Goal: Information Seeking & Learning: Check status

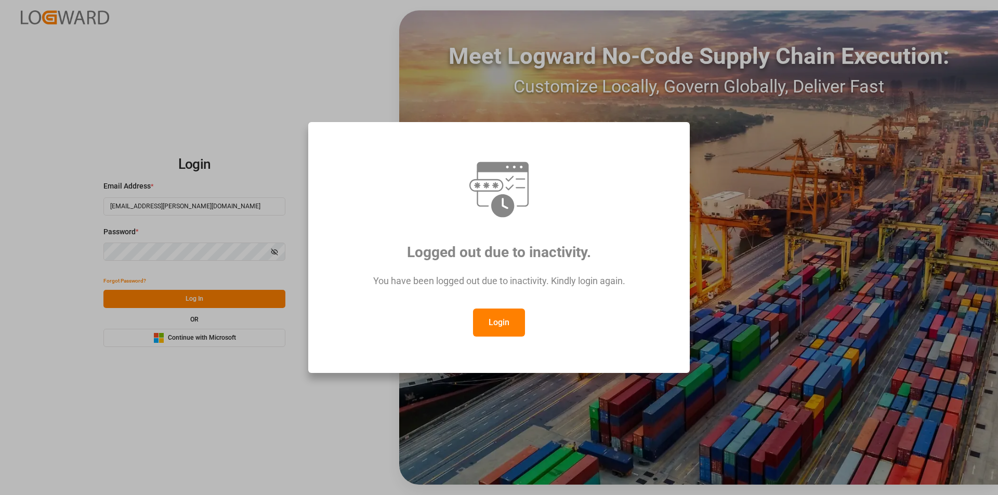
click at [514, 326] on button "Login" at bounding box center [499, 323] width 52 height 28
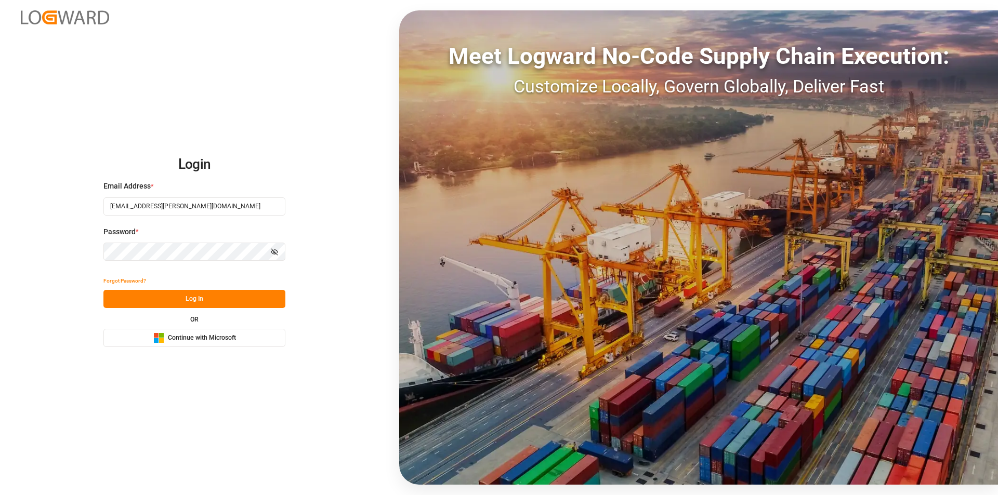
click at [228, 300] on button "Log In" at bounding box center [194, 299] width 182 height 18
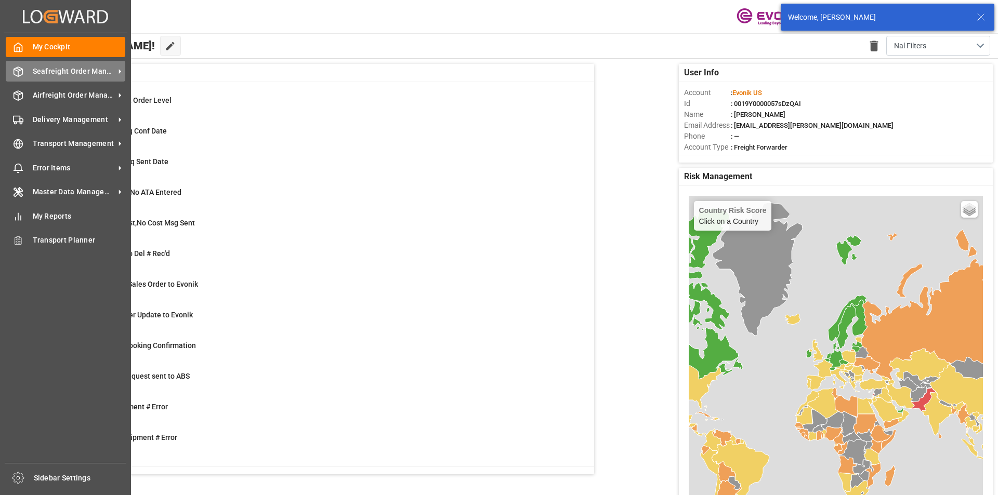
click at [65, 75] on span "Seafreight Order Management" at bounding box center [74, 71] width 82 height 11
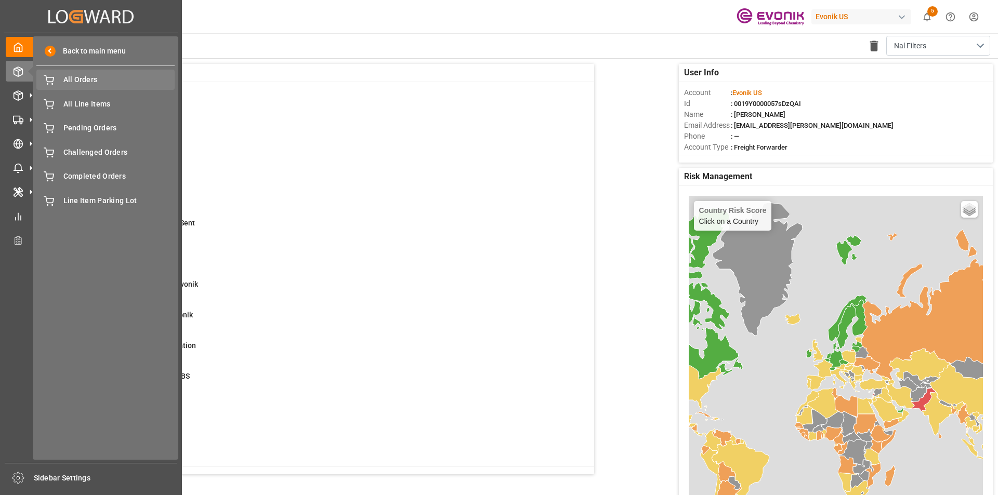
click at [103, 80] on span "All Orders" at bounding box center [119, 79] width 112 height 11
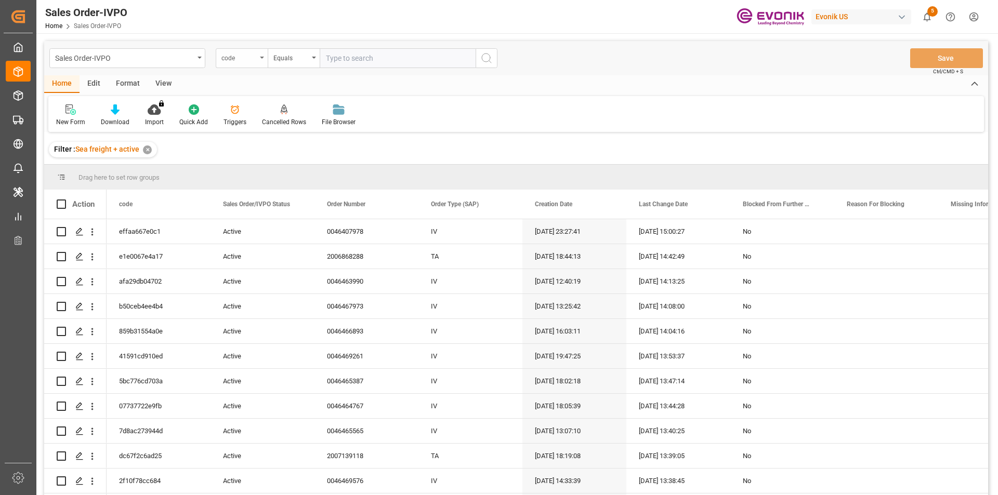
click at [259, 58] on div "code" at bounding box center [242, 58] width 52 height 20
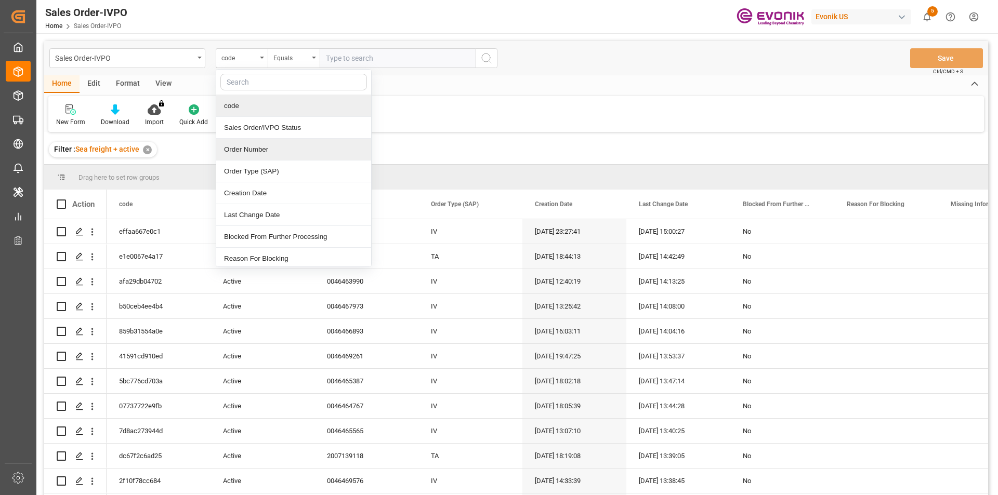
drag, startPoint x: 266, startPoint y: 151, endPoint x: 340, endPoint y: 96, distance: 92.8
click at [266, 151] on div "Order Number" at bounding box center [293, 150] width 155 height 22
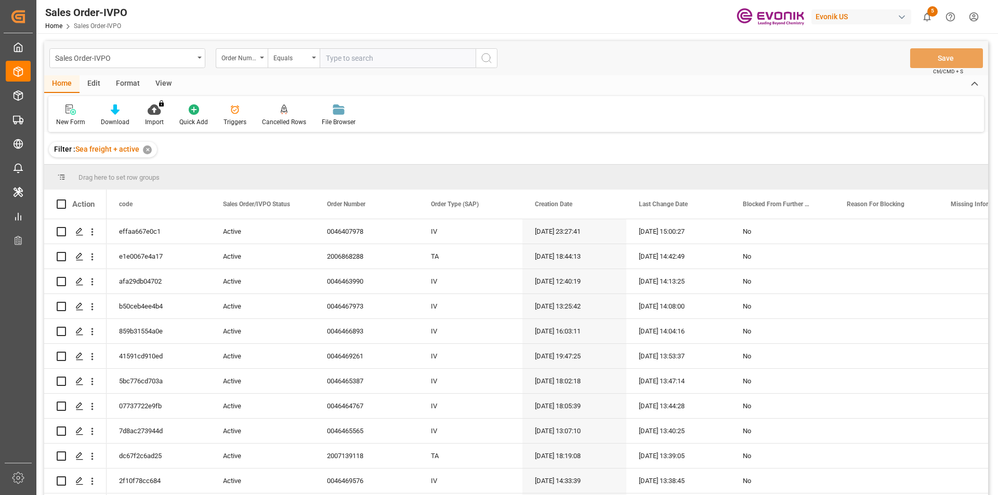
click at [381, 55] on input "text" at bounding box center [398, 58] width 156 height 20
type input "4006656875"
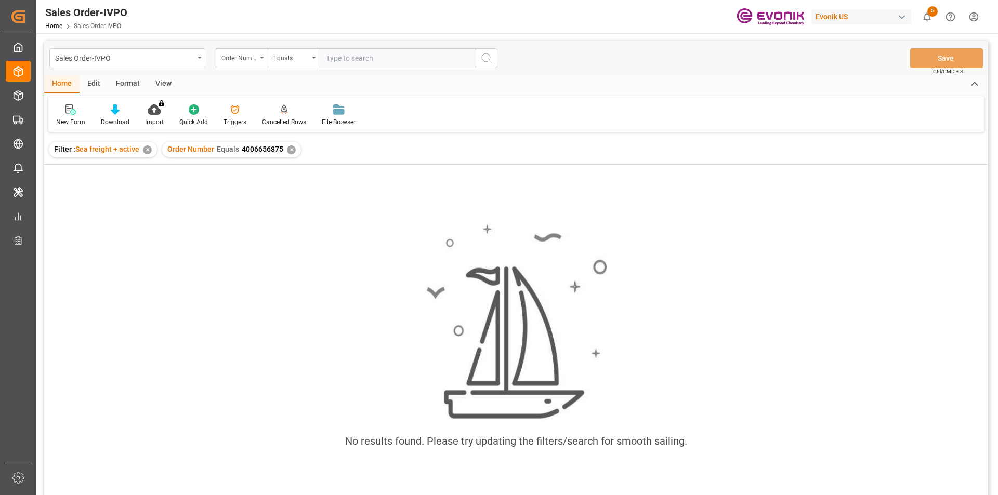
click at [154, 83] on div "View" at bounding box center [164, 84] width 32 height 18
click at [129, 109] on div at bounding box center [118, 109] width 52 height 11
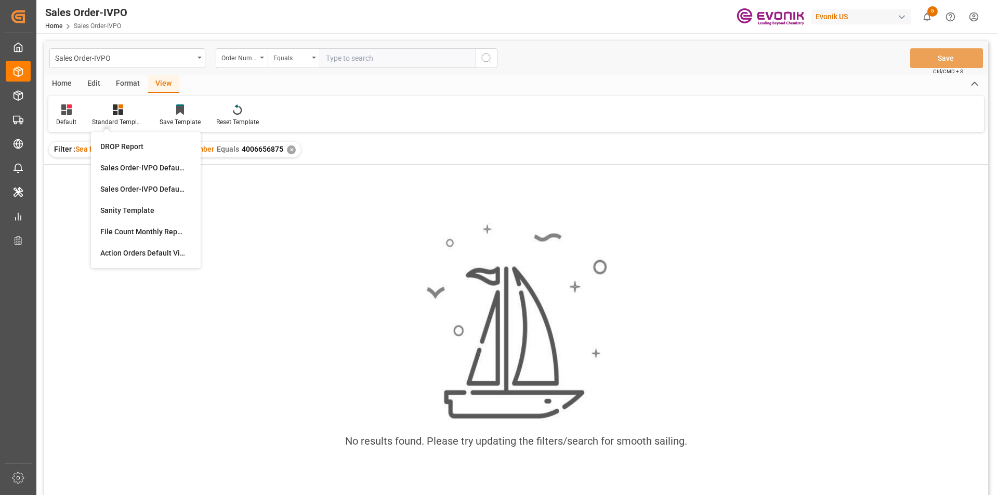
drag, startPoint x: 369, startPoint y: 61, endPoint x: 339, endPoint y: 64, distance: 29.8
click at [369, 61] on input "text" at bounding box center [398, 58] width 156 height 20
click at [287, 148] on div "✕" at bounding box center [291, 150] width 9 height 9
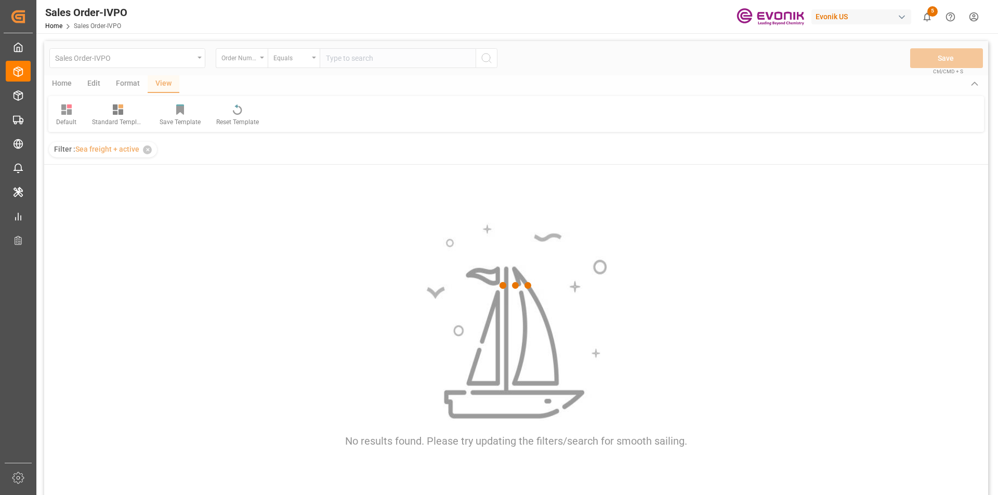
click at [358, 66] on div at bounding box center [516, 285] width 944 height 489
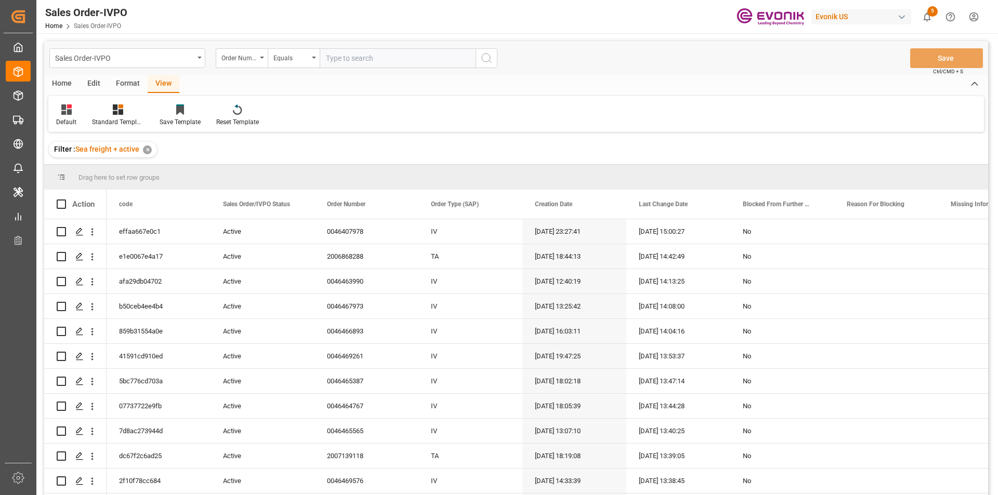
click at [358, 62] on input "text" at bounding box center [398, 58] width 156 height 20
type input "3011638375"
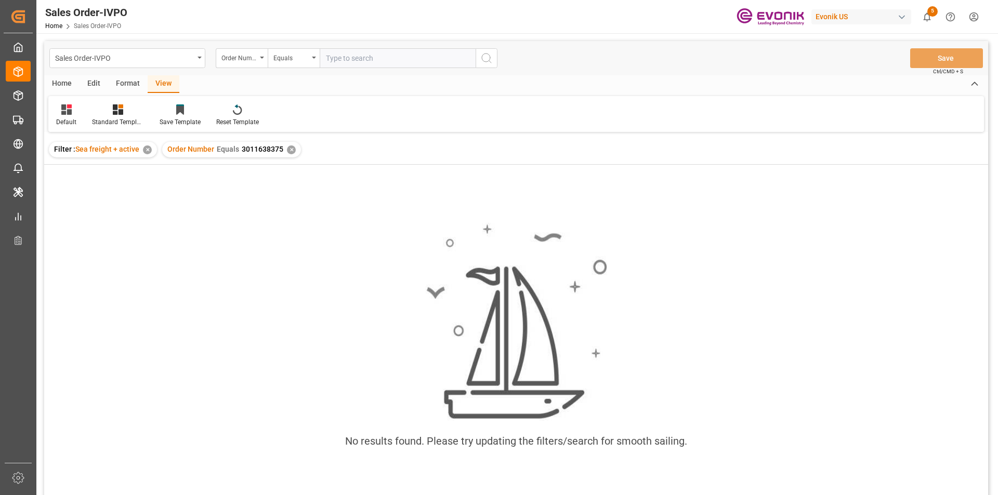
click at [288, 148] on div "✕" at bounding box center [291, 150] width 9 height 9
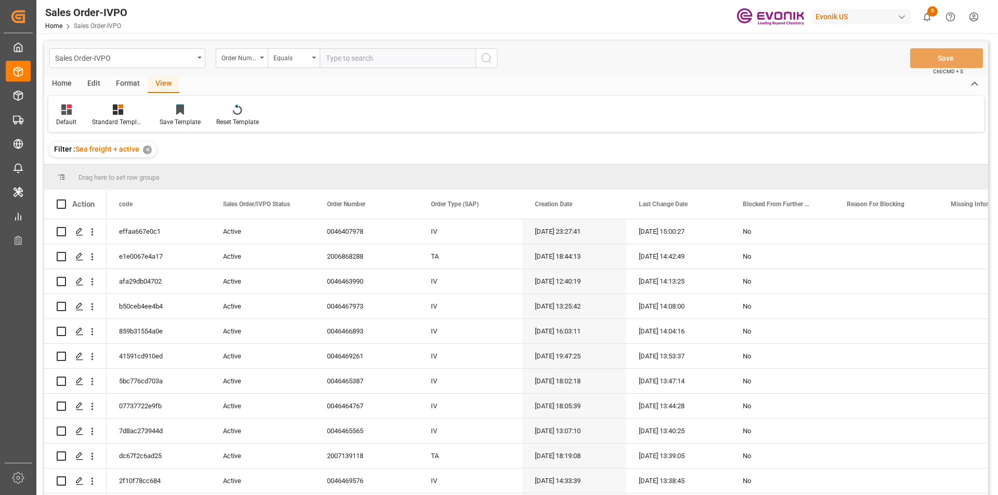
click at [355, 59] on input "text" at bounding box center [398, 58] width 156 height 20
type input "4006656875"
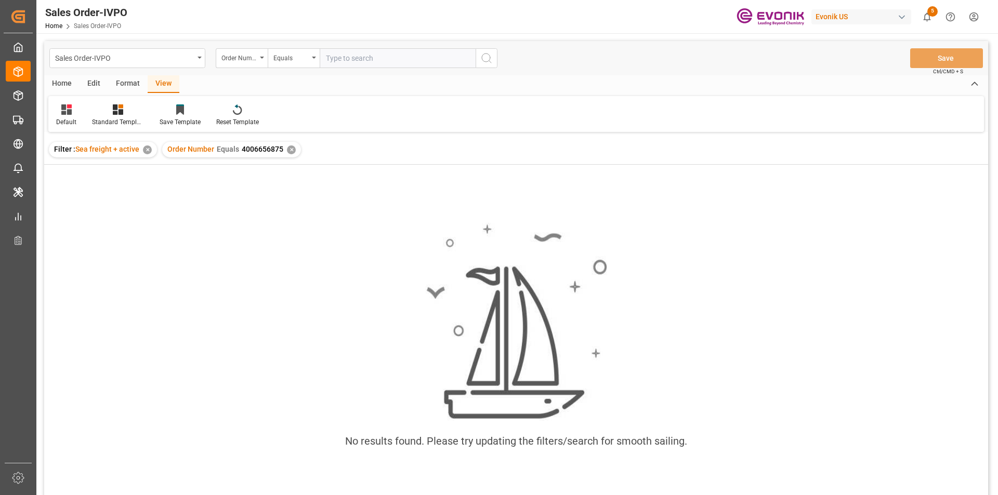
click at [290, 152] on div "✕" at bounding box center [291, 150] width 9 height 9
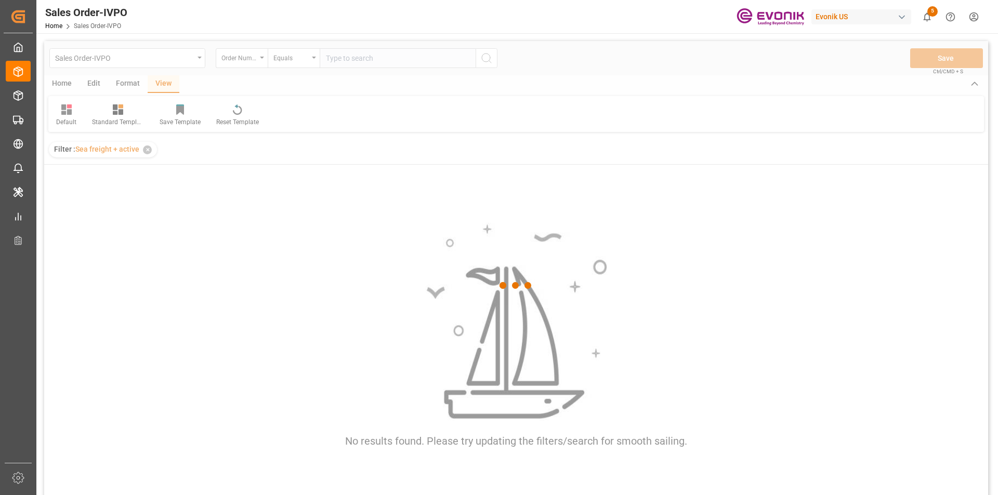
click at [347, 62] on div at bounding box center [516, 285] width 944 height 489
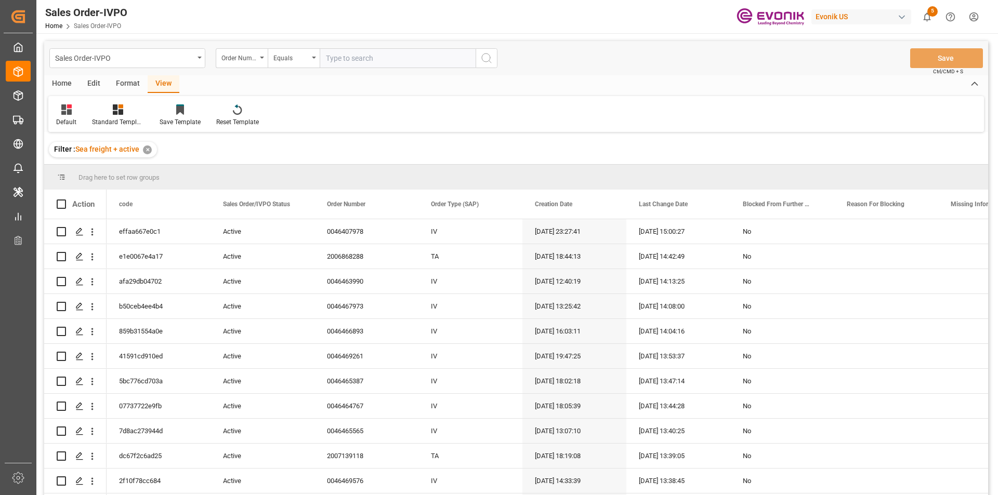
click at [347, 62] on input "text" at bounding box center [398, 58] width 156 height 20
type input "2007066397"
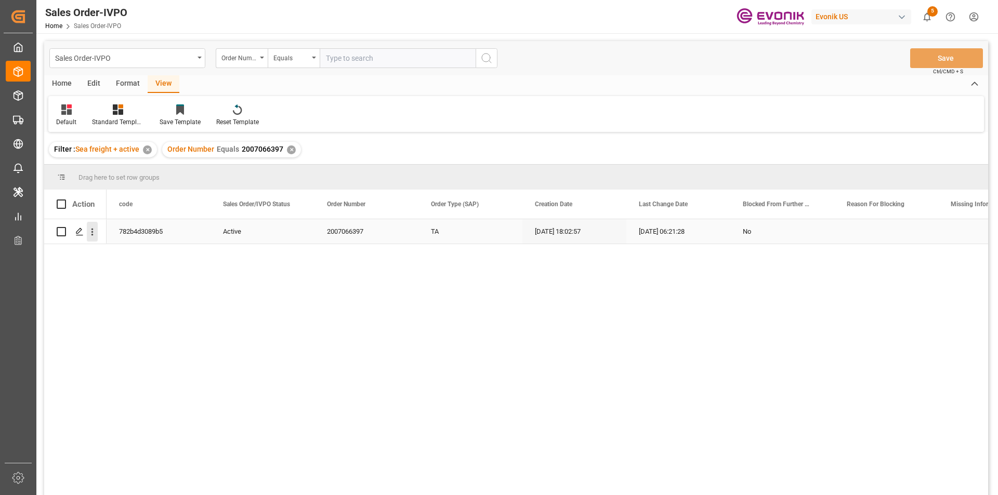
click at [91, 231] on icon "open menu" at bounding box center [92, 232] width 11 height 11
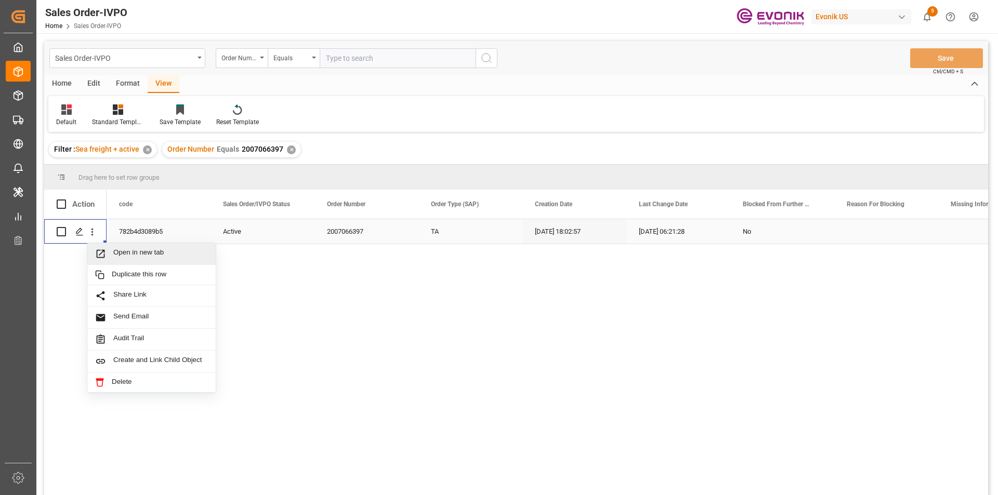
click at [162, 253] on span "Open in new tab" at bounding box center [160, 253] width 95 height 11
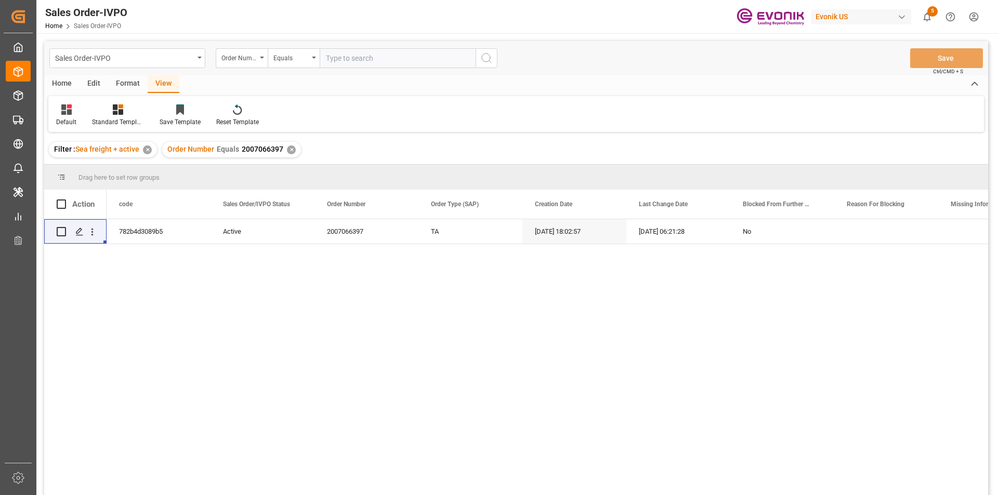
click at [291, 150] on div "✕" at bounding box center [291, 150] width 9 height 9
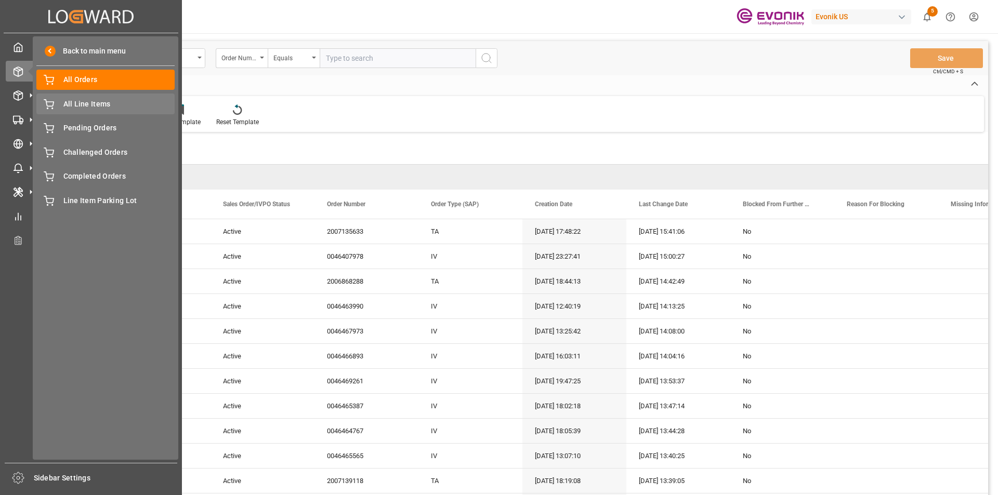
click at [95, 99] on span "All Line Items" at bounding box center [119, 104] width 112 height 11
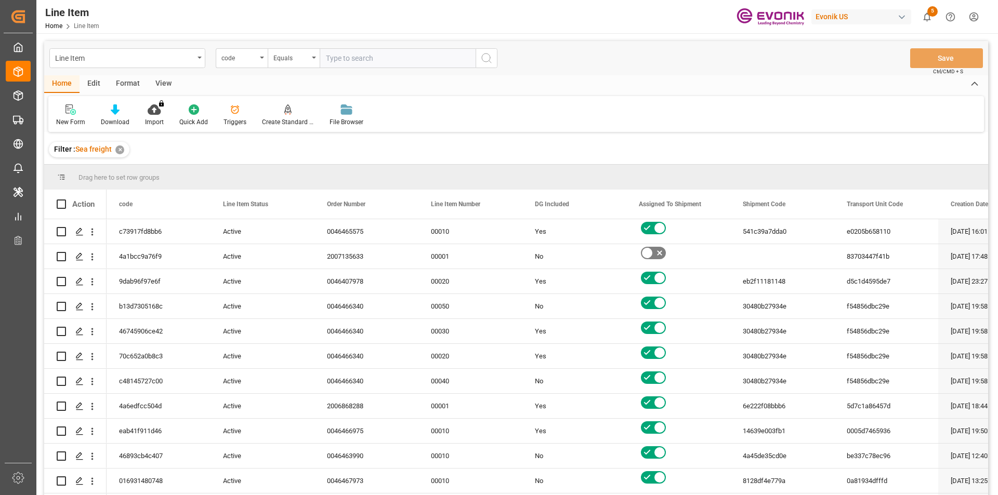
click at [262, 59] on div "code" at bounding box center [242, 58] width 52 height 20
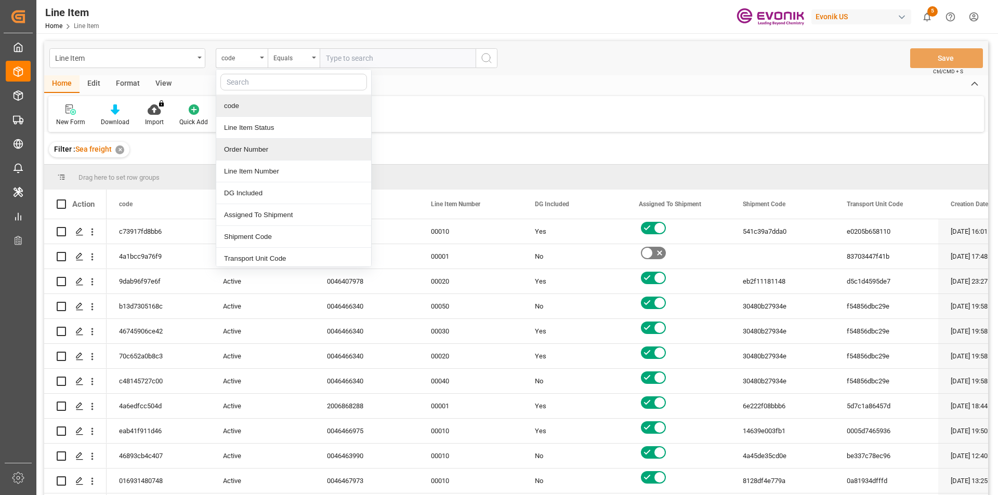
click at [268, 147] on div "Order Number" at bounding box center [293, 150] width 155 height 22
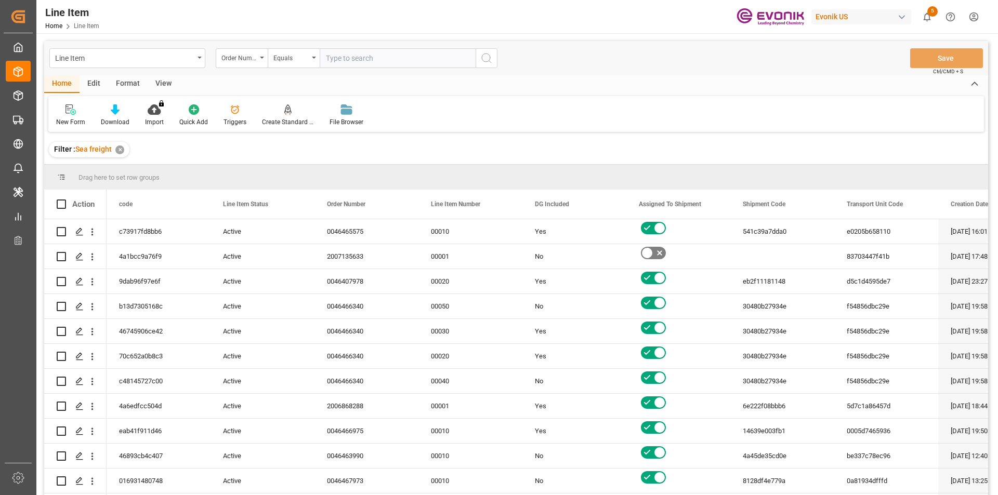
click at [353, 58] on input "text" at bounding box center [398, 58] width 156 height 20
type input "0046451516"
click at [116, 87] on div "Format" at bounding box center [128, 84] width 40 height 18
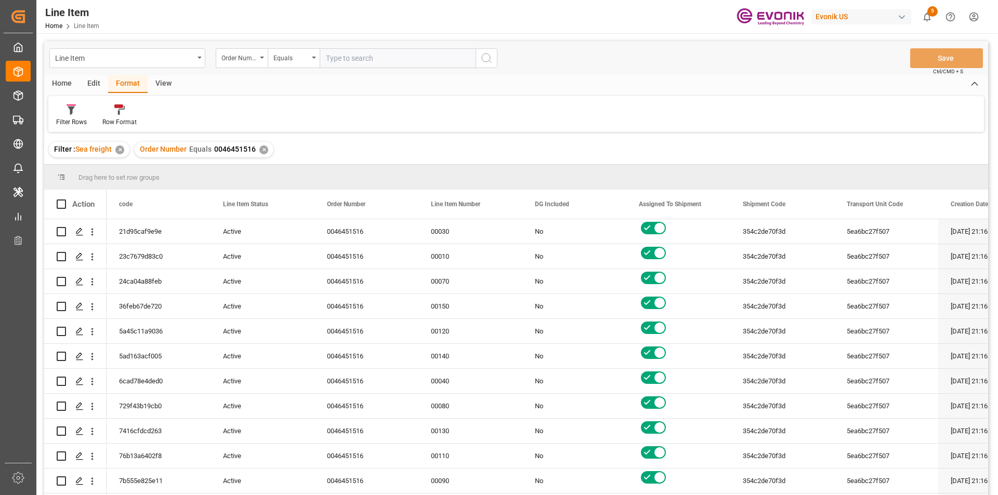
click at [163, 82] on div "View" at bounding box center [164, 84] width 32 height 18
click at [102, 112] on div at bounding box center [118, 109] width 52 height 11
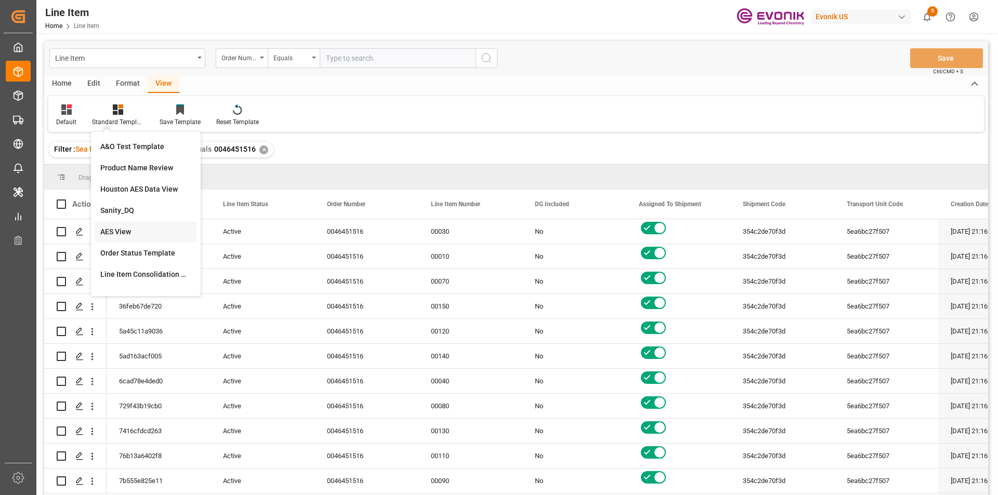
click at [132, 235] on div "AES View" at bounding box center [145, 232] width 91 height 11
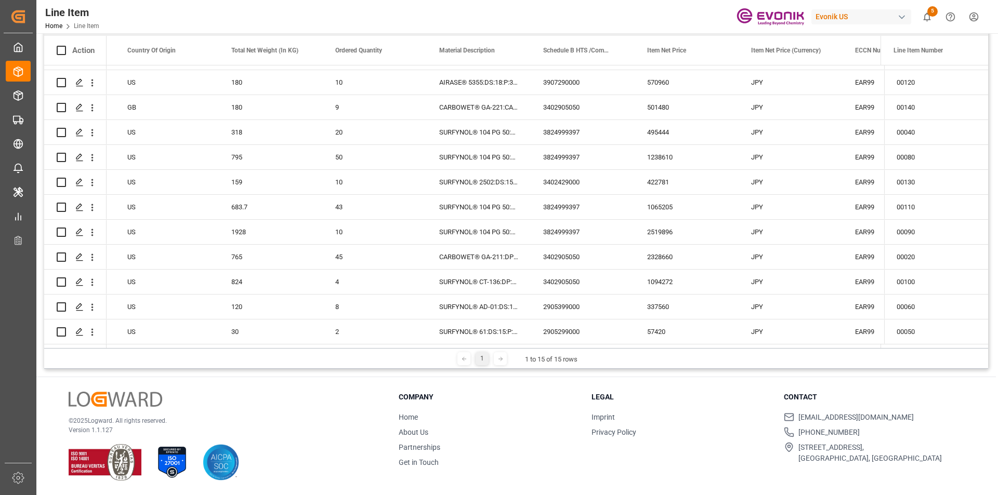
scroll to position [0, 310]
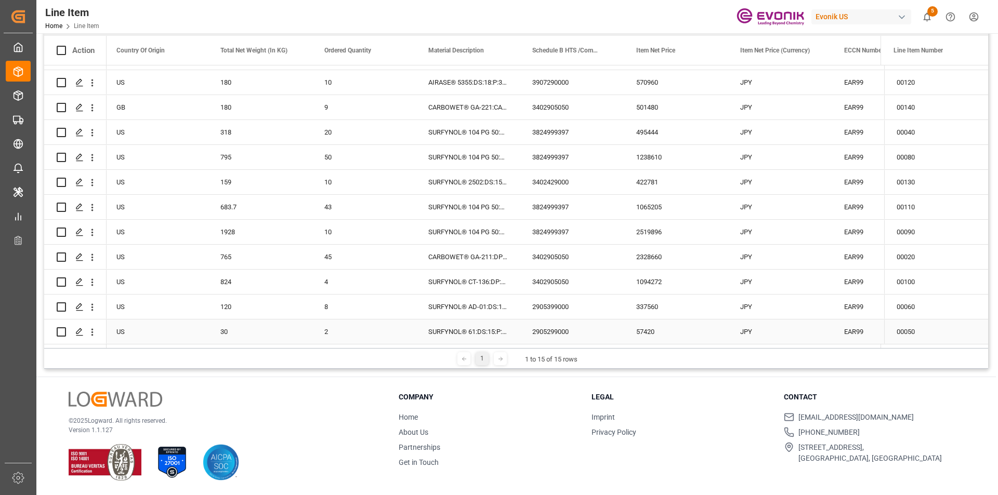
click at [675, 331] on div "57420" at bounding box center [676, 332] width 104 height 24
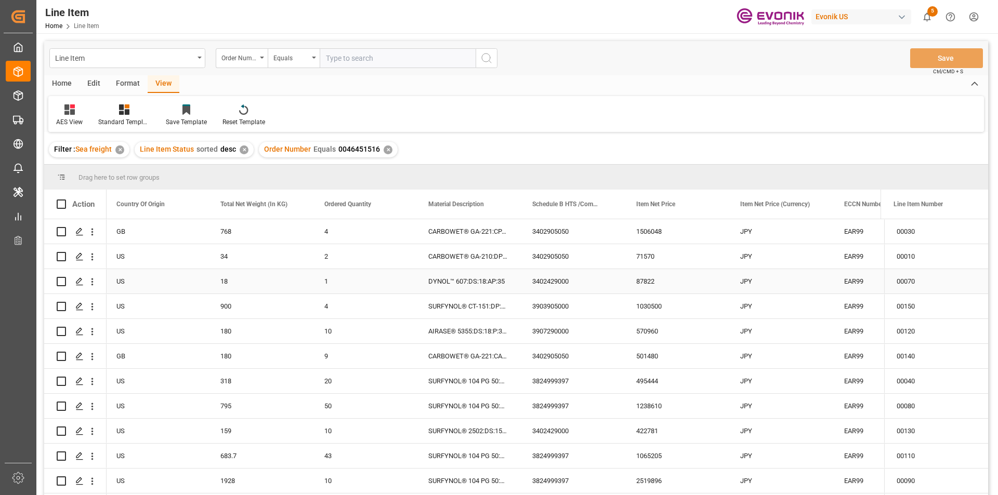
scroll to position [154, 0]
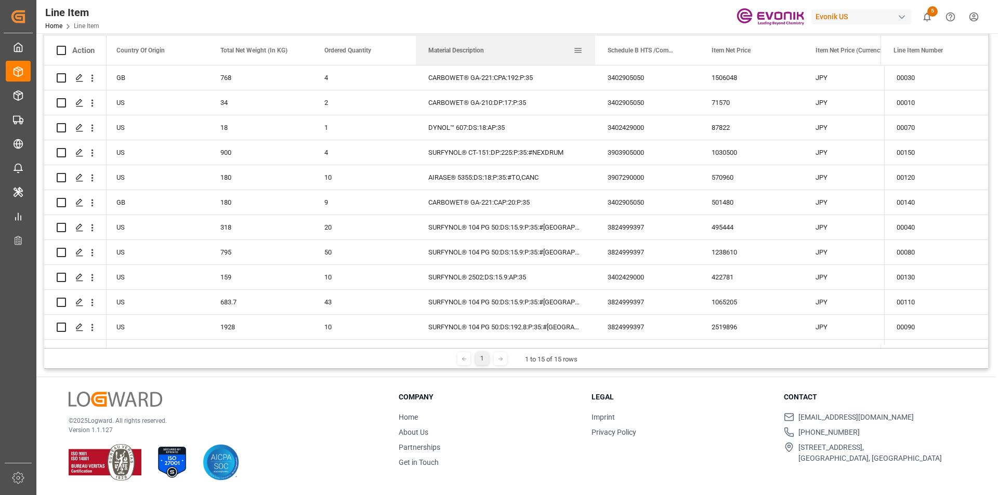
drag, startPoint x: 518, startPoint y: 51, endPoint x: 594, endPoint y: 50, distance: 75.4
click at [594, 50] on div at bounding box center [595, 50] width 4 height 29
click at [720, 82] on div "1506048" at bounding box center [751, 77] width 104 height 24
click at [735, 111] on div "71570" at bounding box center [751, 102] width 104 height 24
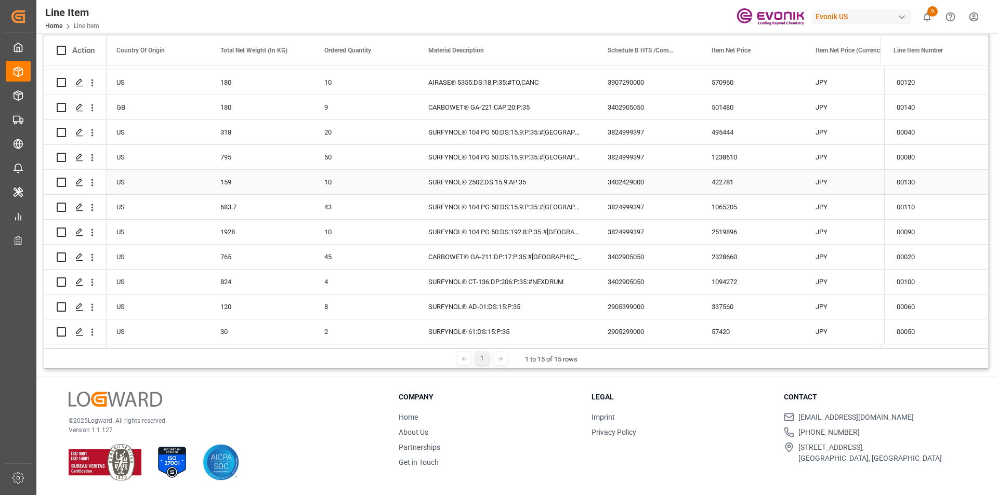
scroll to position [0, 0]
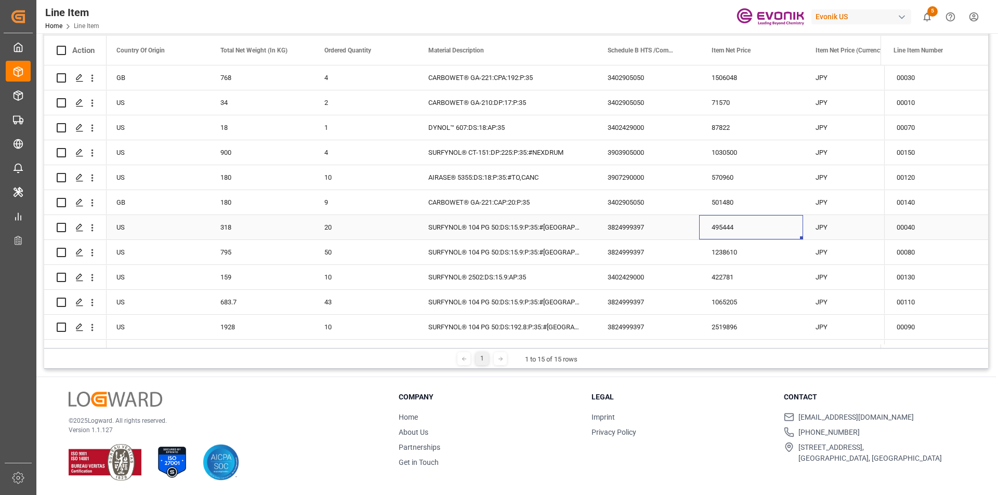
click at [715, 227] on div "495444" at bounding box center [751, 227] width 104 height 24
click at [715, 259] on div "1238610" at bounding box center [751, 252] width 104 height 24
click at [699, 167] on div "570960" at bounding box center [751, 177] width 104 height 24
click at [490, 277] on div "SURFYNOL® 2502:DS:15.9:AP:35" at bounding box center [505, 277] width 179 height 24
click at [751, 276] on div "422781" at bounding box center [751, 277] width 104 height 24
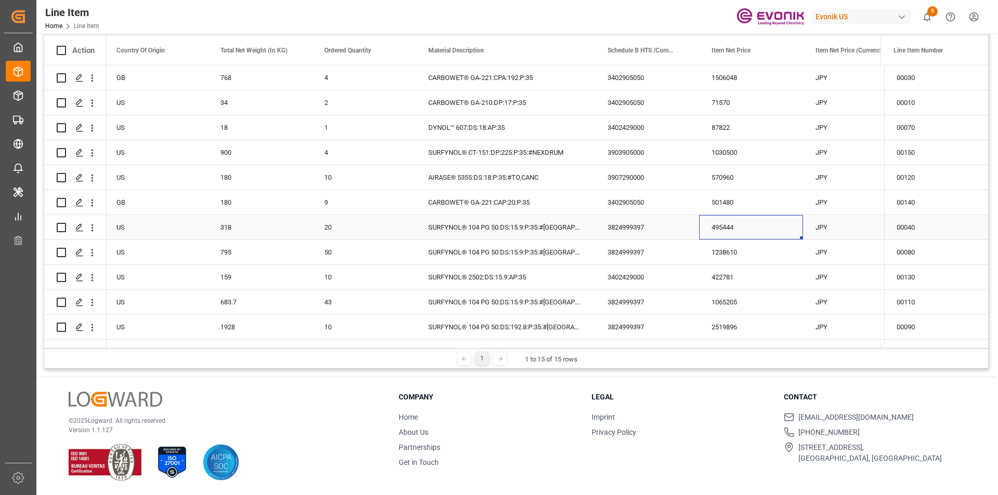
click at [758, 223] on div "495444" at bounding box center [751, 227] width 104 height 24
click at [723, 302] on div "1065205" at bounding box center [751, 302] width 104 height 24
click at [783, 257] on div "1238610" at bounding box center [751, 252] width 104 height 24
drag, startPoint x: 515, startPoint y: 327, endPoint x: 618, endPoint y: 335, distance: 103.2
click at [517, 327] on div "SURFYNOL® 104 PG 50:DS:192.8:P:35:#US" at bounding box center [505, 327] width 179 height 24
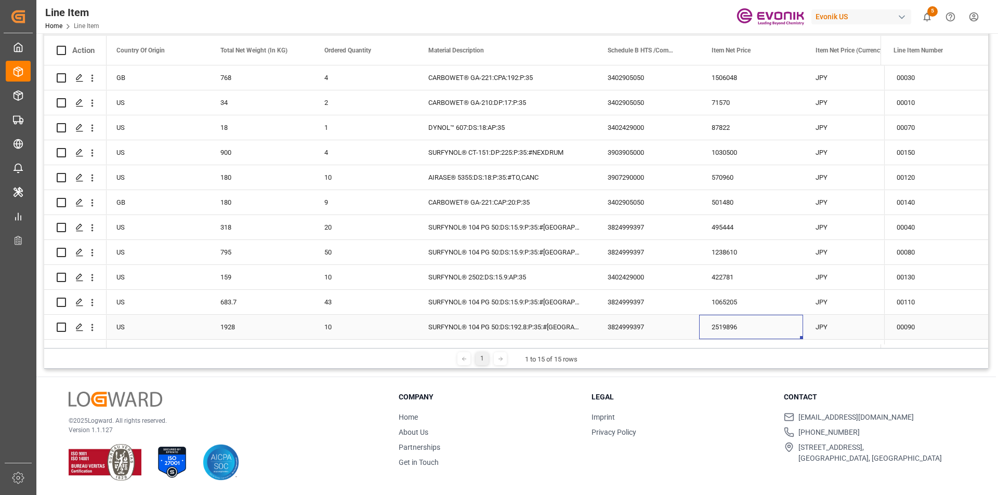
click at [719, 326] on div "2519896" at bounding box center [751, 327] width 104 height 24
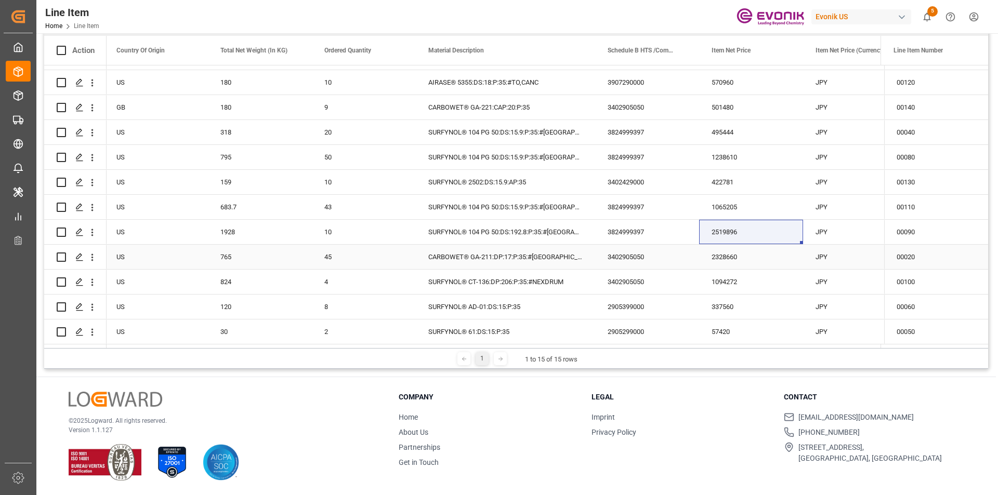
click at [239, 247] on div "765" at bounding box center [260, 257] width 104 height 24
click at [728, 257] on div "2328660" at bounding box center [751, 257] width 104 height 24
click at [966, 250] on div "00020" at bounding box center [936, 257] width 104 height 24
click at [712, 280] on div "1094272" at bounding box center [751, 282] width 104 height 24
click at [264, 291] on div "Active US 824 4 SURFYNOL® CT-136:DP:206:P:35:#NEXDRUM 3402905050 1094272 JPY EA…" at bounding box center [817, 282] width 2051 height 25
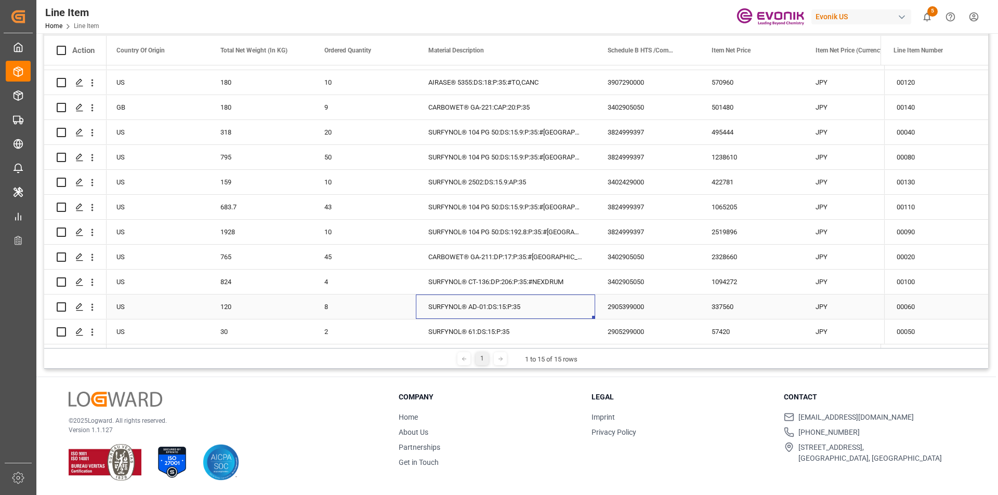
click at [476, 309] on div "SURFYNOL® AD-01:DS:15:P:35" at bounding box center [505, 307] width 179 height 24
click at [720, 302] on div "337560" at bounding box center [751, 307] width 104 height 24
click at [948, 206] on div "00110" at bounding box center [936, 207] width 104 height 24
click at [96, 80] on icon "open menu" at bounding box center [92, 82] width 11 height 11
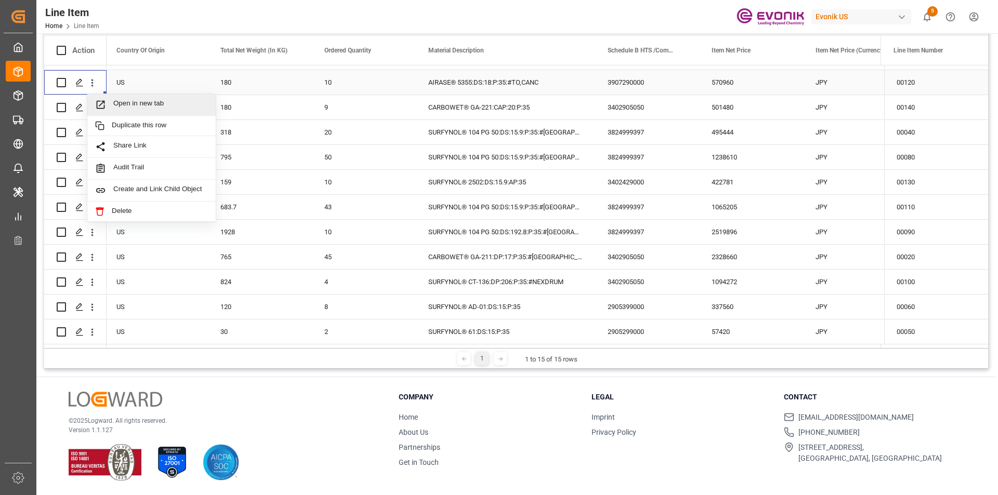
click at [150, 102] on span "Open in new tab" at bounding box center [160, 104] width 95 height 11
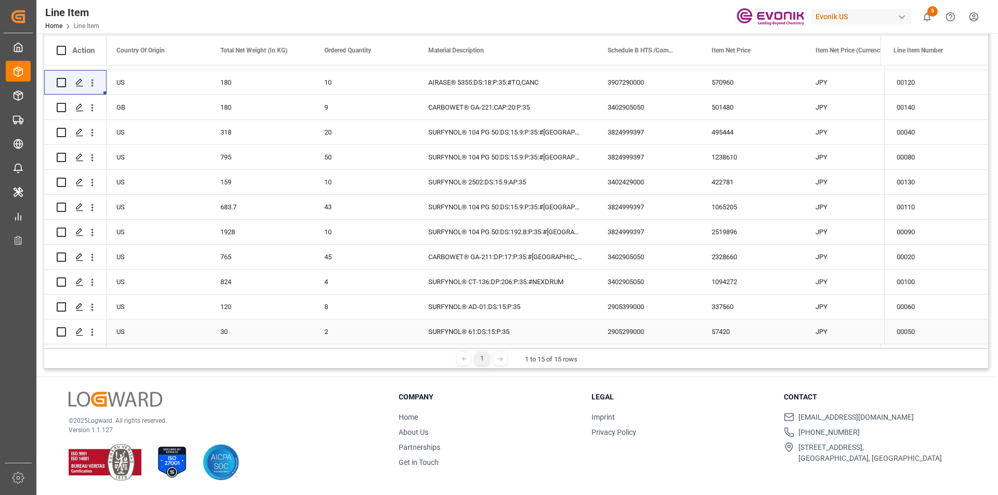
drag, startPoint x: 732, startPoint y: 336, endPoint x: 738, endPoint y: 330, distance: 8.8
click at [734, 334] on div "57420" at bounding box center [751, 332] width 104 height 24
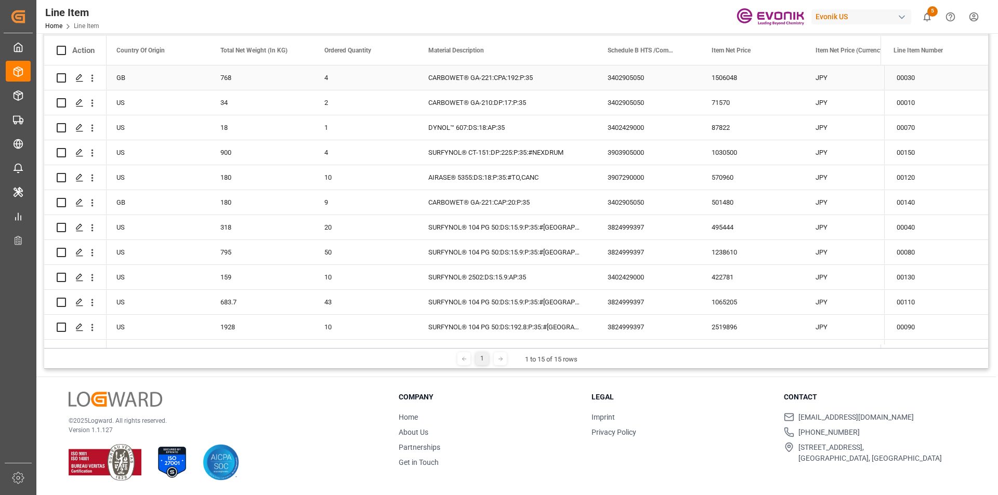
click at [723, 84] on div "1506048" at bounding box center [751, 77] width 104 height 24
click at [730, 184] on div "570960" at bounding box center [751, 177] width 104 height 24
click at [737, 207] on div "501480" at bounding box center [751, 202] width 104 height 24
click at [750, 230] on div "495444" at bounding box center [751, 227] width 104 height 24
click at [279, 245] on div "795" at bounding box center [260, 252] width 104 height 24
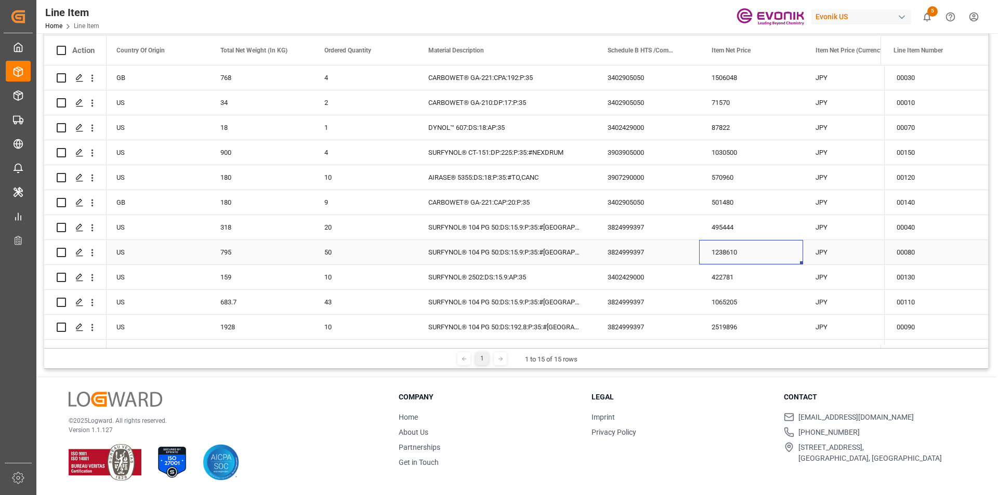
click at [725, 256] on div "1238610" at bounding box center [751, 252] width 104 height 24
click at [257, 279] on div "159" at bounding box center [260, 277] width 104 height 24
click at [709, 277] on div "422781" at bounding box center [751, 277] width 104 height 24
click at [292, 298] on div "683.7" at bounding box center [260, 302] width 104 height 24
click at [769, 302] on div "1065205" at bounding box center [751, 302] width 104 height 24
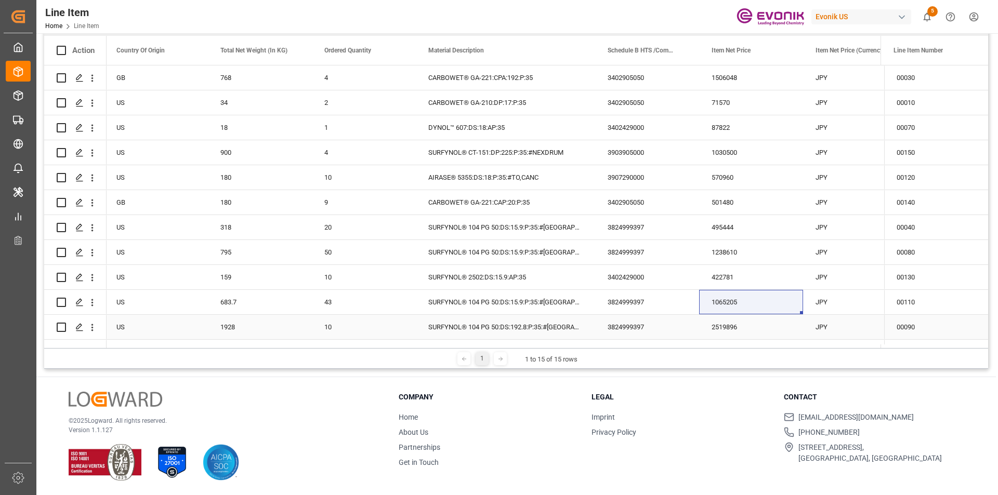
click at [235, 325] on div "1928" at bounding box center [260, 327] width 104 height 24
click at [741, 332] on div "2519896" at bounding box center [751, 327] width 104 height 24
click at [241, 293] on div "683.7" at bounding box center [260, 302] width 104 height 24
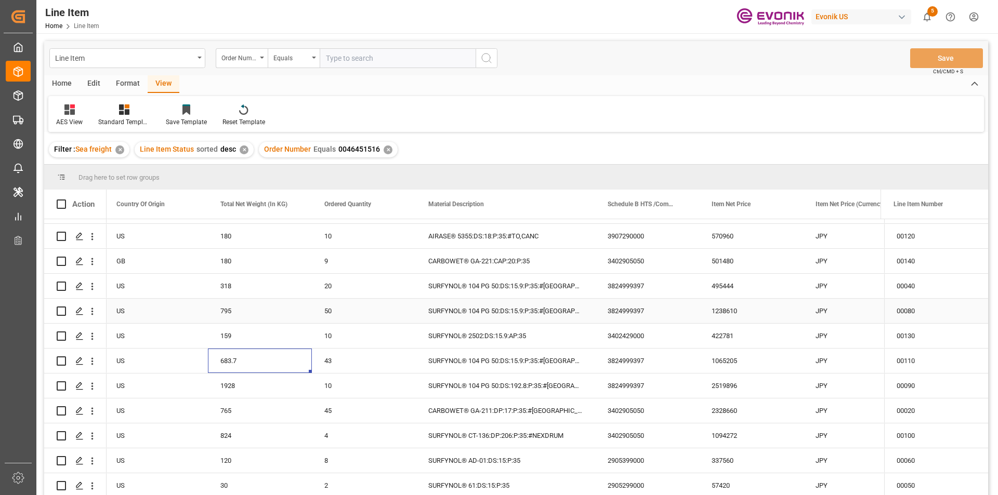
scroll to position [104, 0]
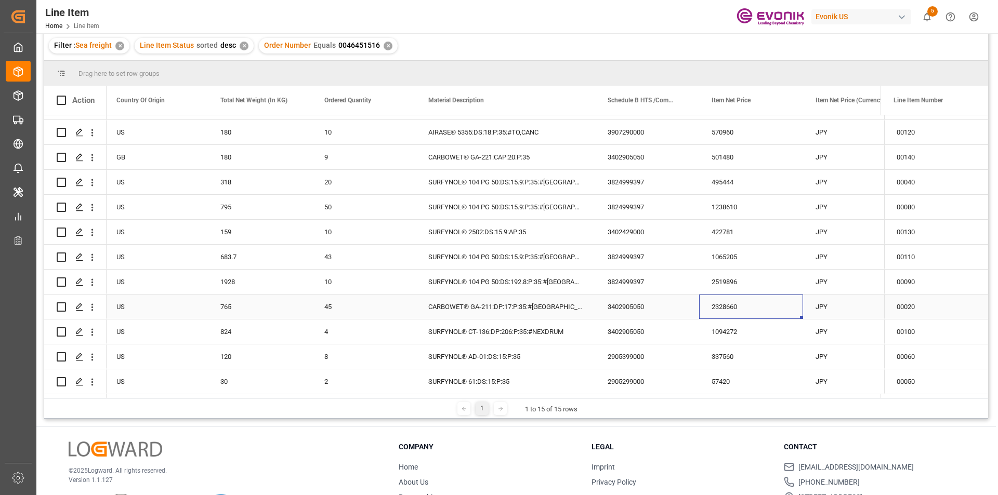
click at [717, 305] on div "2328660" at bounding box center [751, 307] width 104 height 24
click at [253, 297] on div "765" at bounding box center [260, 307] width 104 height 24
click at [706, 328] on div "1094272" at bounding box center [751, 332] width 104 height 24
click at [718, 356] on div "337560" at bounding box center [751, 357] width 104 height 24
click at [384, 46] on div "✕" at bounding box center [388, 46] width 9 height 9
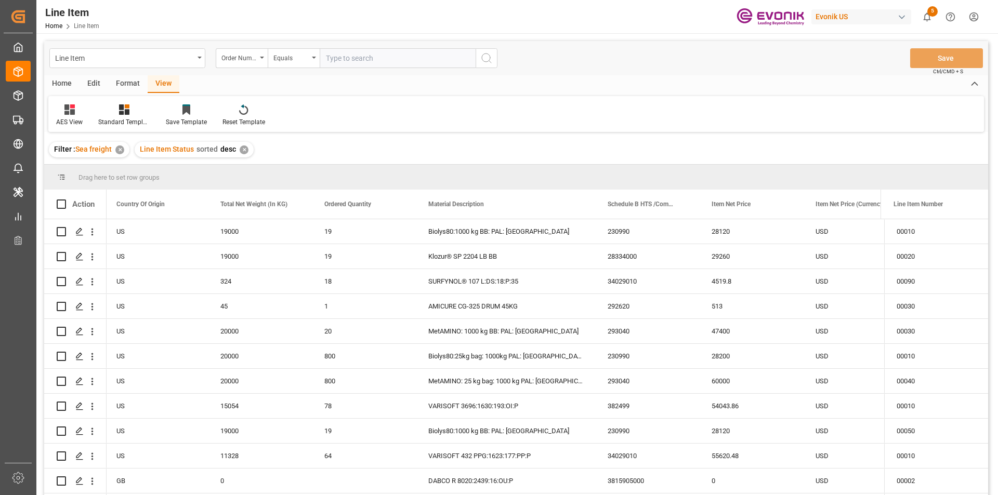
click at [376, 57] on input "text" at bounding box center [398, 58] width 156 height 20
paste input "0046459355"
type input "0046459355"
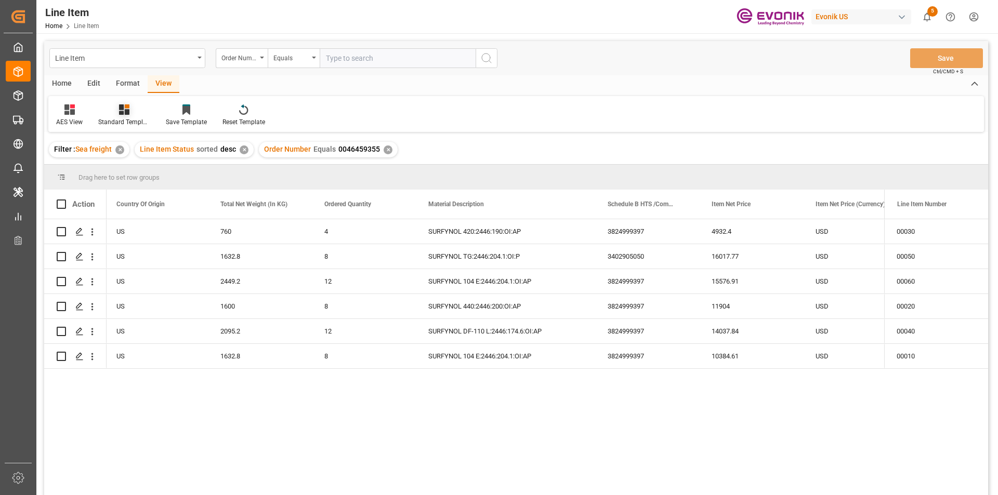
click at [126, 115] on icon at bounding box center [124, 109] width 10 height 10
click at [141, 230] on div "AES View" at bounding box center [152, 232] width 91 height 11
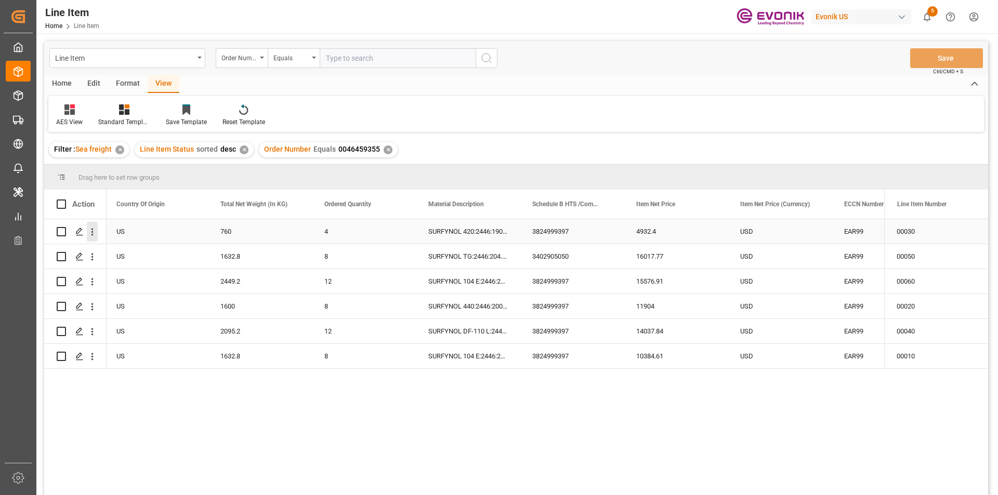
click at [95, 232] on icon "open menu" at bounding box center [92, 232] width 11 height 11
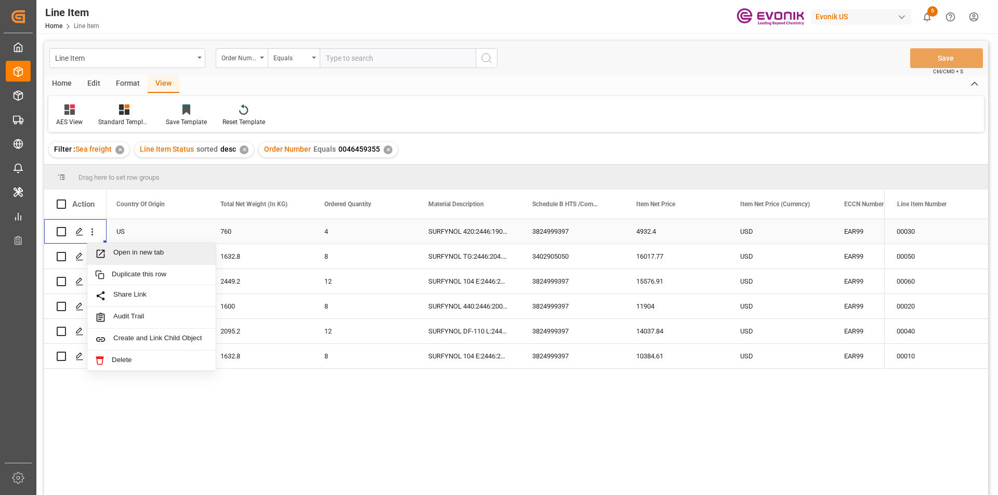
click at [163, 252] on span "Open in new tab" at bounding box center [160, 253] width 95 height 11
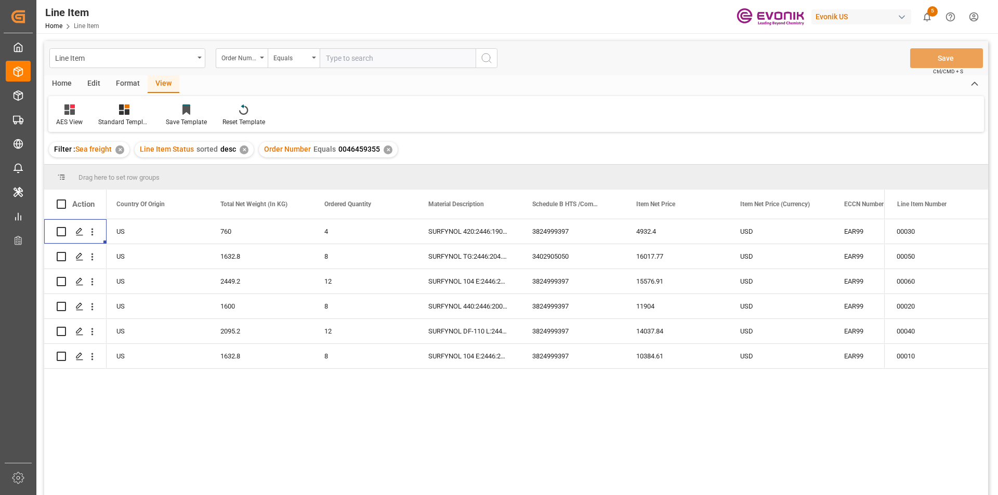
click at [384, 147] on div "✕" at bounding box center [388, 150] width 9 height 9
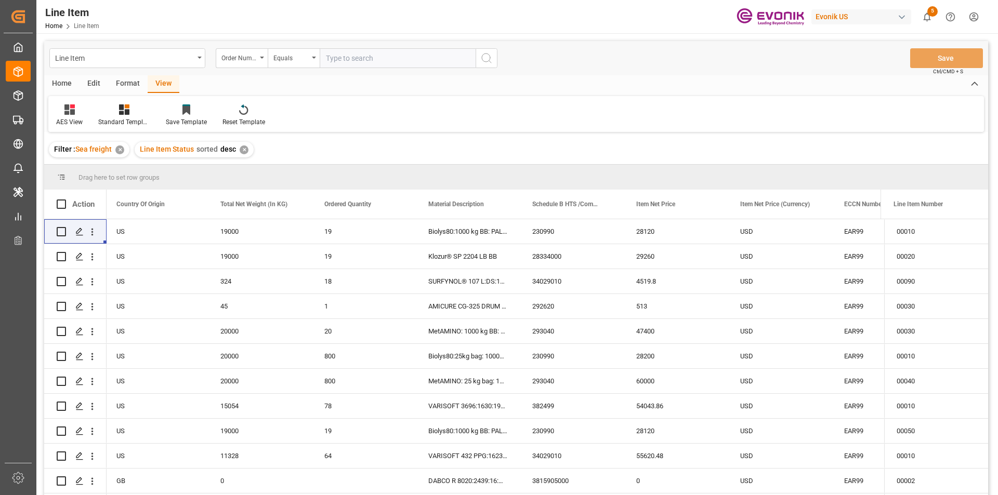
click at [340, 58] on input "text" at bounding box center [398, 58] width 156 height 20
paste input "0046464300"
type input "0046464300"
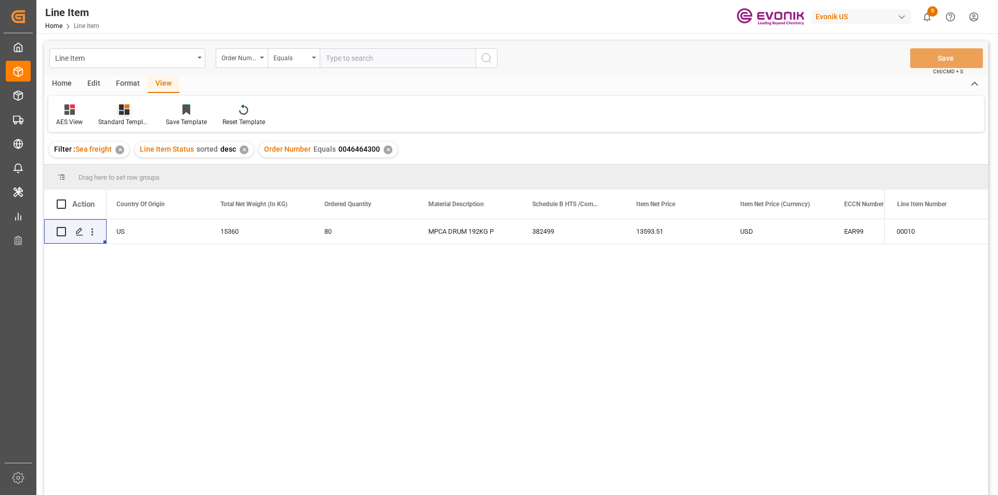
click at [126, 118] on div "Standard Templates" at bounding box center [124, 121] width 52 height 9
click at [159, 232] on div "AES View" at bounding box center [152, 232] width 91 height 11
click at [384, 151] on div "✕" at bounding box center [388, 150] width 9 height 9
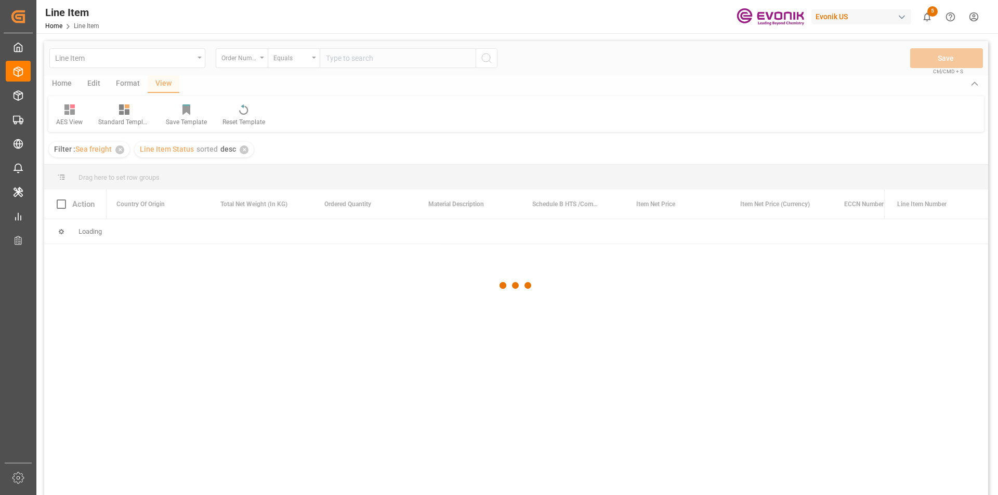
click at [347, 59] on div at bounding box center [516, 285] width 944 height 489
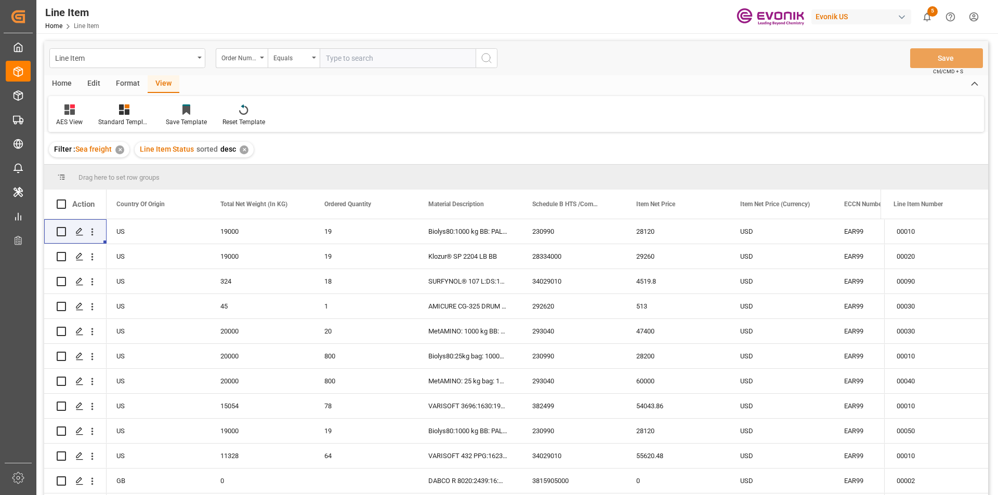
click at [347, 59] on input "text" at bounding box center [398, 58] width 156 height 20
paste input "2007066418"
type input "2007066418"
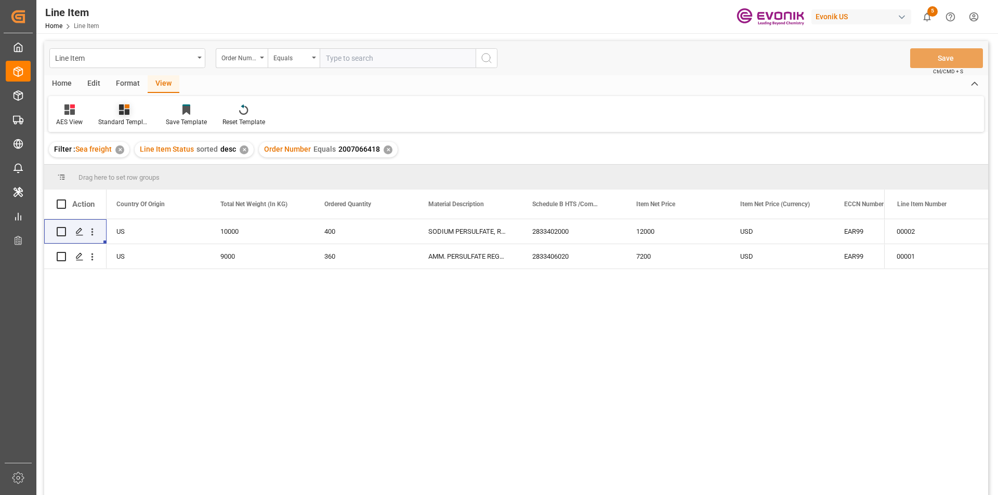
click at [133, 111] on div at bounding box center [124, 109] width 52 height 11
click at [134, 229] on div "AES View" at bounding box center [152, 232] width 91 height 11
click at [136, 116] on div "Standard Templates" at bounding box center [124, 115] width 68 height 23
click at [138, 234] on div "AES View" at bounding box center [152, 232] width 91 height 11
click at [168, 241] on div "US" at bounding box center [156, 231] width 104 height 24
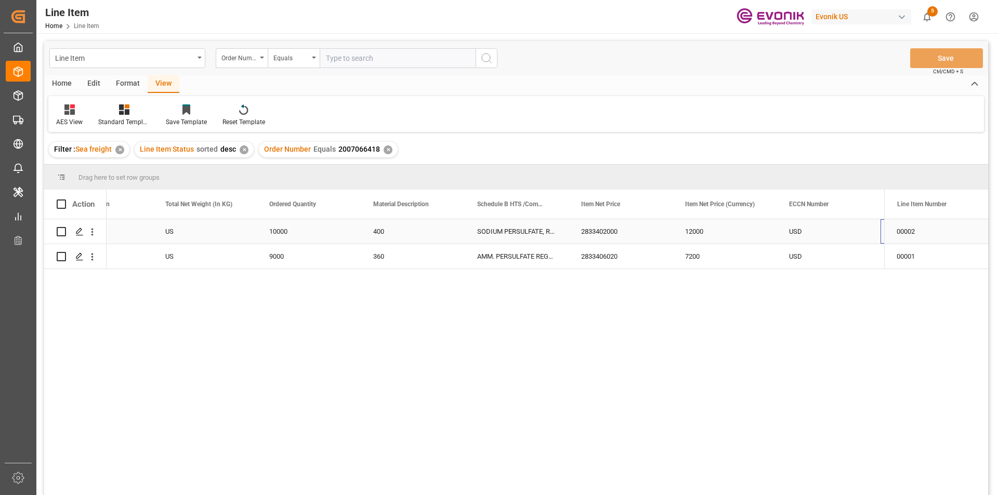
scroll to position [0, 370]
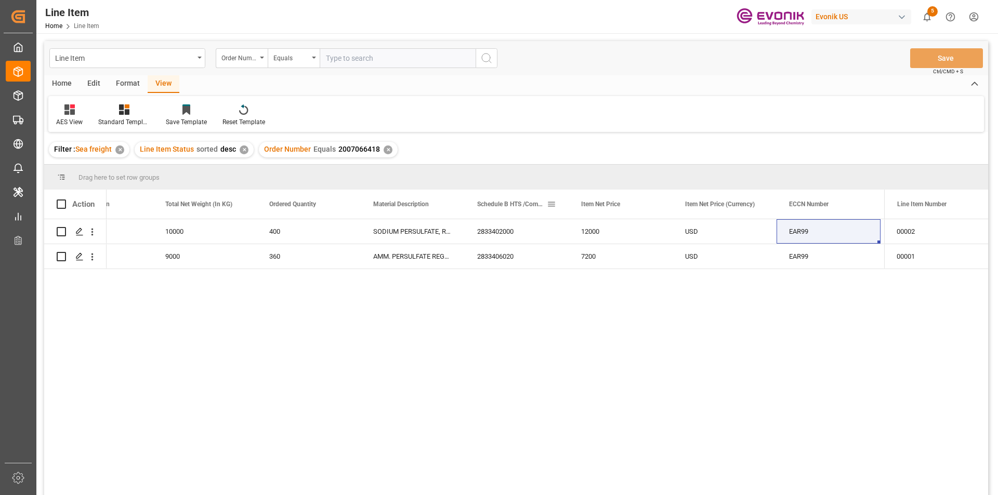
drag, startPoint x: 465, startPoint y: 207, endPoint x: 508, endPoint y: 197, distance: 44.3
click at [508, 197] on div "Schedule B HTS /Commodity Code (HS Code)" at bounding box center [517, 204] width 104 height 29
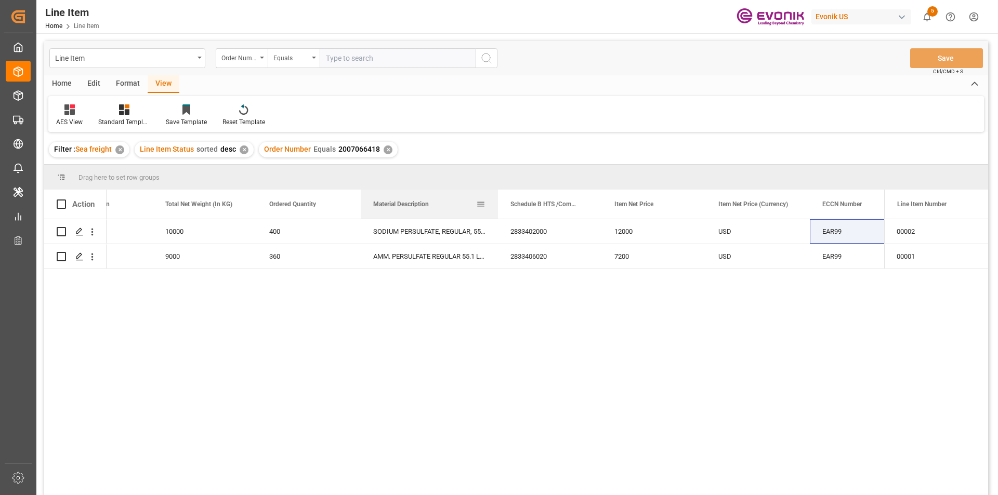
drag, startPoint x: 464, startPoint y: 206, endPoint x: 501, endPoint y: 198, distance: 37.3
click at [500, 198] on div at bounding box center [498, 204] width 4 height 29
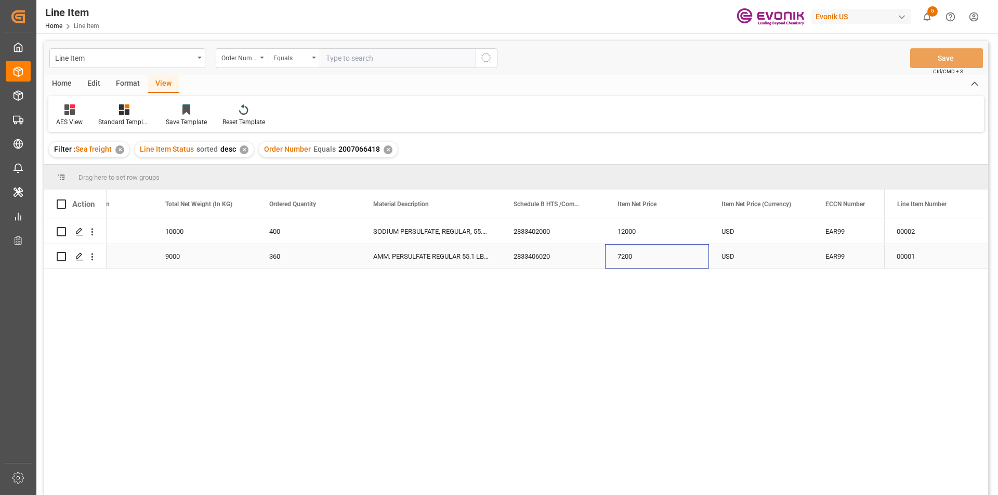
click at [618, 258] on div "7200" at bounding box center [657, 256] width 104 height 24
click at [173, 258] on div "9000" at bounding box center [205, 256] width 104 height 24
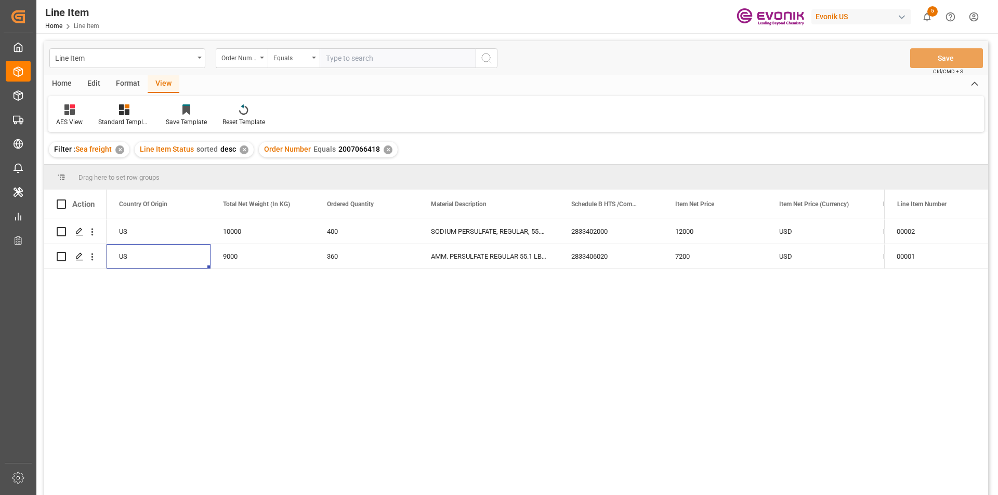
scroll to position [0, 208]
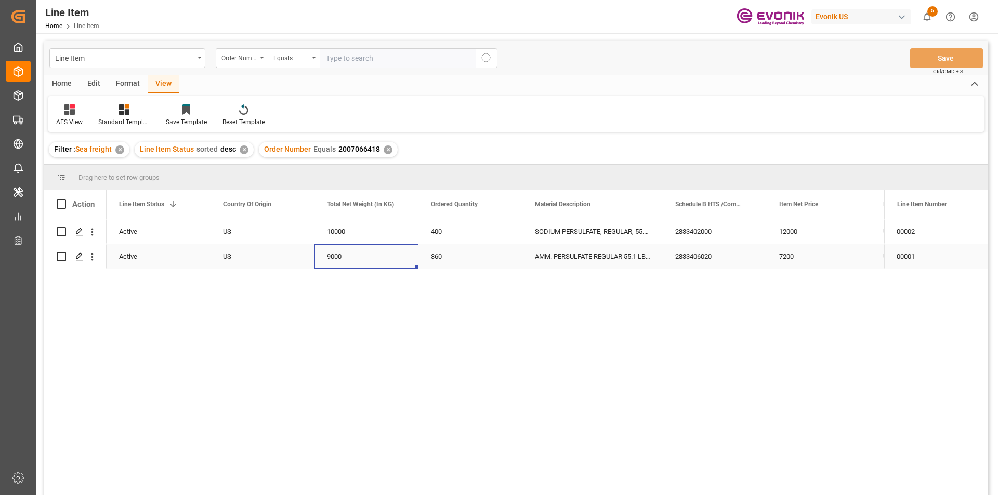
click at [416, 260] on div "9000" at bounding box center [366, 256] width 104 height 24
click at [808, 228] on div "12000" at bounding box center [819, 231] width 104 height 24
click at [434, 231] on div "400" at bounding box center [470, 231] width 104 height 24
click at [361, 231] on div "10000" at bounding box center [366, 231] width 104 height 24
click at [316, 258] on div "9000" at bounding box center [366, 256] width 104 height 24
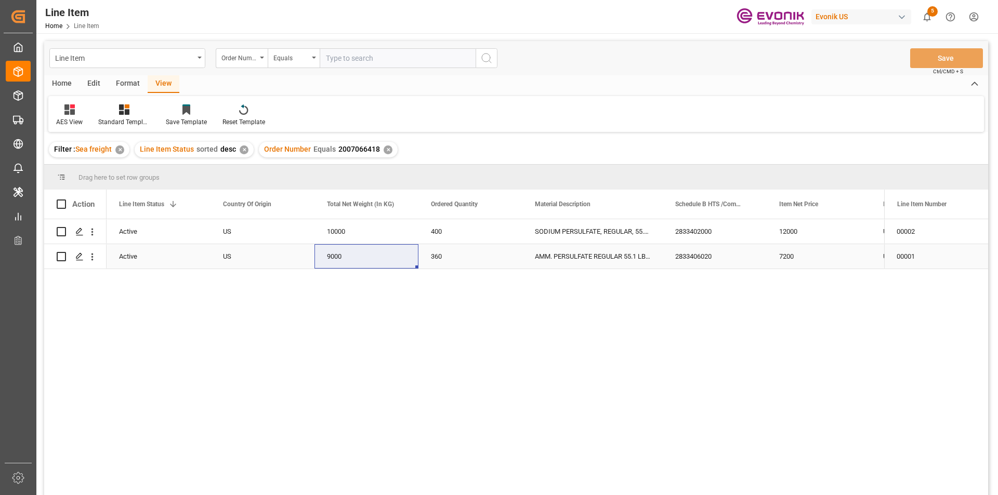
click at [834, 262] on div "7200" at bounding box center [819, 256] width 104 height 24
click at [94, 234] on icon "open menu" at bounding box center [92, 232] width 11 height 11
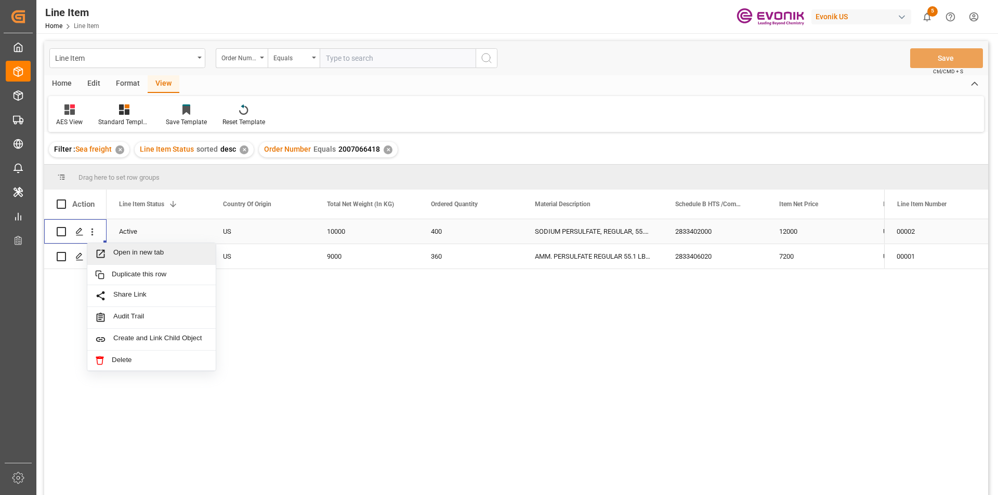
click at [162, 255] on span "Open in new tab" at bounding box center [160, 253] width 95 height 11
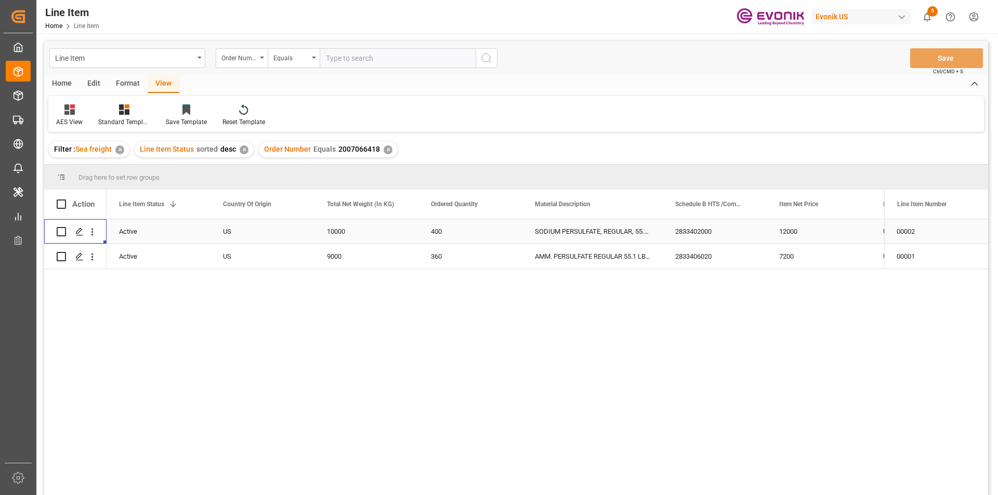
click at [385, 149] on div "✕" at bounding box center [388, 150] width 9 height 9
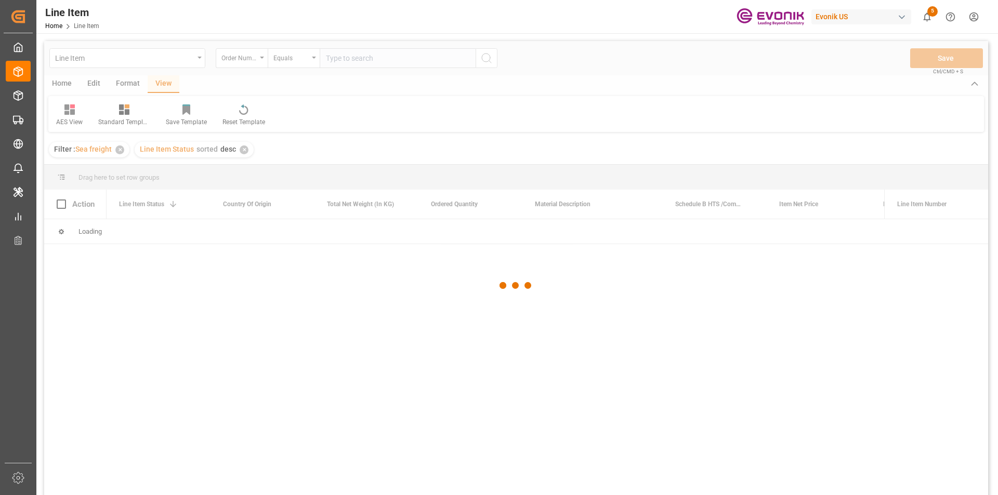
click at [357, 61] on div at bounding box center [516, 285] width 944 height 489
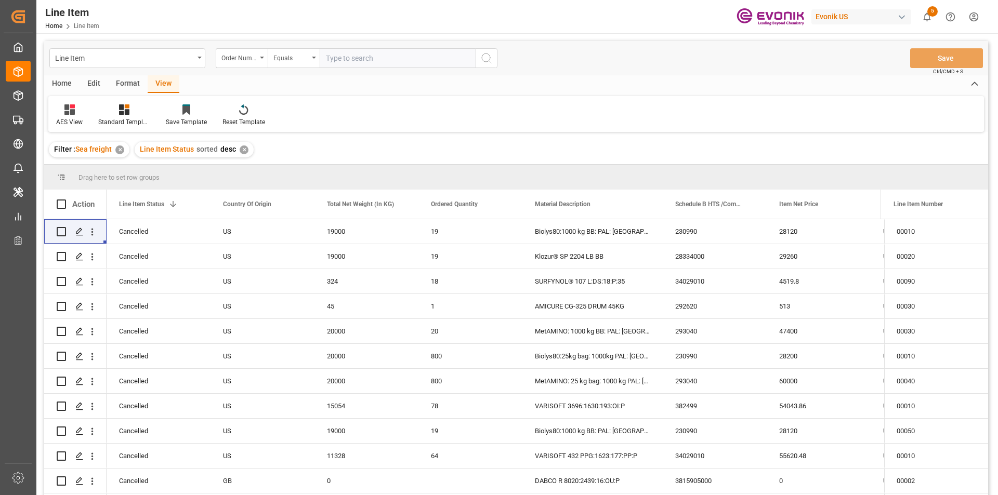
click at [357, 61] on input "text" at bounding box center [398, 58] width 156 height 20
paste input "0046467319"
type input "0046467319"
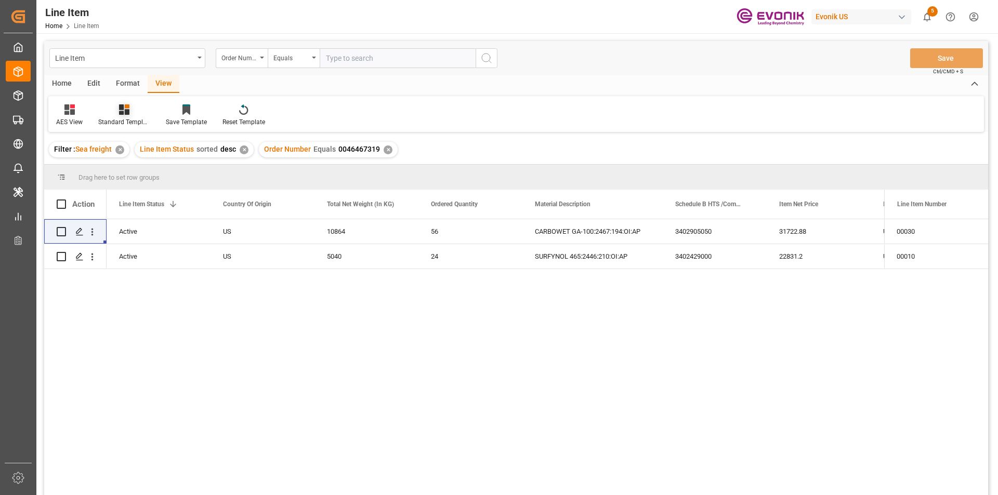
click at [128, 110] on icon at bounding box center [124, 109] width 10 height 10
click at [133, 235] on div "AES View" at bounding box center [152, 232] width 91 height 11
click at [734, 259] on div "22831.2" at bounding box center [782, 256] width 104 height 24
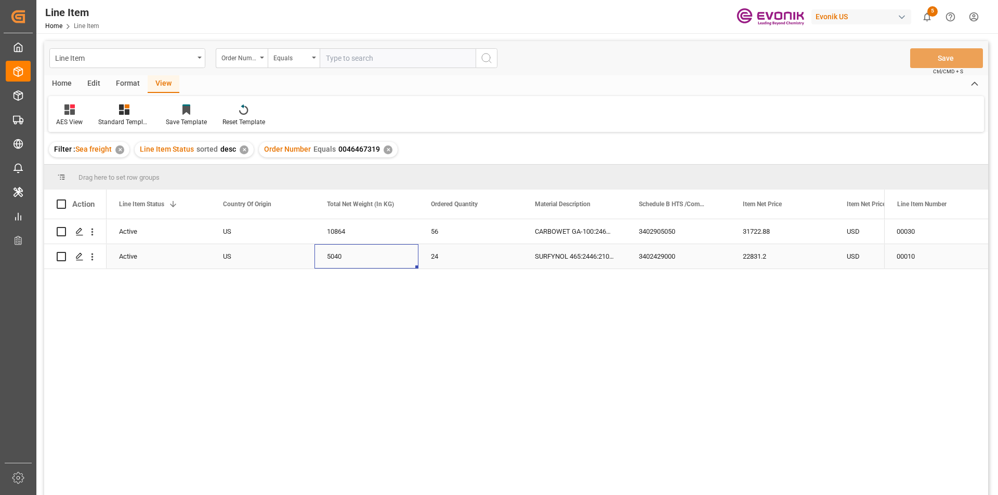
click at [355, 263] on div "5040" at bounding box center [366, 256] width 104 height 24
click at [381, 234] on div "10864" at bounding box center [366, 231] width 104 height 24
click at [757, 234] on div "31722.88" at bounding box center [782, 231] width 104 height 24
click at [763, 256] on div "22831.2" at bounding box center [782, 256] width 104 height 24
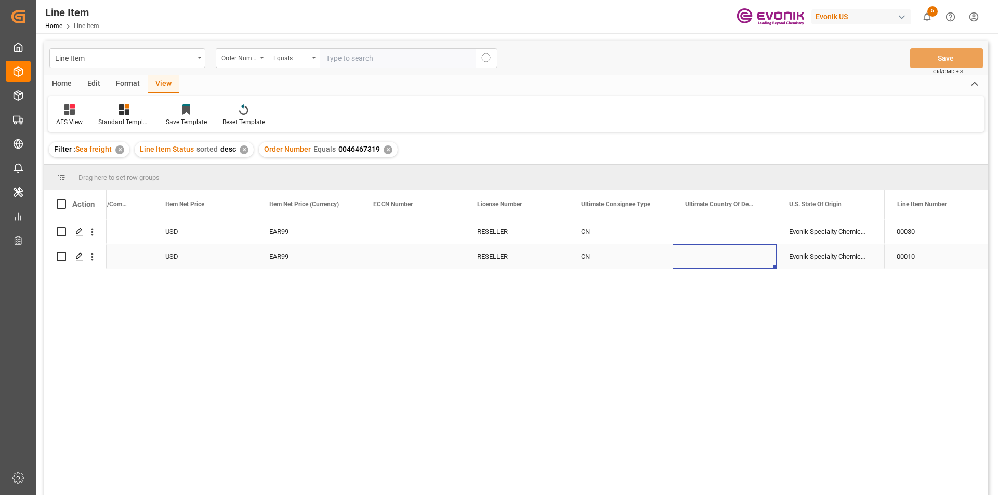
scroll to position [0, 889]
click at [95, 234] on icon "open menu" at bounding box center [92, 232] width 11 height 11
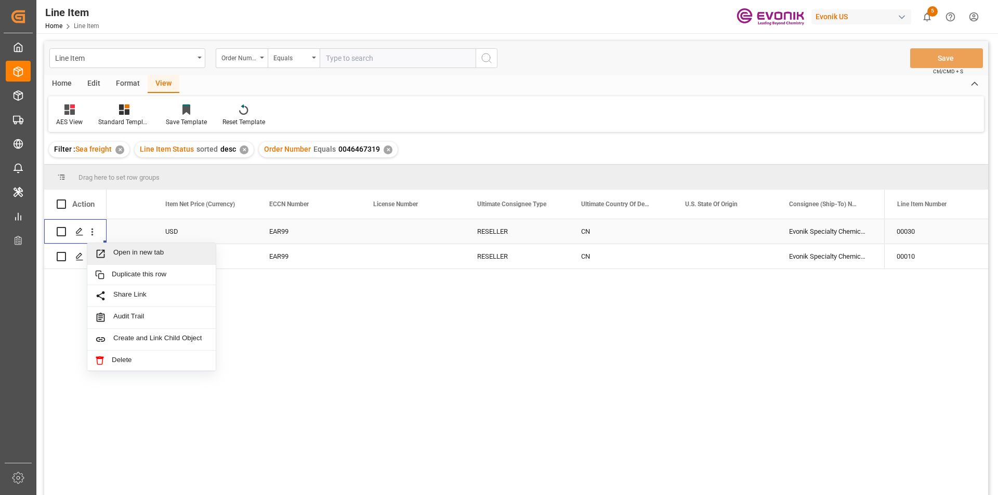
click at [182, 256] on span "Open in new tab" at bounding box center [160, 253] width 95 height 11
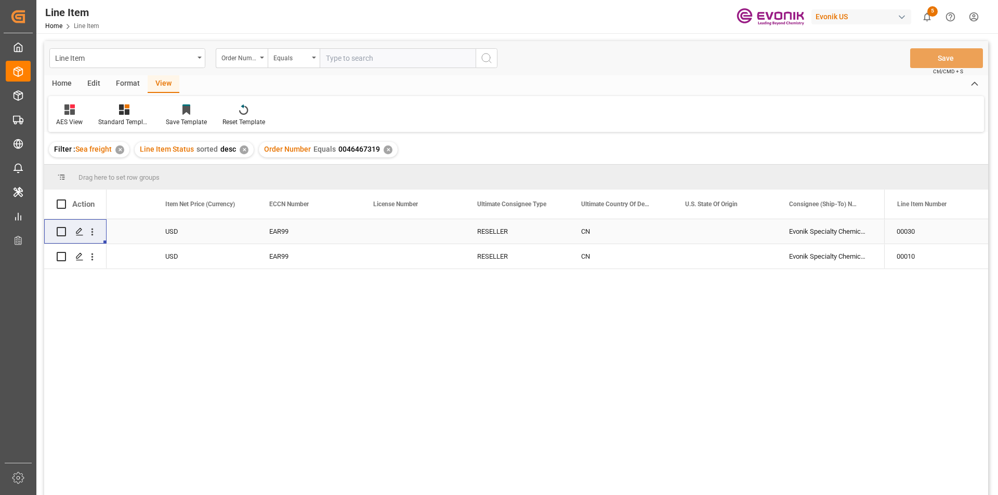
click at [337, 58] on input "text" at bounding box center [398, 58] width 156 height 20
paste input "2007066334"
type input "2007066334"
click at [386, 152] on div "✕" at bounding box center [388, 150] width 9 height 9
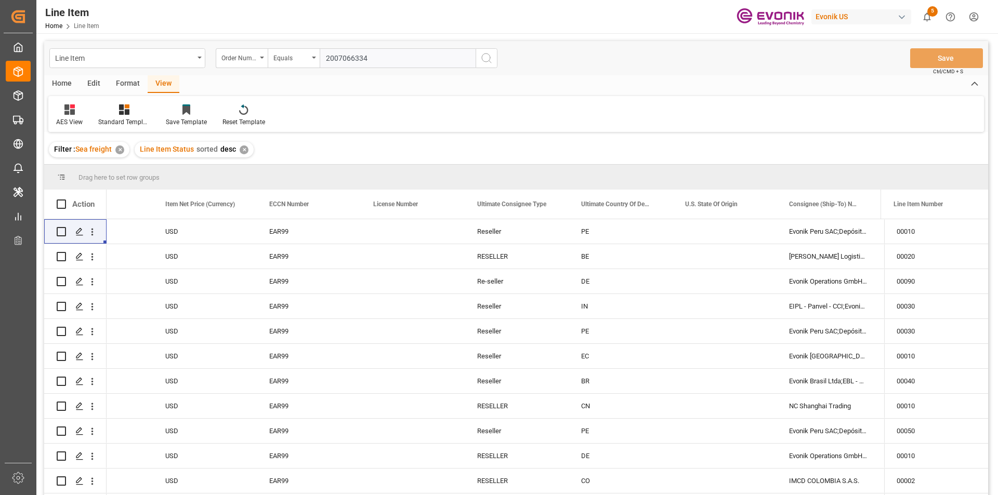
click at [382, 64] on input "2007066334" at bounding box center [398, 58] width 156 height 20
click at [483, 58] on icon "search button" at bounding box center [486, 58] width 12 height 12
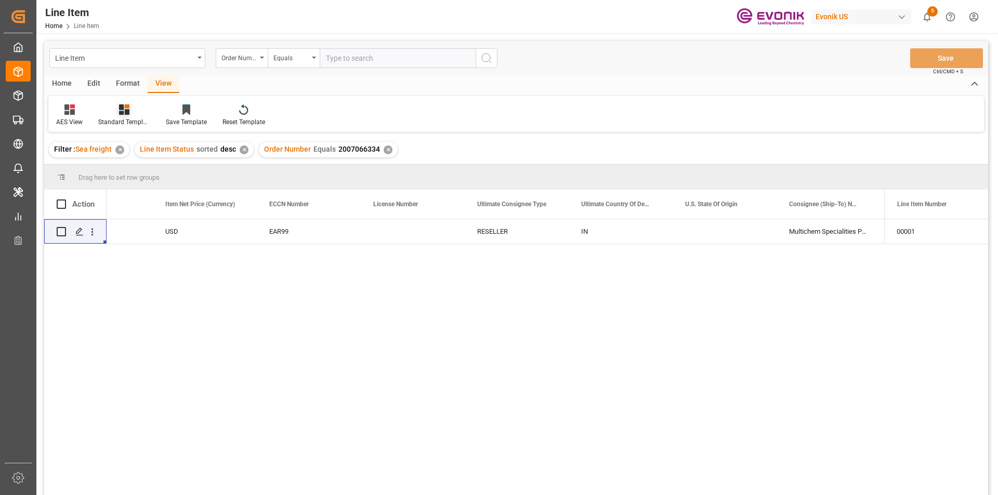
click at [129, 111] on div at bounding box center [124, 109] width 52 height 11
click at [151, 230] on div "AES View" at bounding box center [152, 232] width 91 height 11
click at [201, 236] on div "USD" at bounding box center [205, 231] width 104 height 24
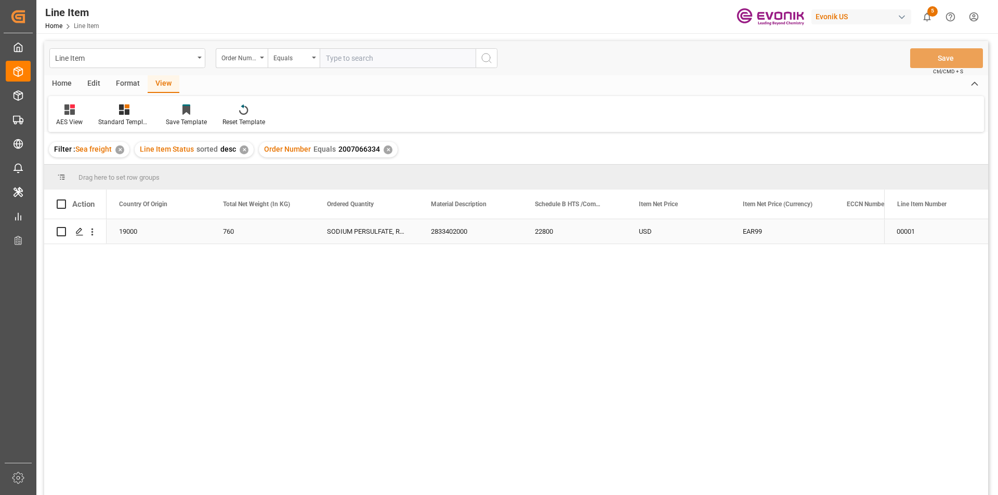
scroll to position [0, 312]
click at [273, 232] on div "19000" at bounding box center [263, 231] width 104 height 24
click at [372, 237] on div "760" at bounding box center [366, 231] width 104 height 24
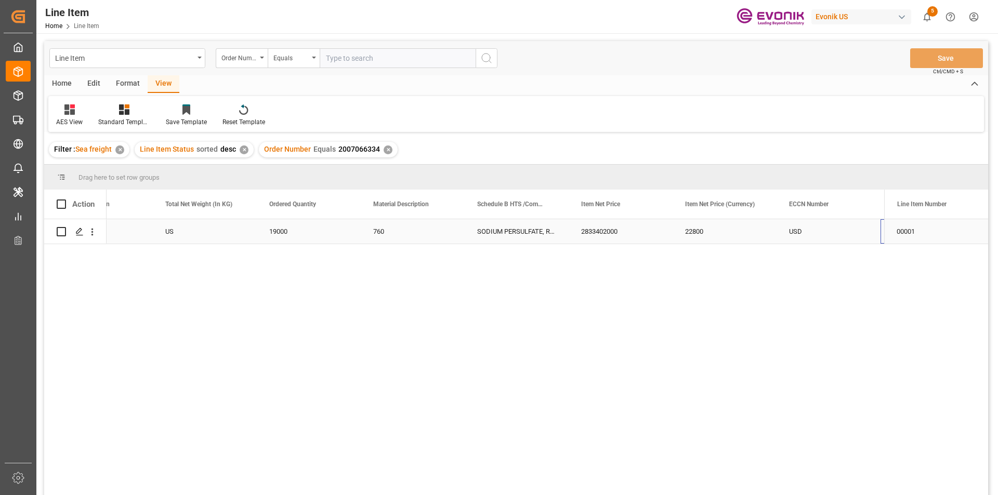
scroll to position [0, 370]
click at [601, 232] on div "22800" at bounding box center [621, 231] width 104 height 24
click at [436, 230] on div "SODIUM PERSULFATE, REGULAR, 55.1 LB BG" at bounding box center [413, 231] width 104 height 24
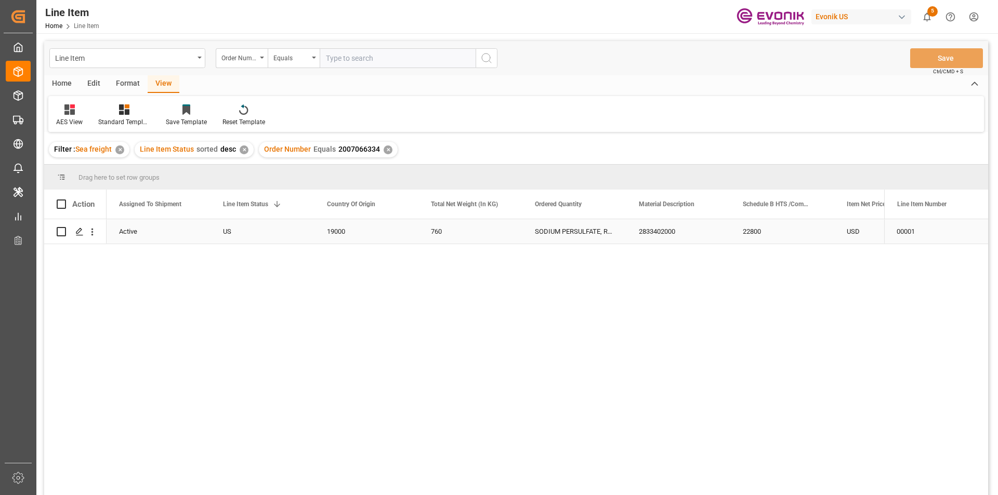
scroll to position [0, 104]
click at [369, 240] on div "US" at bounding box center [366, 231] width 104 height 24
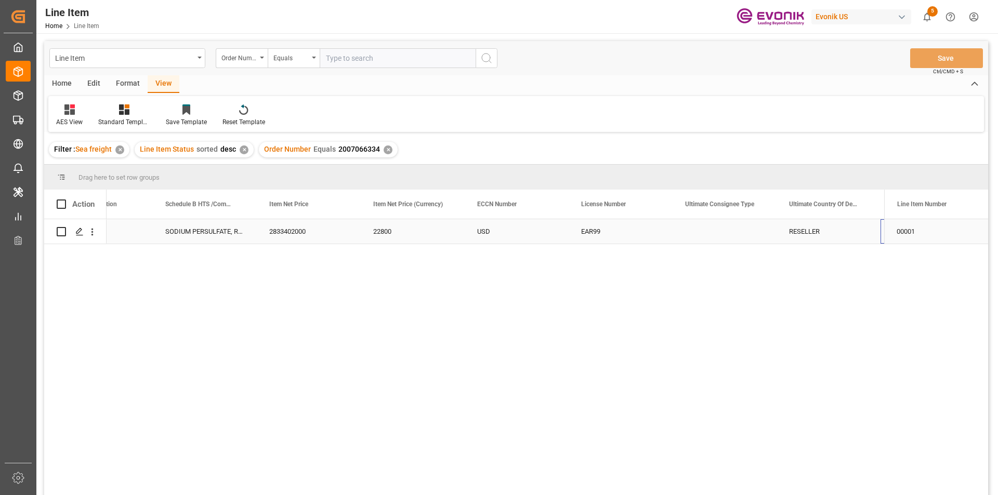
scroll to position [0, 785]
click at [91, 231] on icon "open menu" at bounding box center [92, 232] width 11 height 11
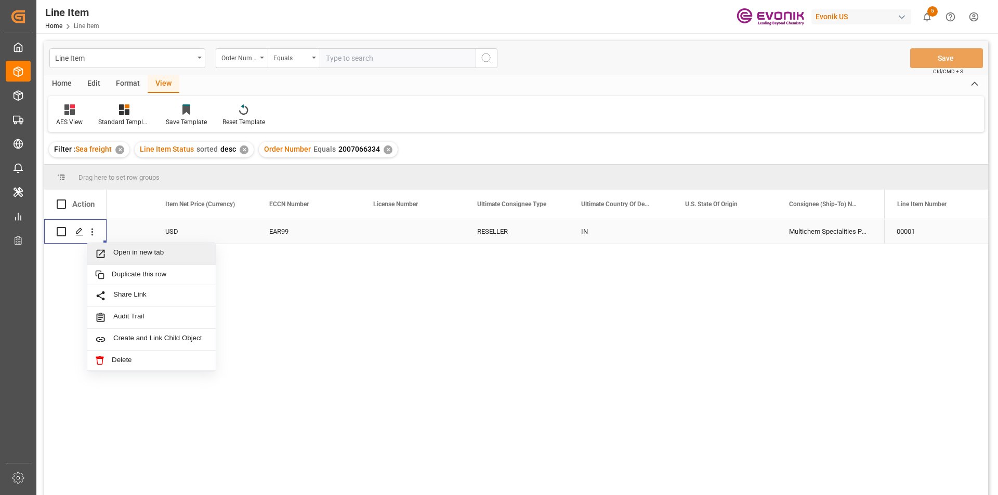
click at [199, 252] on span "Open in new tab" at bounding box center [160, 253] width 95 height 11
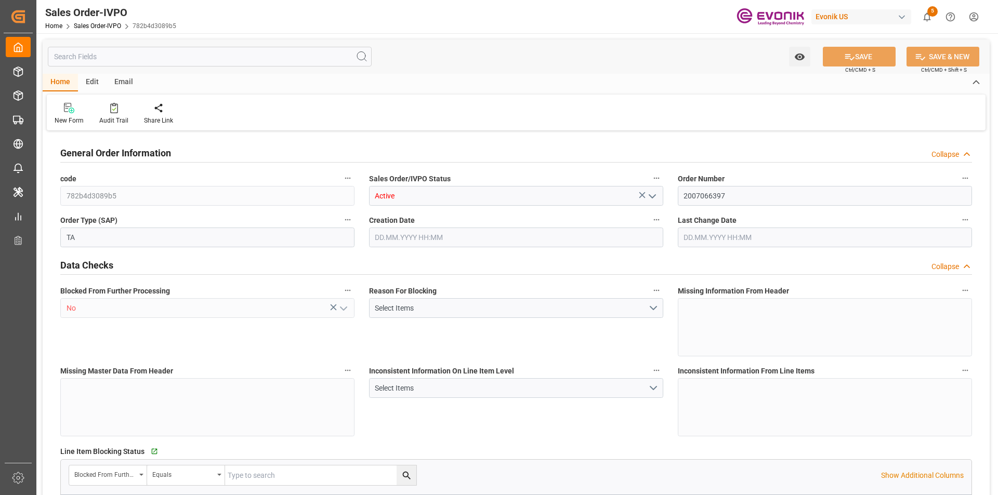
type input "AEJEA"
type input "0"
type input "1"
type input "2"
type input "1"
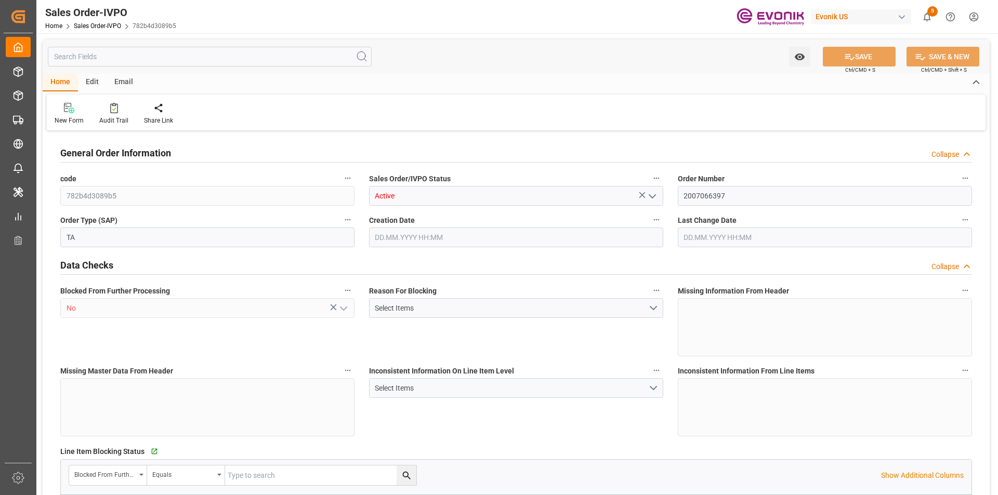
type input "19801.04"
type input "17.8516"
type input "17000"
type input "30"
type input "25.06.2025 18:02"
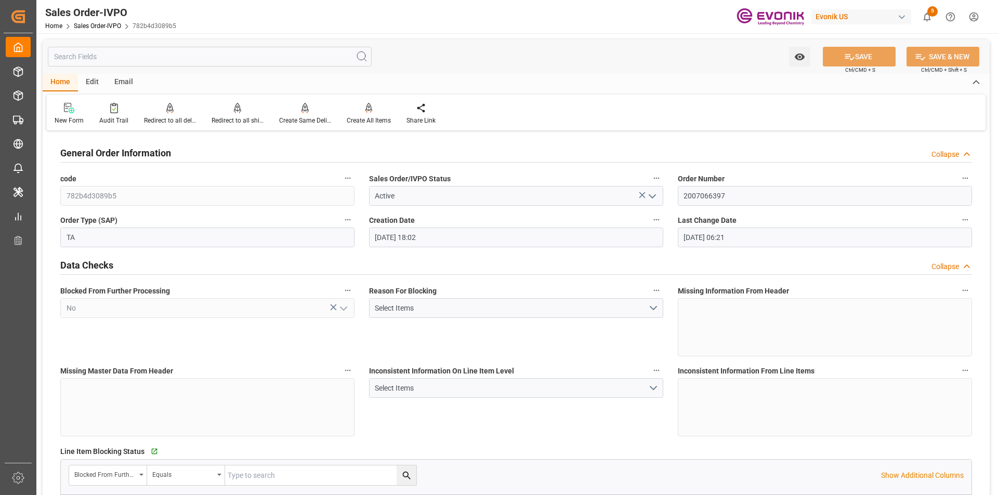
type input "15.07.2025 06:21"
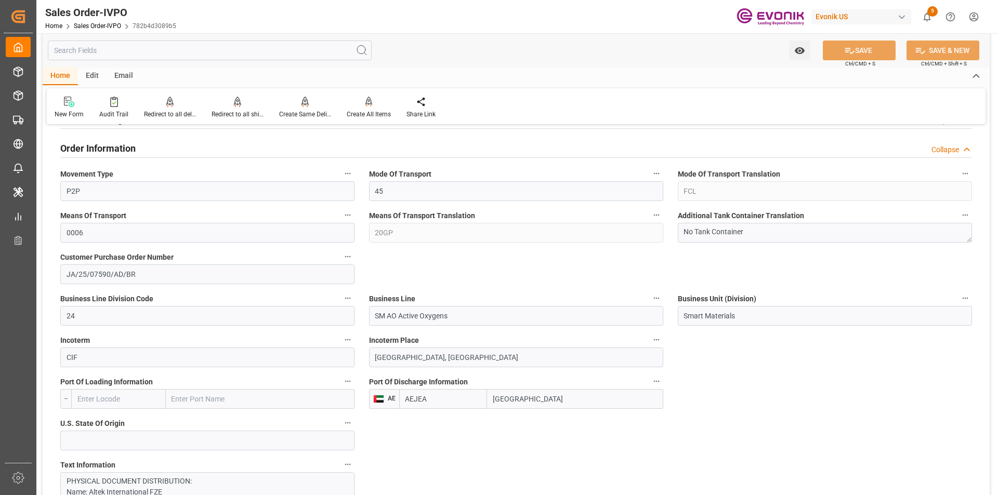
scroll to position [676, 0]
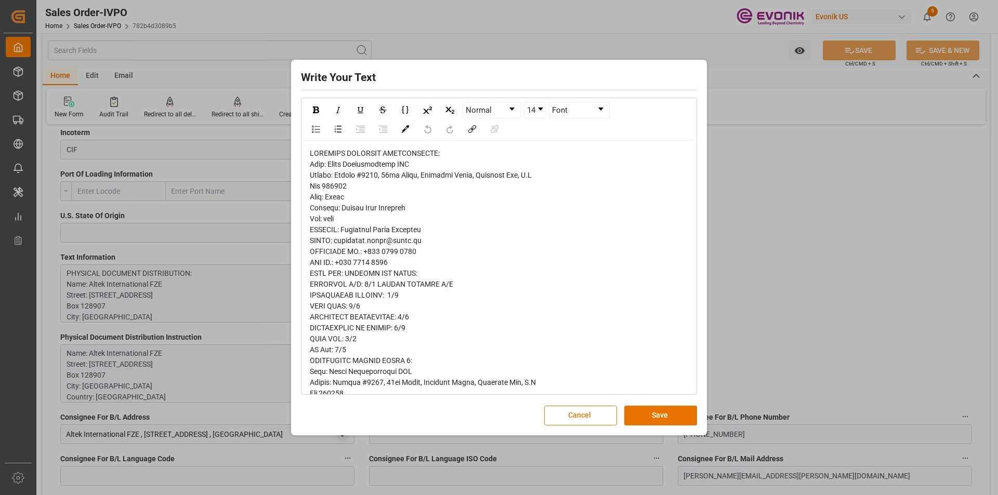
drag, startPoint x: 596, startPoint y: 409, endPoint x: 584, endPoint y: 405, distance: 12.2
click at [596, 410] on button "Cancel" at bounding box center [580, 416] width 73 height 20
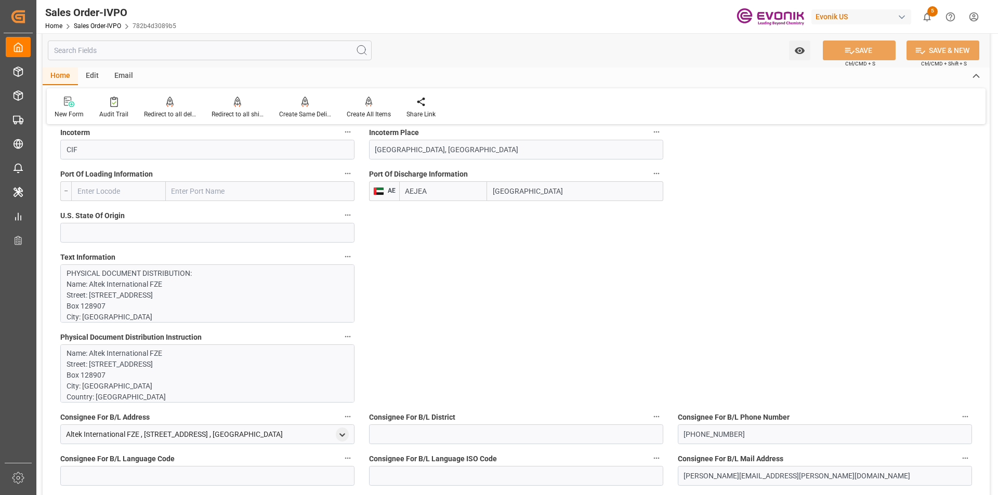
click at [128, 352] on p "Name: Altek International FZE Street: Office #1701, 17th Floor, Exchange Tower,…" at bounding box center [204, 446] width 274 height 196
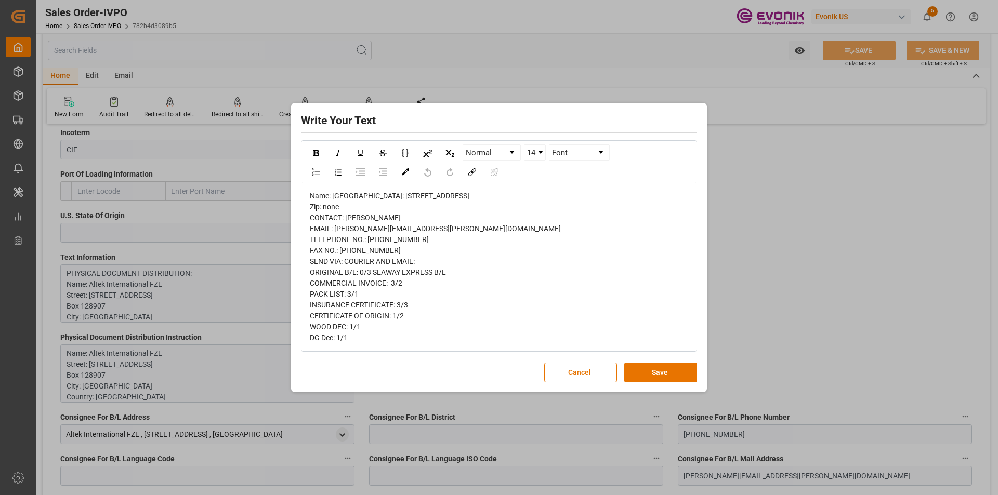
click at [414, 191] on div "Name: Altek International FZE Street: Office #1701, 17th Floor, Exchange Tower,…" at bounding box center [499, 267] width 379 height 153
drag, startPoint x: 411, startPoint y: 173, endPoint x: 333, endPoint y: 175, distance: 78.0
click at [333, 191] on div "Name: Altek International FZE Street: Office #1701, 17th Floor, Exchange Tower,…" at bounding box center [499, 267] width 379 height 153
copy span "Altek International FZE"
click at [441, 234] on div "Name: Altek International FZE Street: Office #1701, 17th Floor, Exchange Tower,…" at bounding box center [499, 267] width 379 height 153
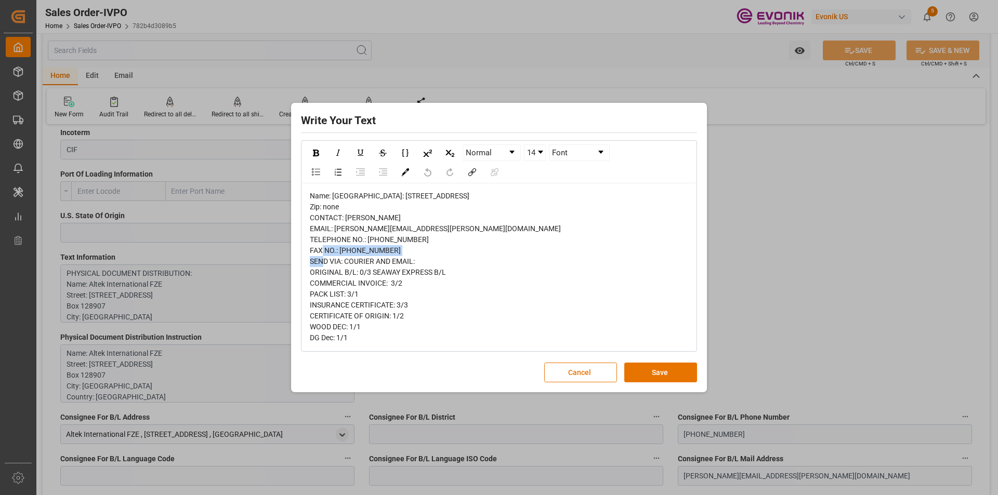
drag, startPoint x: 430, startPoint y: 240, endPoint x: 348, endPoint y: 239, distance: 82.7
click at [348, 239] on div "Name: Altek International FZE Street: Office #1701, 17th Floor, Exchange Tower,…" at bounding box center [499, 267] width 379 height 153
copy span "Mohiuddin Ahmed Quraishi"
click at [349, 191] on div "Name: Altek International FZE Street: Office #1701, 17th Floor, Exchange Tower,…" at bounding box center [499, 267] width 379 height 153
click at [360, 192] on span "Name: Altek International FZE Street: Office #1701, 17th Floor, Exchange Tower,…" at bounding box center [435, 267] width 251 height 150
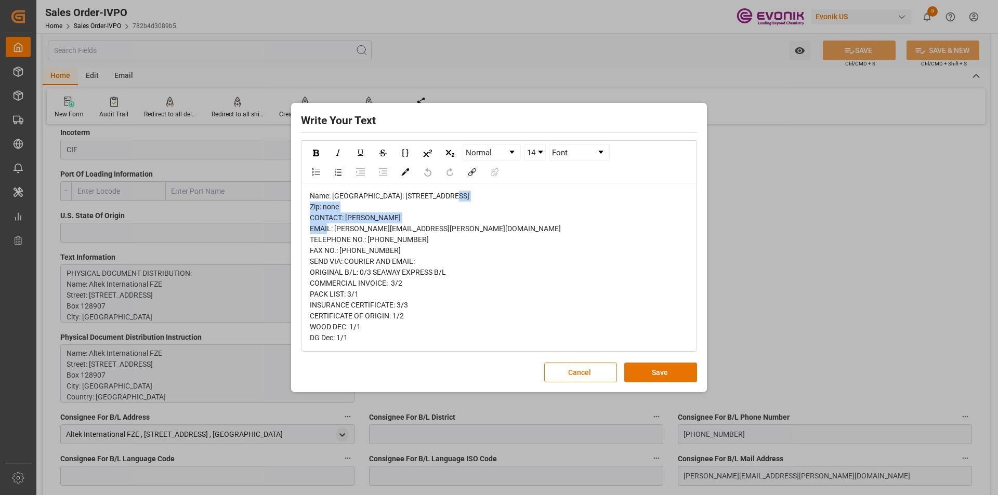
drag, startPoint x: 467, startPoint y: 185, endPoint x: 335, endPoint y: 187, distance: 132.6
click at [335, 192] on span "Name: Altek International FZE Street: Office #1701, 17th Floor, Exchange Tower,…" at bounding box center [435, 267] width 251 height 150
copy span "Office #1701, 17th Floor, Exchange Tower,"
click at [401, 271] on div "Name: Altek International FZE Street: Office #1701, 17th Floor, Exchange Tower,…" at bounding box center [499, 267] width 379 height 153
drag, startPoint x: 422, startPoint y: 261, endPoint x: 385, endPoint y: 266, distance: 36.8
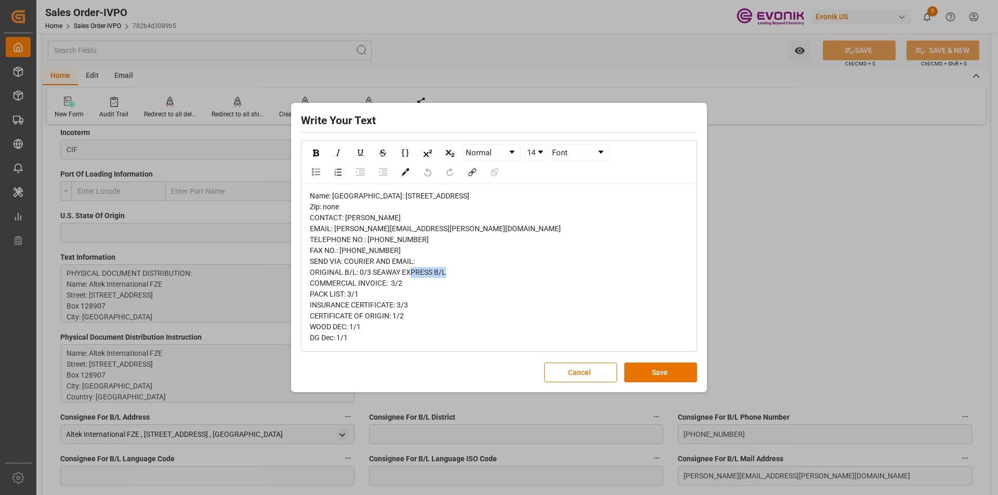
click at [385, 266] on div "Name: Altek International FZE Street: Office #1701, 17th Floor, Exchange Tower,…" at bounding box center [499, 267] width 379 height 153
copy span "4396 1914"
click at [510, 193] on div "Name: Altek International FZE Street: Office #1701, 17th Floor, Exchange Tower,…" at bounding box center [499, 267] width 379 height 153
drag, startPoint x: 524, startPoint y: 186, endPoint x: 469, endPoint y: 189, distance: 54.6
click at [469, 192] on span "Name: Altek International FZE Street: Office #1701, 17th Floor, Exchange Tower,…" at bounding box center [435, 267] width 251 height 150
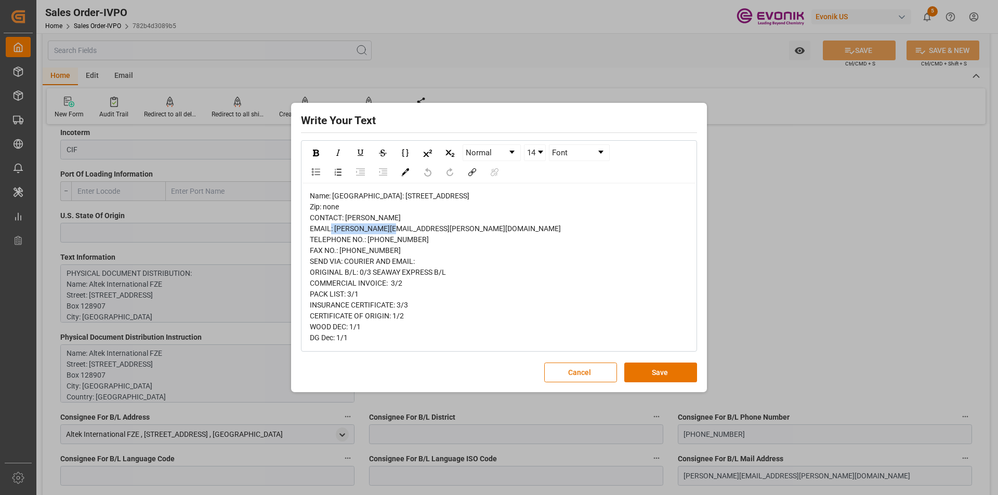
copy span "Business Bay, P.O"
click at [362, 200] on div "Name: Altek International FZE Street: Office #1701, 17th Floor, Exchange Tower,…" at bounding box center [499, 267] width 379 height 153
drag, startPoint x: 348, startPoint y: 197, endPoint x: 438, endPoint y: 227, distance: 95.2
click at [310, 200] on div "Name: Altek International FZE Street: Office #1701, 17th Floor, Exchange Tower,…" at bounding box center [499, 267] width 379 height 153
copy span "Box 128907"
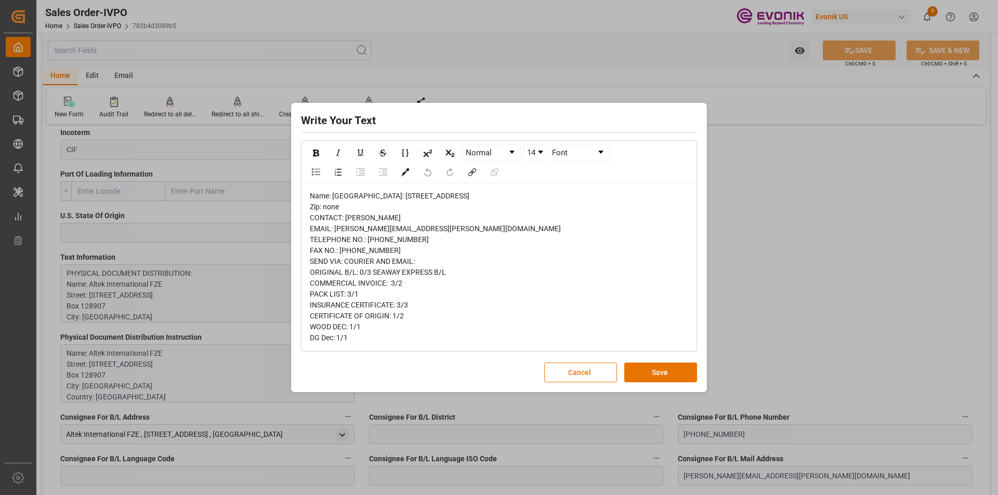
click at [337, 206] on span "Name: Altek International FZE Street: Office #1701, 17th Floor, Exchange Tower,…" at bounding box center [435, 267] width 251 height 150
copy span "Dubai"
click at [595, 383] on button "Cancel" at bounding box center [580, 373] width 73 height 20
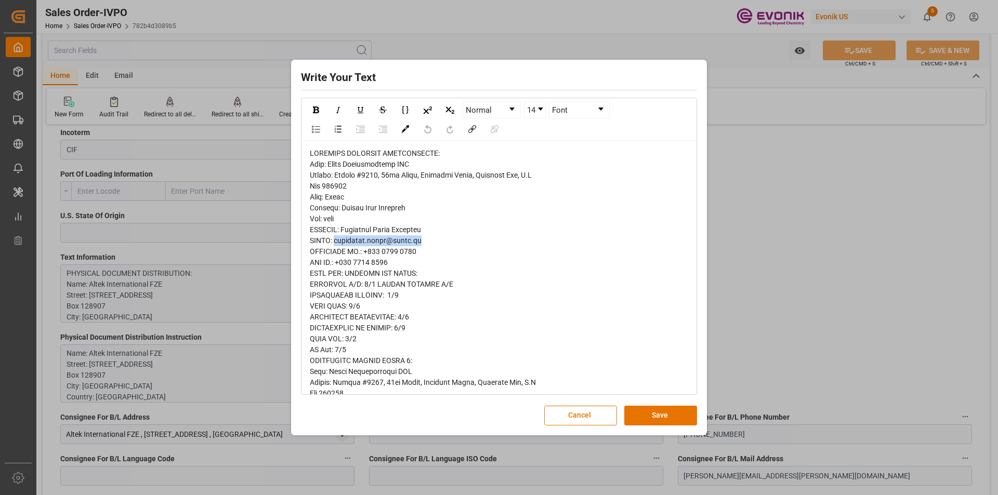
drag, startPoint x: 426, startPoint y: 243, endPoint x: 336, endPoint y: 244, distance: 90.5
copy span "mohiuddin.ahmed@altek.ae"
click at [575, 416] on button "Cancel" at bounding box center [580, 416] width 73 height 20
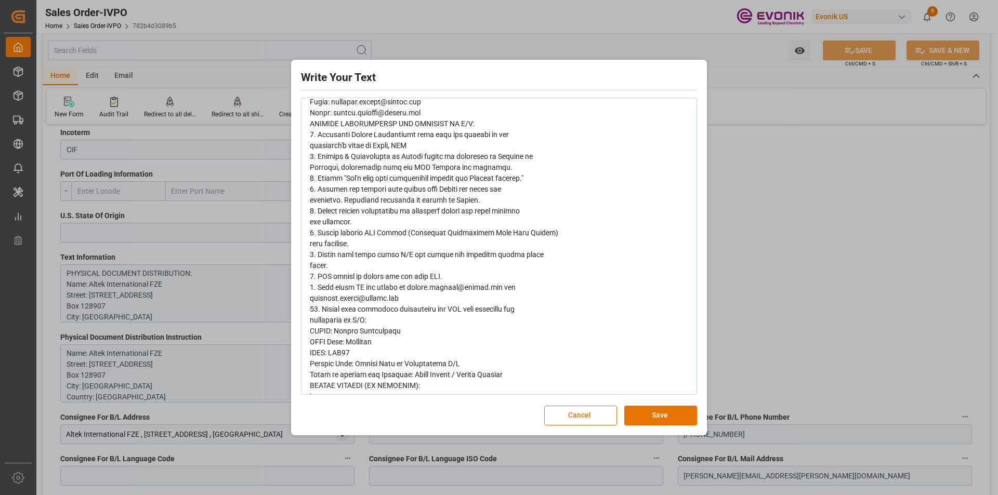
scroll to position [951, 0]
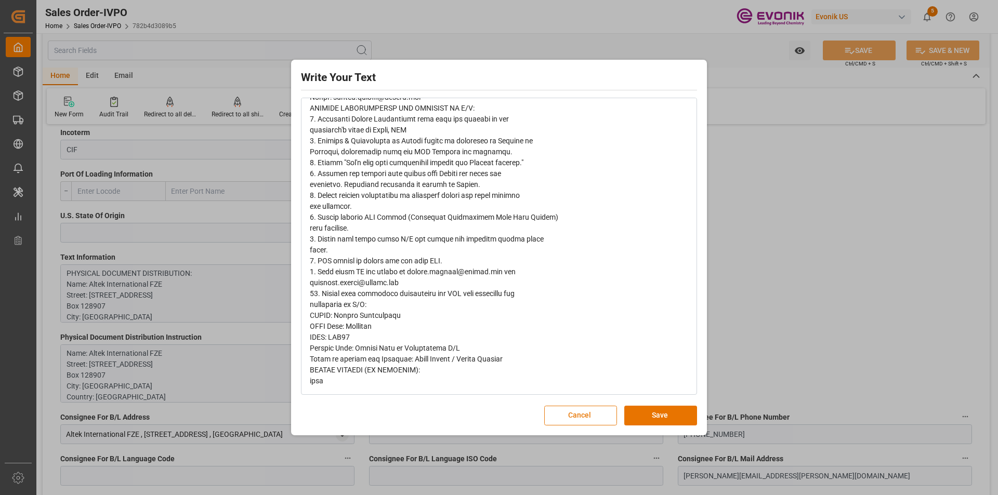
click at [582, 421] on button "Cancel" at bounding box center [580, 416] width 73 height 20
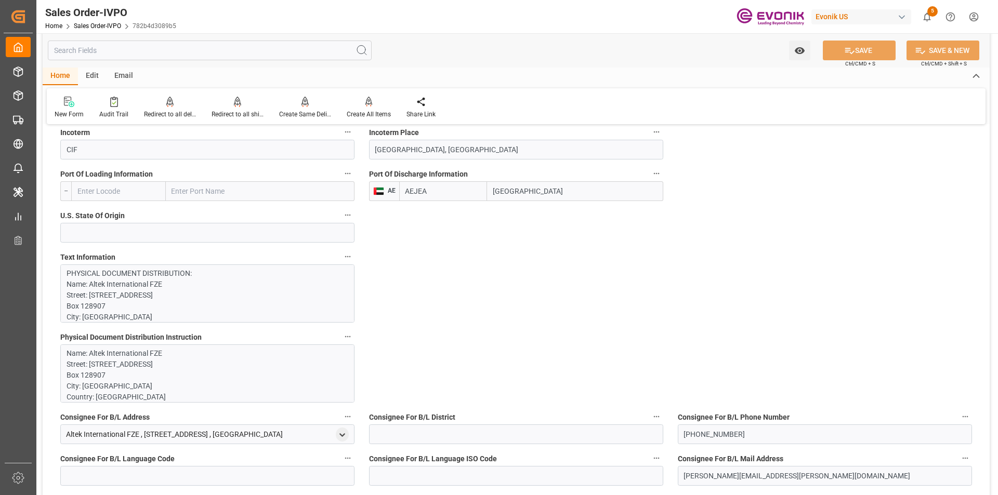
click at [156, 385] on p "Name: Altek International FZE Street: Office #1701, 17th Floor, Exchange Tower,…" at bounding box center [204, 446] width 274 height 196
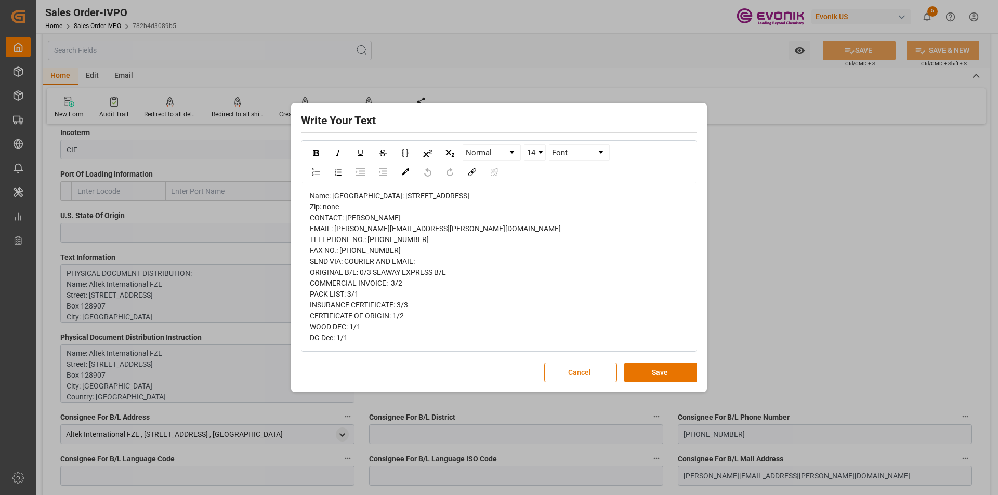
click at [574, 383] on button "Cancel" at bounding box center [580, 373] width 73 height 20
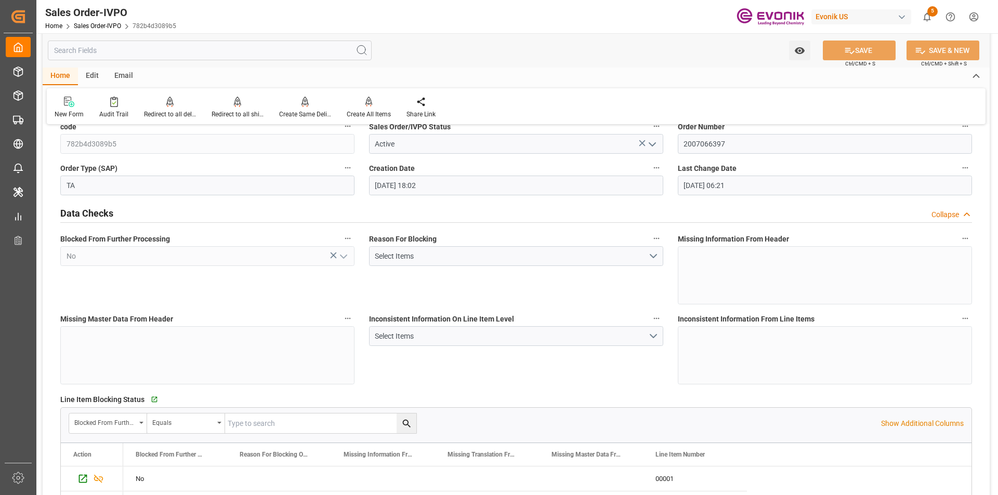
scroll to position [0, 0]
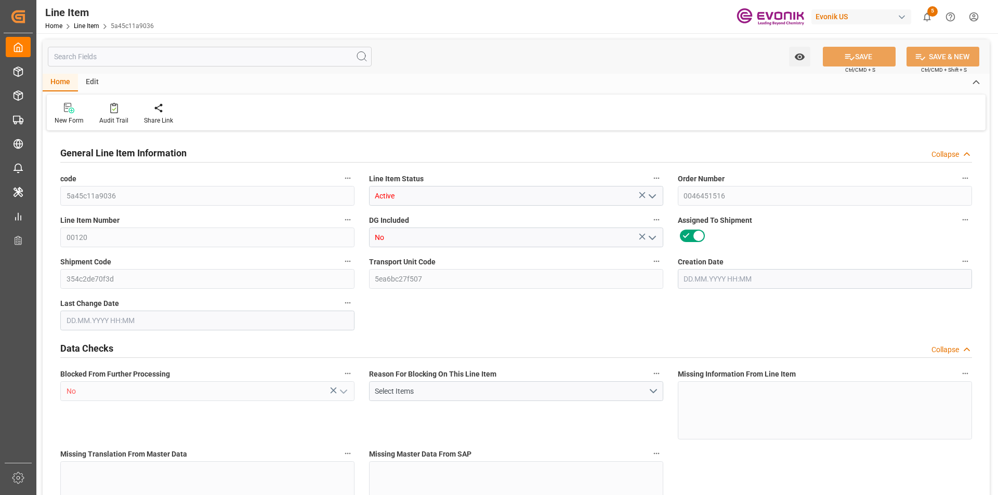
type input "1"
type input "200.2"
type input "180"
type input "0.4223"
type input "10"
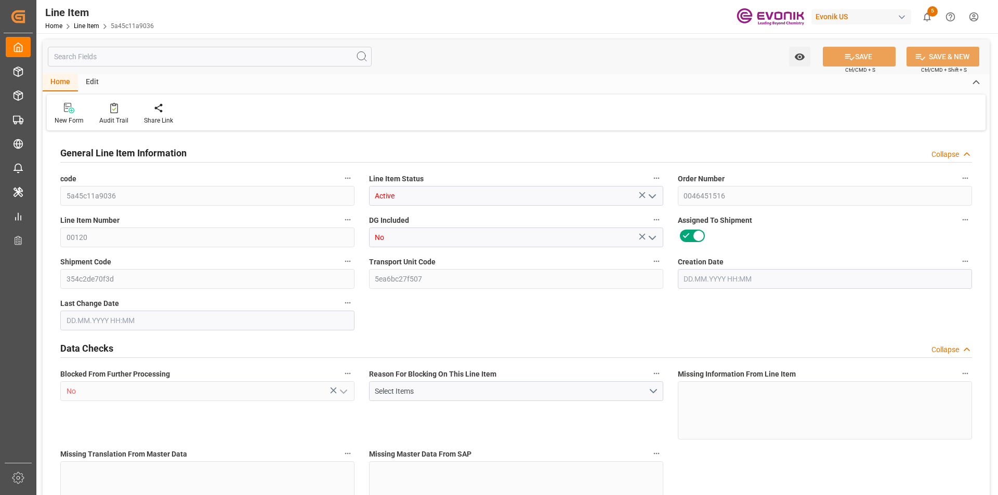
type input "570960"
type input "10"
type input "200.2"
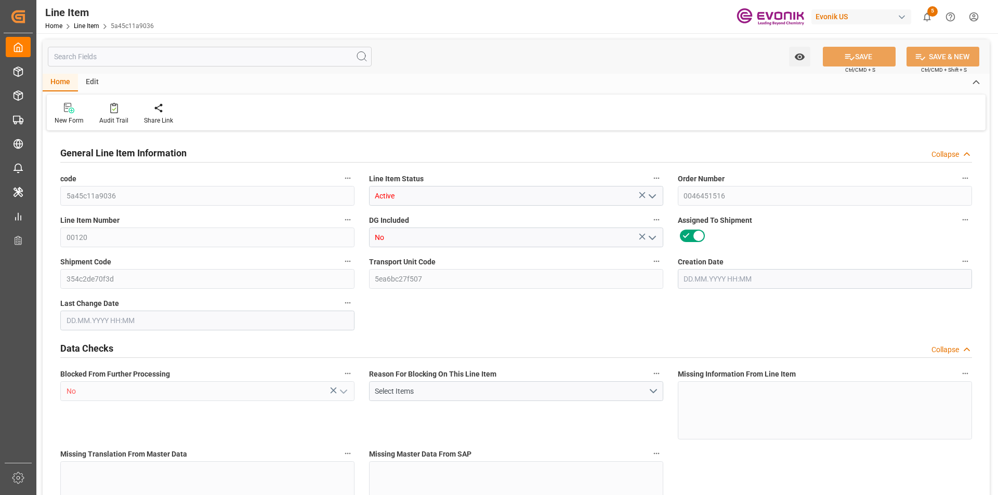
type input "225.2"
type input "180"
type input "0.4223"
type input "422.26"
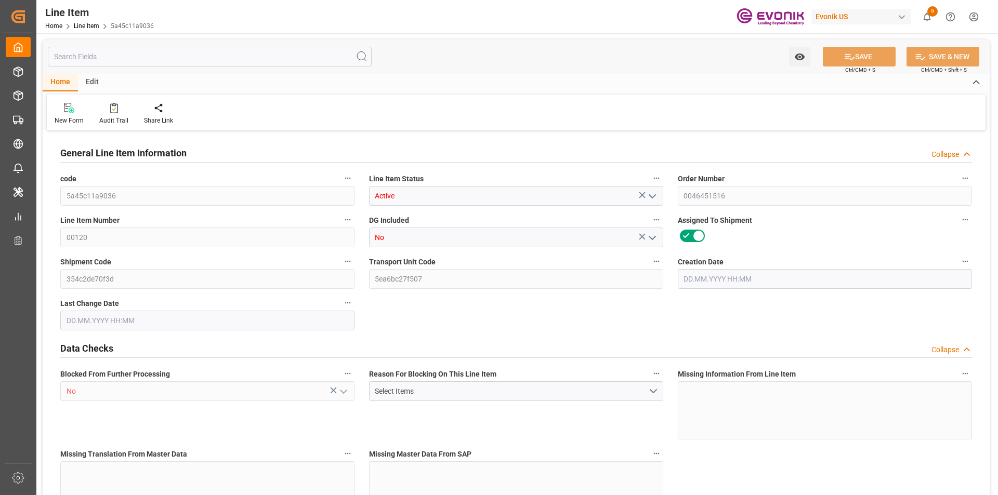
type input "10"
type input "200.2"
type input "180"
type input "0.4223"
type input "28.08.2025 21:16"
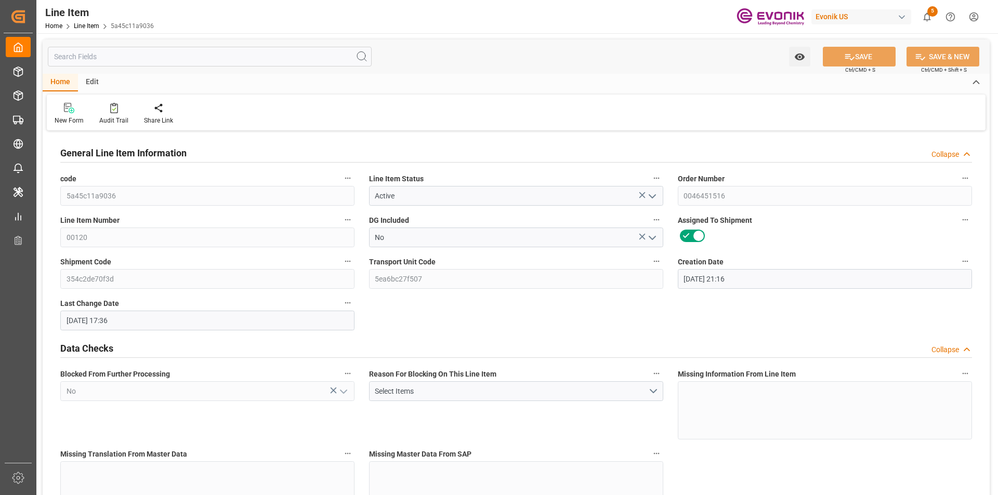
type input "29.08.2025 17:36"
type input "28.10.2025"
type input "08.09.2025"
type input "29.08.2025"
click at [171, 55] on input "text" at bounding box center [210, 57] width 324 height 20
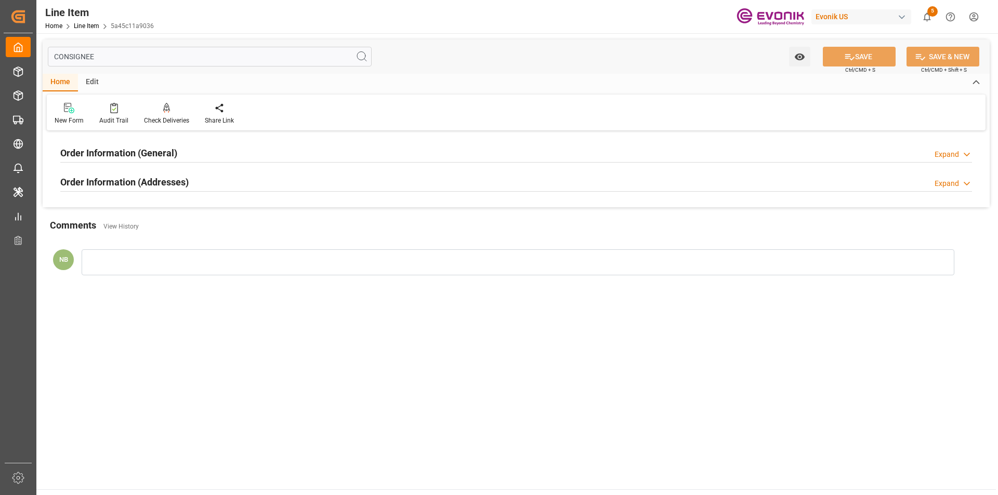
type input "CONSIGNEE"
click at [182, 142] on div "Order Information (General) Expand" at bounding box center [516, 152] width 912 height 20
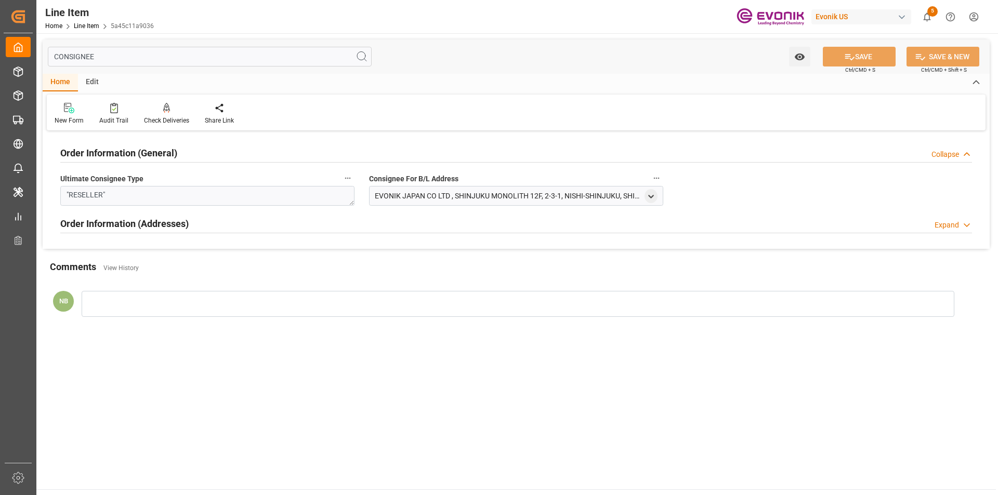
click at [130, 217] on h2 "Order Information (Addresses)" at bounding box center [124, 224] width 128 height 14
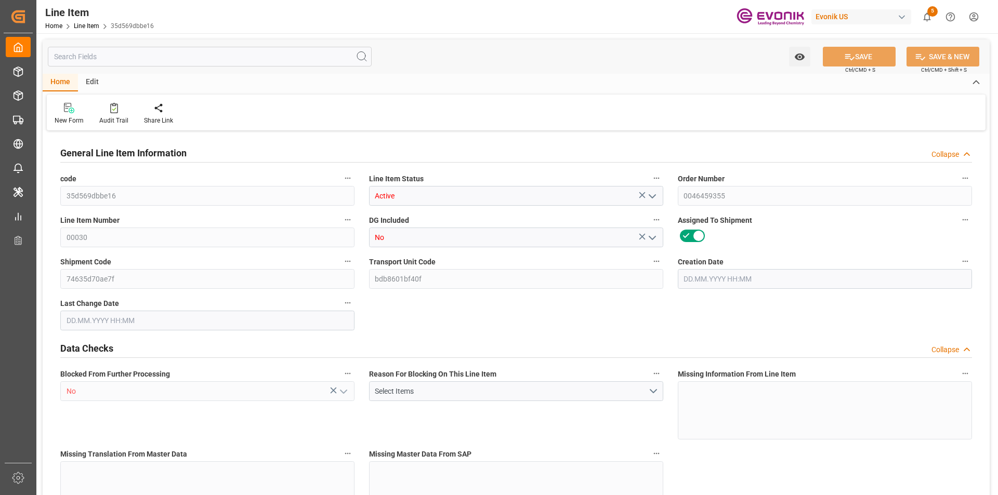
type input "1"
type input "824.4"
type input "760"
type input "1.2046"
type input "4"
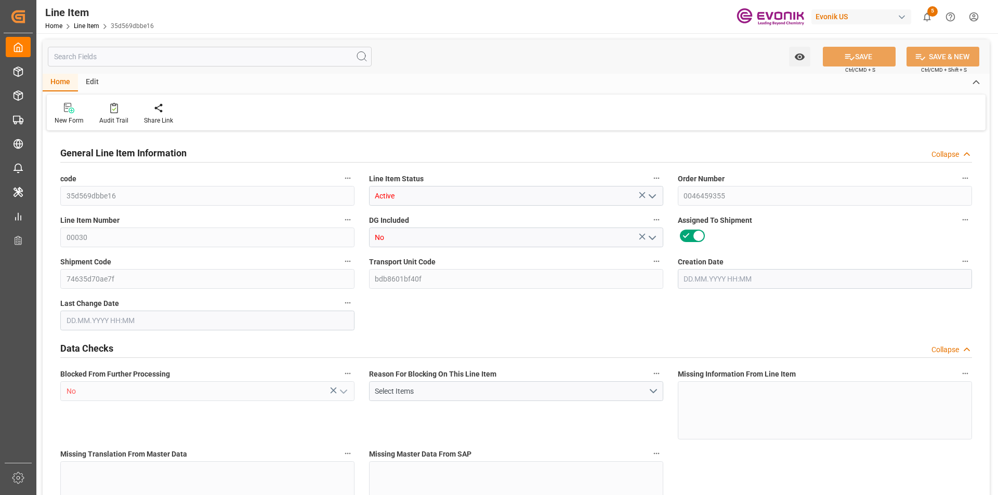
type input "4932.4"
type input "4"
type input "824.4"
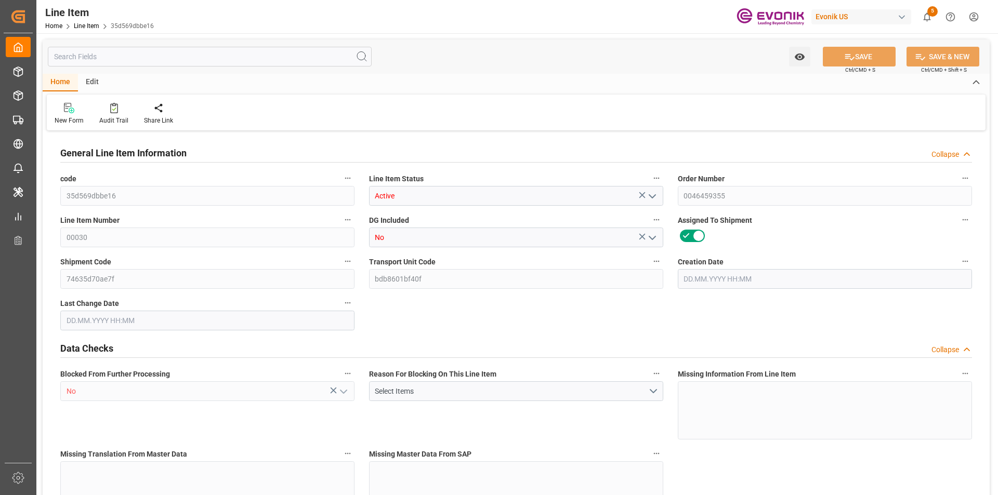
type input "844.4"
type input "760"
type input "1.2046"
type input "1204.632"
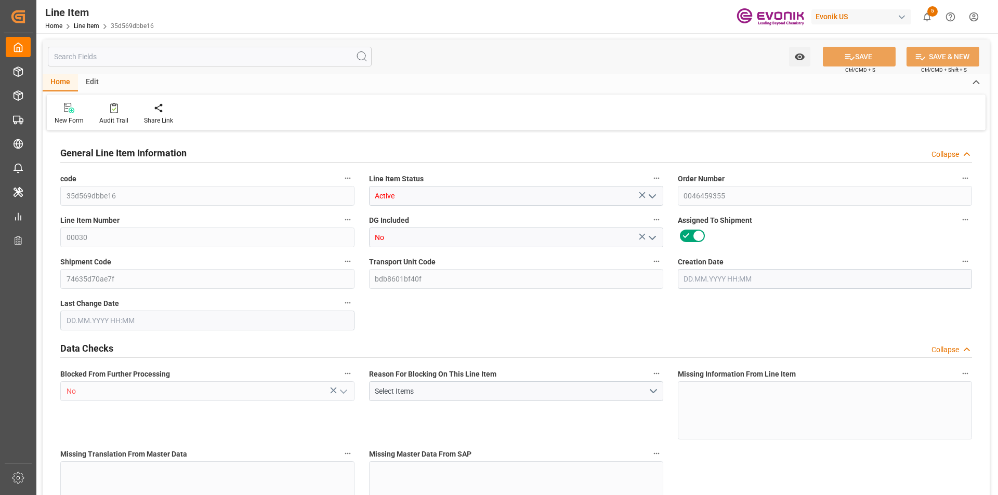
type input "4"
type input "824.4"
type input "760"
type input "1.2046"
type input "22.08.2025 12:32"
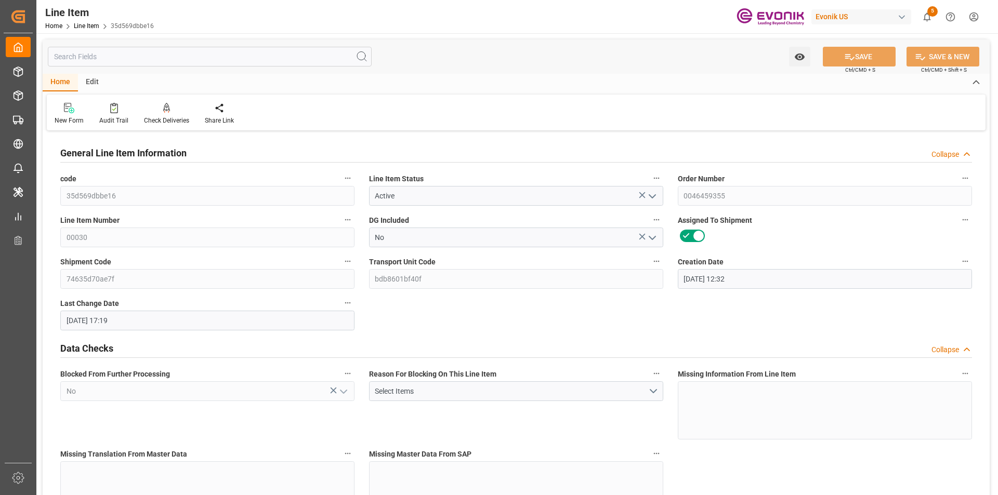
type input "25.08.2025 17:19"
type input "07.10.2025"
type input "02.09.2025"
type input "25.08.2025"
click at [135, 59] on input "text" at bounding box center [210, 57] width 324 height 20
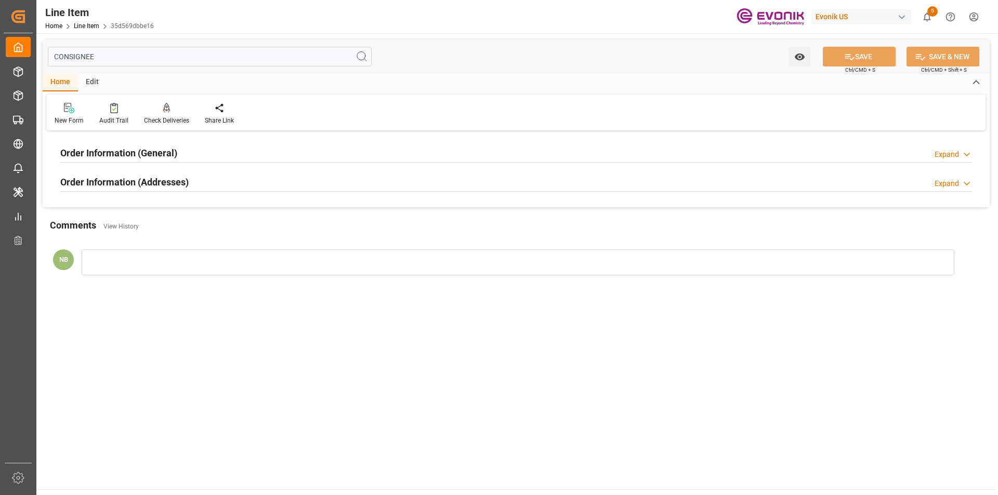
type input "CONSIGNEE"
click at [99, 146] on h2 "Order Information (General)" at bounding box center [118, 153] width 117 height 14
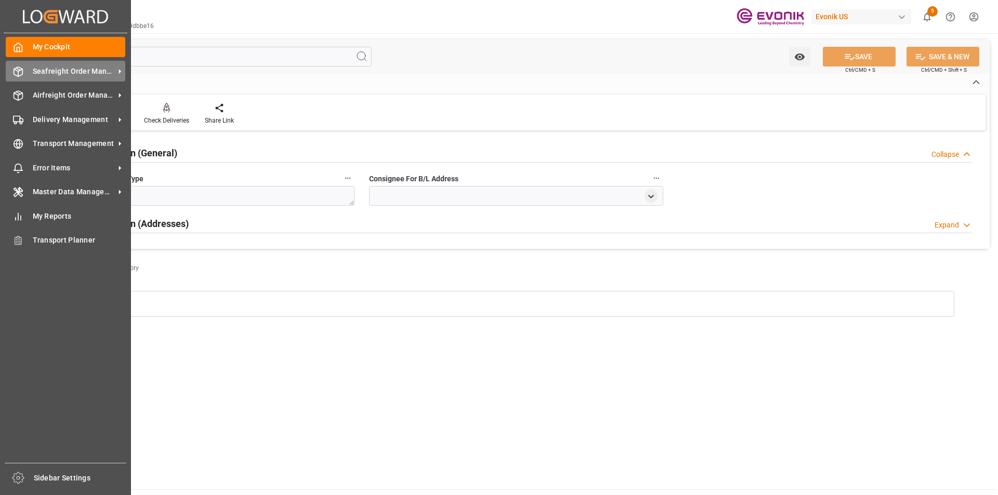
click at [39, 64] on div "Seafreight Order Management Seafreight Order Management" at bounding box center [66, 71] width 120 height 20
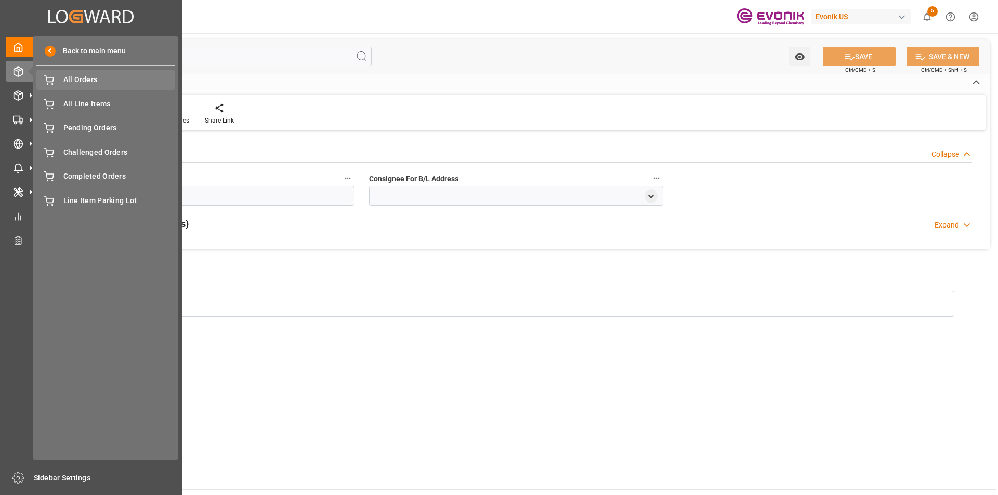
click at [96, 78] on span "All Orders" at bounding box center [119, 79] width 112 height 11
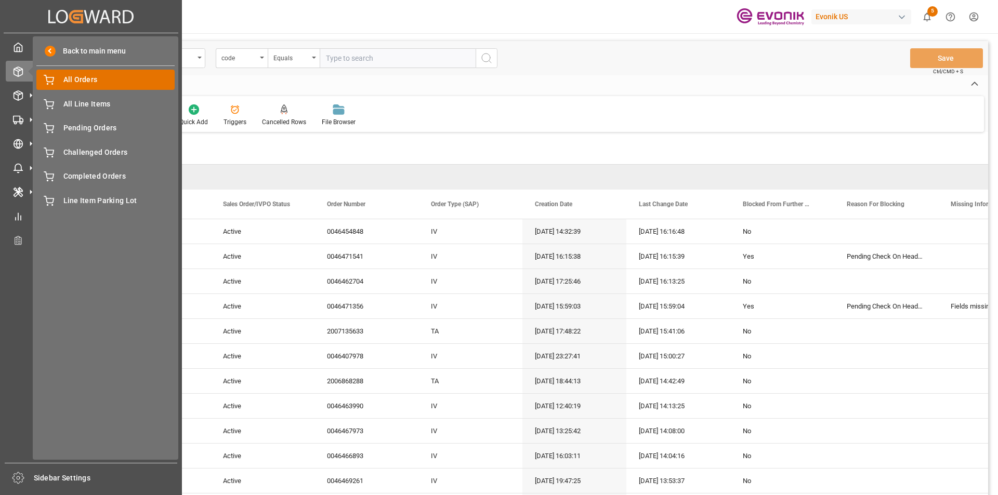
click at [95, 83] on span "All Orders" at bounding box center [119, 79] width 112 height 11
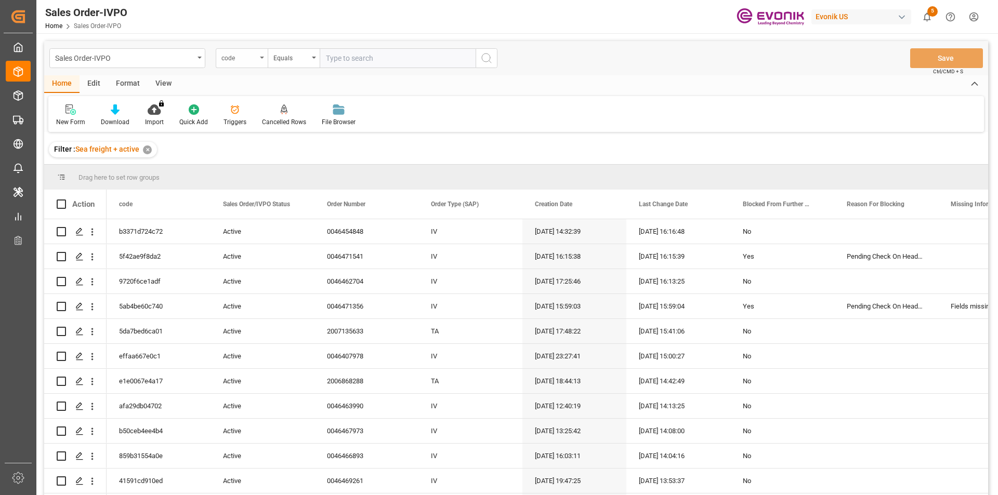
click at [241, 57] on div "code" at bounding box center [238, 57] width 35 height 12
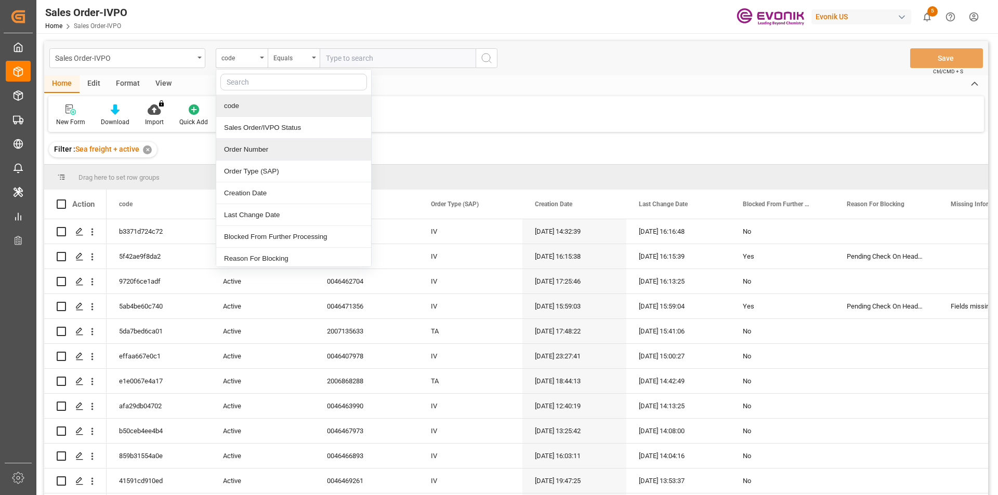
drag, startPoint x: 258, startPoint y: 147, endPoint x: 286, endPoint y: 106, distance: 49.9
click at [259, 147] on div "Order Number" at bounding box center [293, 150] width 155 height 22
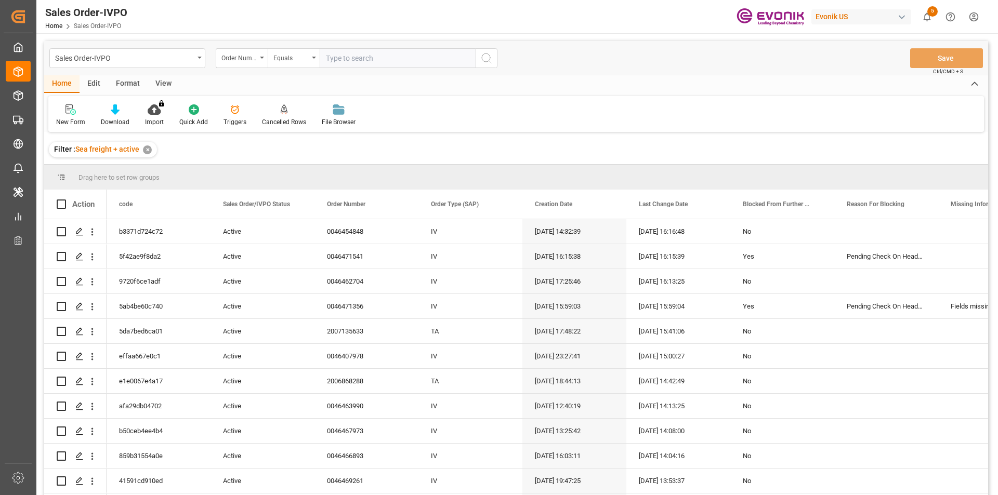
click at [337, 58] on input "text" at bounding box center [398, 58] width 156 height 20
paste input "0046459355"
type input "0046459355"
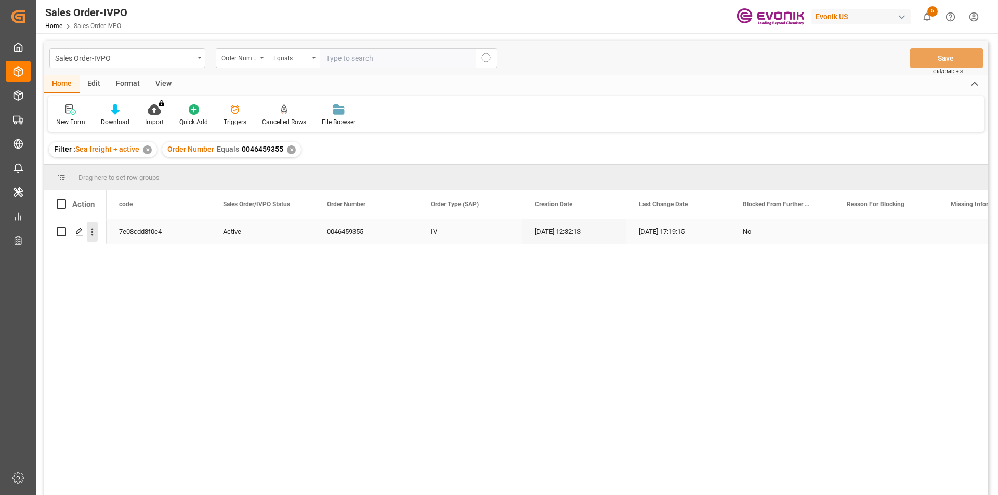
click at [94, 232] on icon "open menu" at bounding box center [92, 232] width 11 height 11
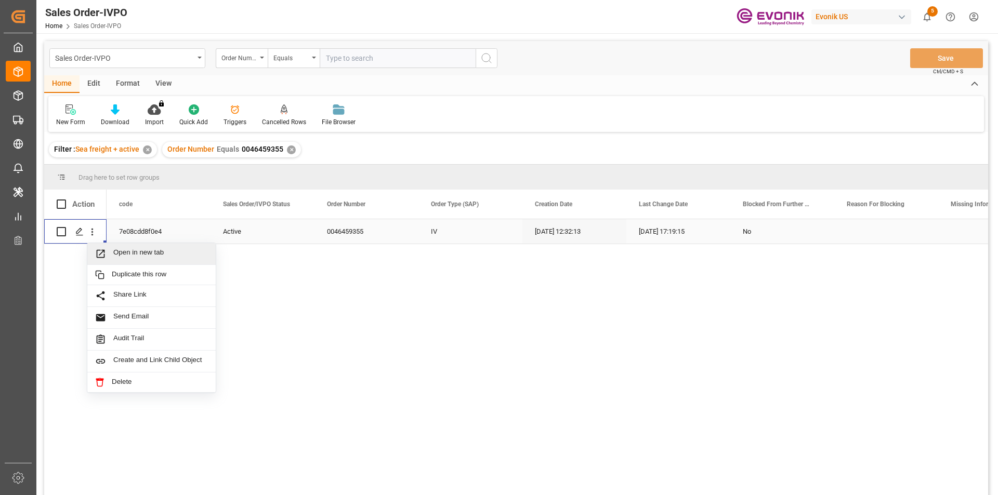
click at [162, 252] on span "Open in new tab" at bounding box center [160, 253] width 95 height 11
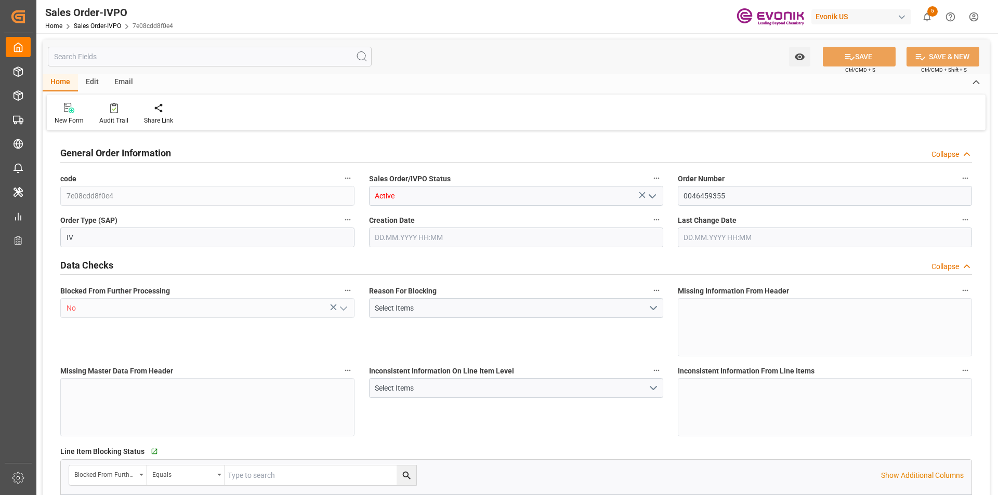
type input "INNSA"
type input "0"
type input "1"
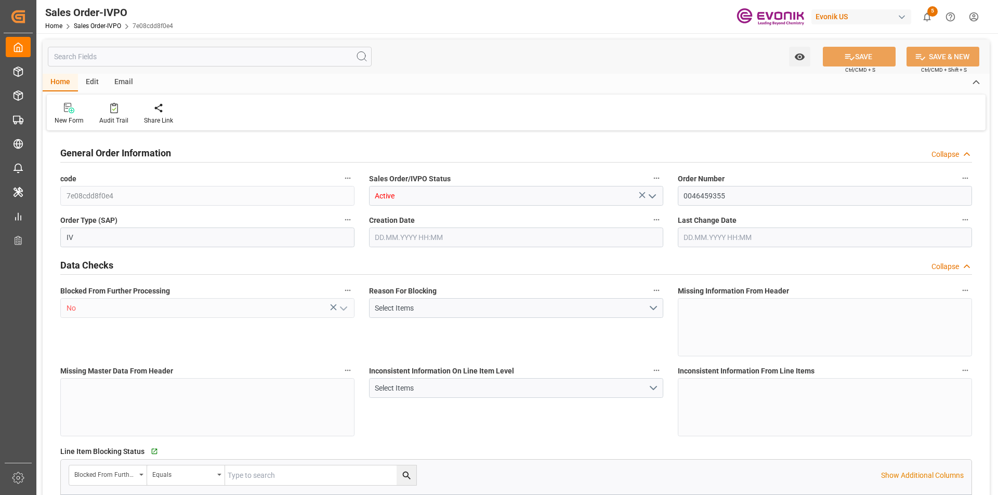
type input "11283.2276"
type input "29.6868"
type input "17000"
type input "30"
type input "[DATE] 12:32"
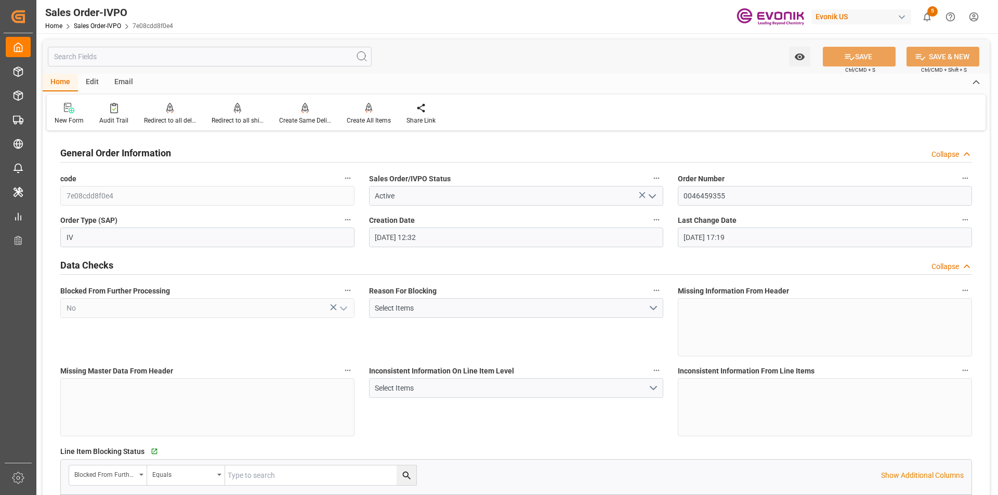
type input "[DATE] 17:19"
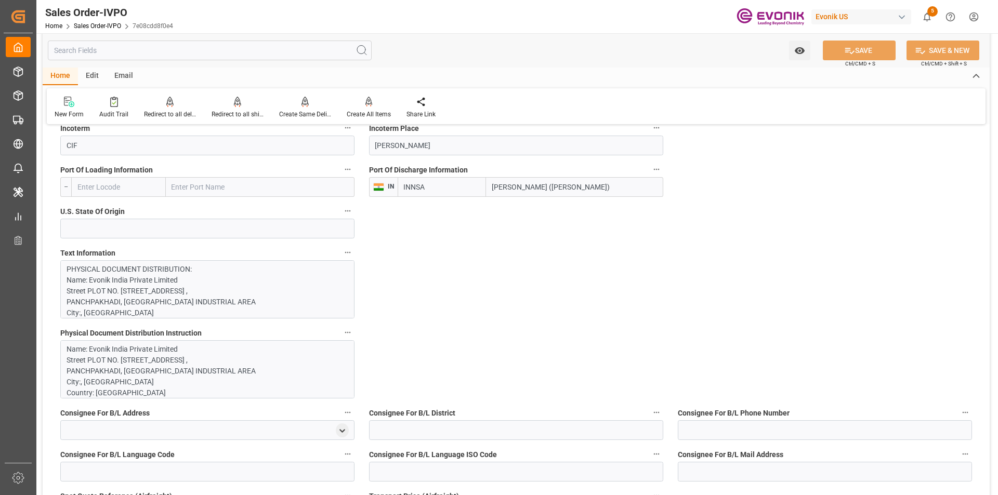
scroll to position [832, 0]
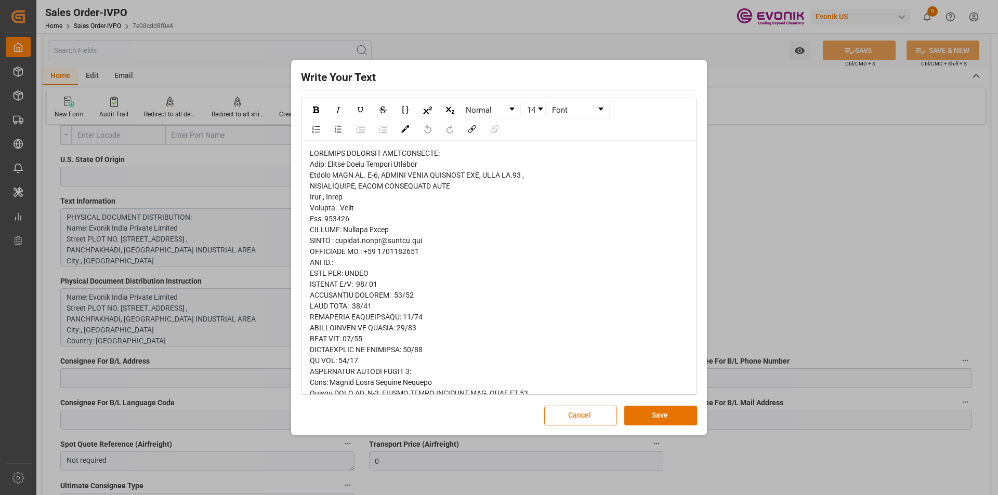
click at [597, 418] on button "Cancel" at bounding box center [580, 416] width 73 height 20
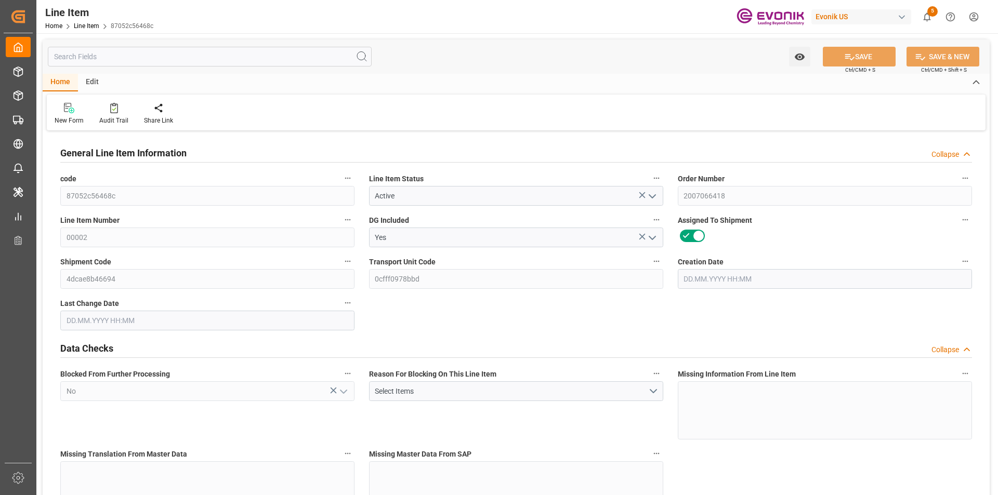
type input "10"
type input "10181.6"
type input "10000"
type input "9.3956"
type input "400"
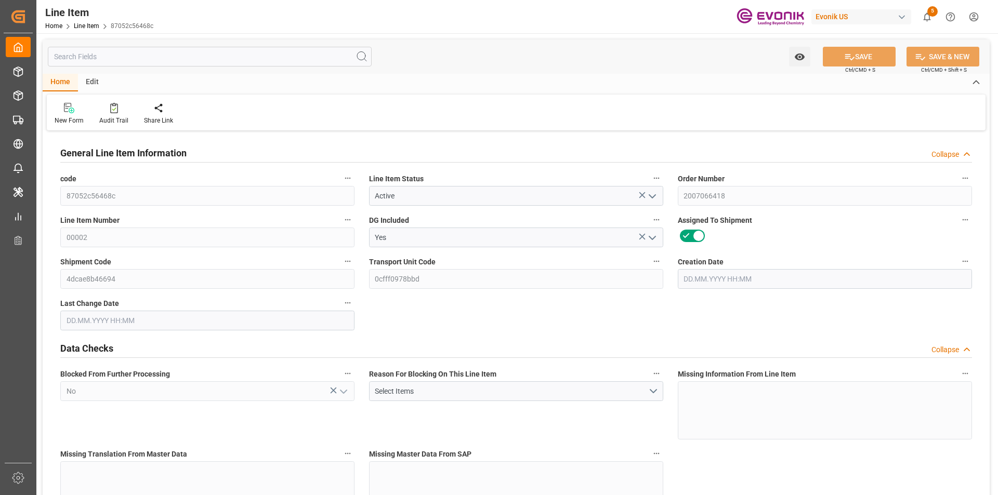
type input "12000"
type input "400"
type input "10181.6"
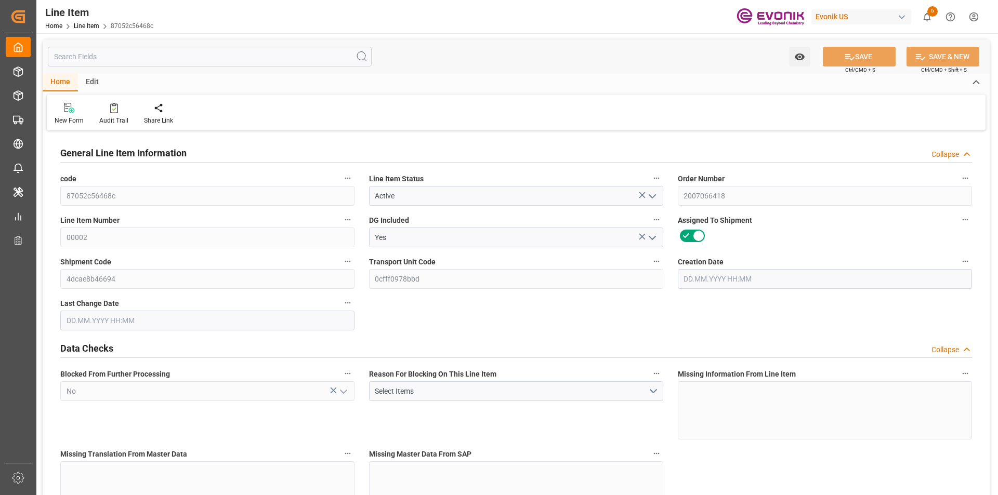
type input "10421.6"
type input "10000"
type input "9.3956"
type input "332"
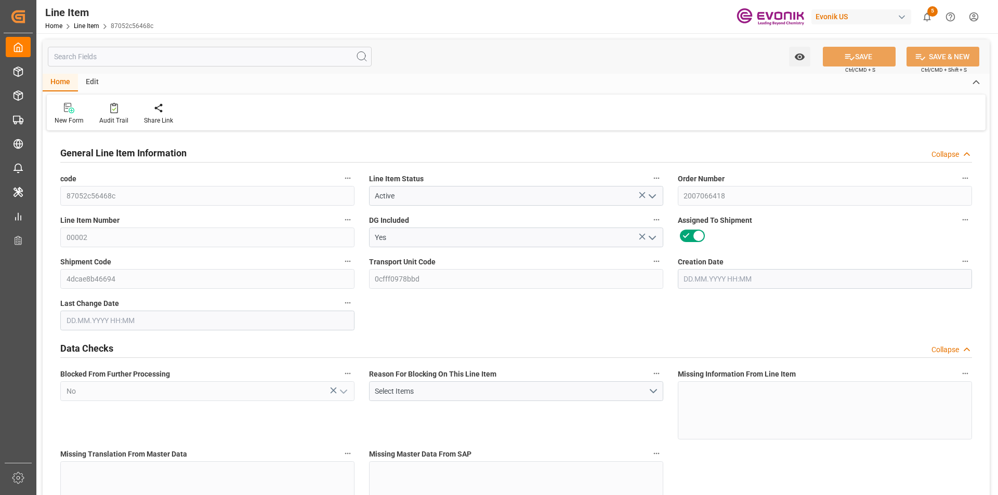
type input "0"
type input "01.07.2025 19:28"
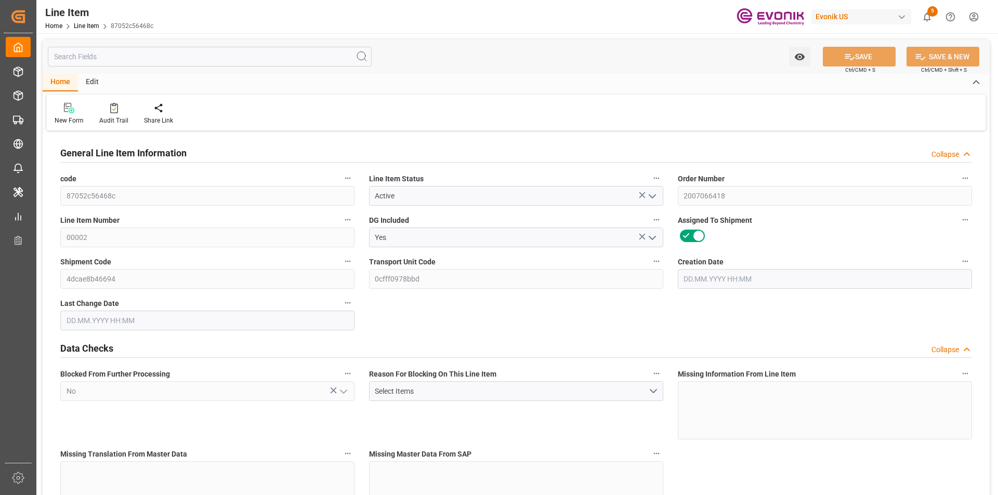
type input "13.08.2025 06:46"
type input "20.10.2025"
type input "16.09.2025"
type input "11.09.2025"
click at [120, 54] on input "text" at bounding box center [210, 57] width 324 height 20
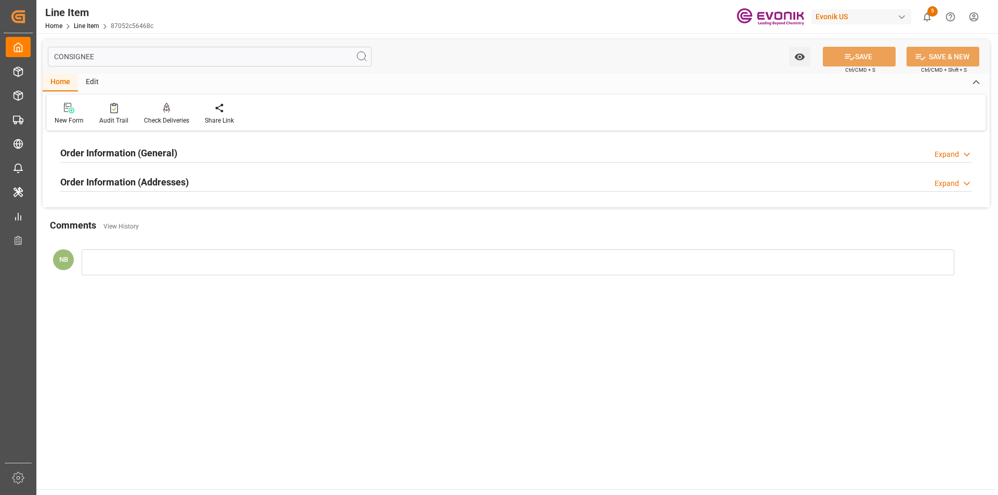
type input "CONSIGNEE"
click at [168, 158] on h2 "Order Information (General)" at bounding box center [118, 153] width 117 height 14
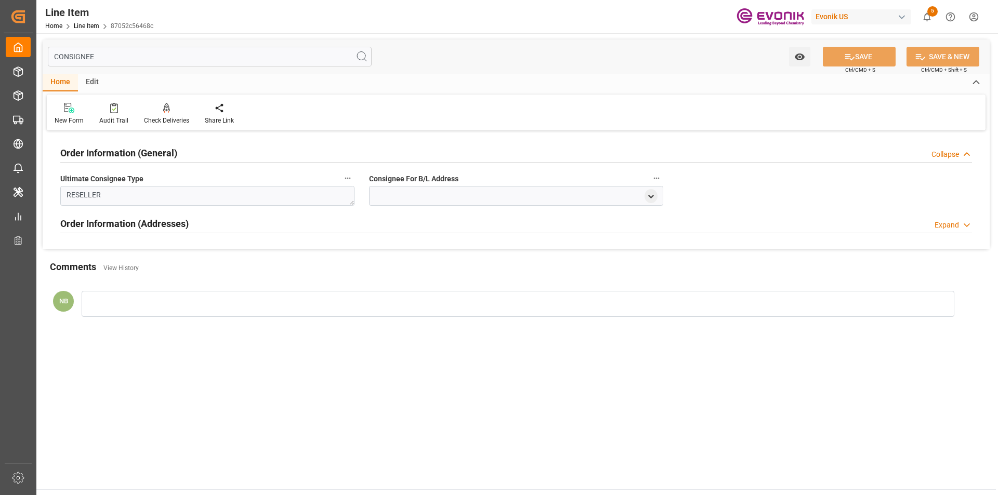
click at [247, 230] on div "Order Information (Addresses) Expand" at bounding box center [516, 223] width 912 height 20
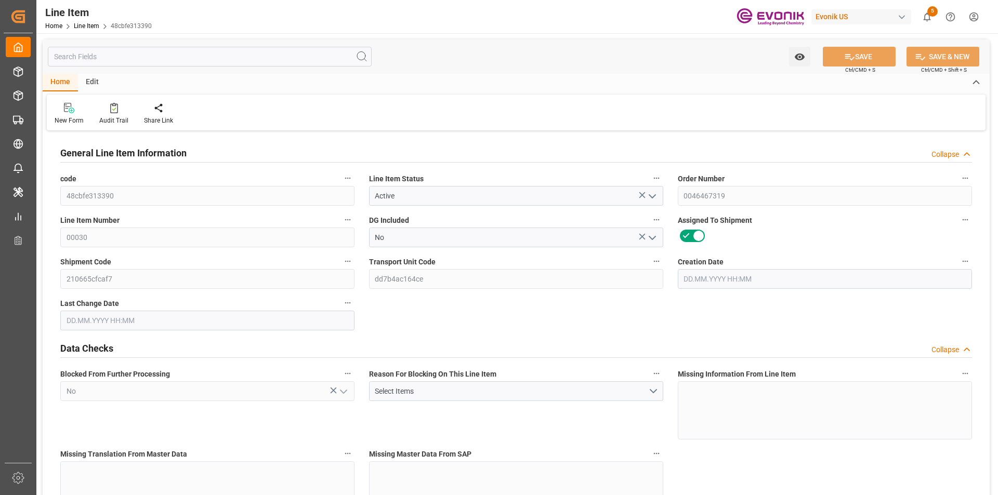
type input "14"
type input "11326.28"
type input "10864"
type input "18.5567"
type input "56"
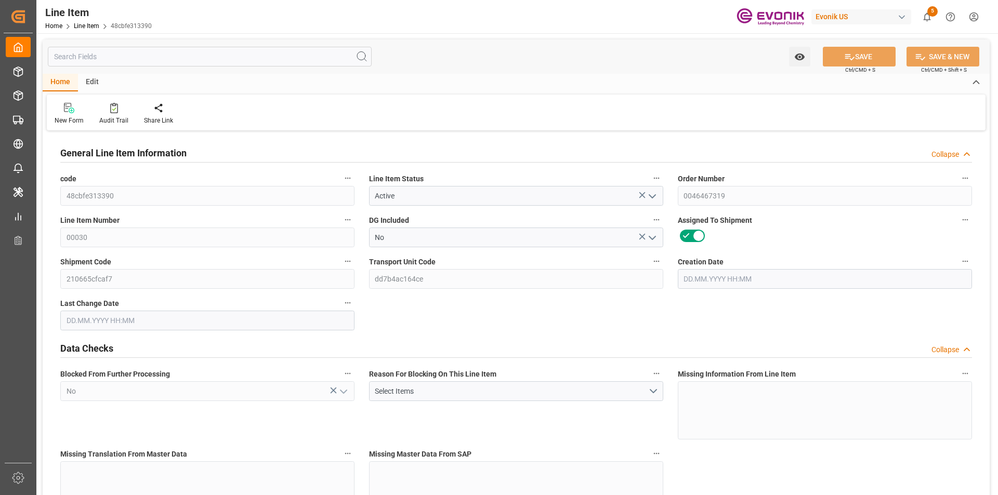
type input "31722.88"
type input "56"
type input "11326.28"
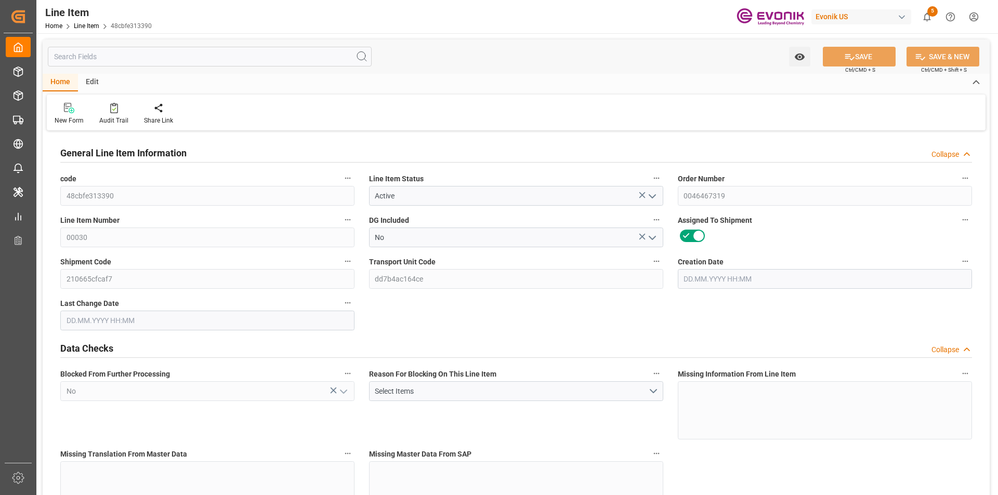
type input "11676.28"
type input "10864"
type input "18.5567"
type input "18556.664"
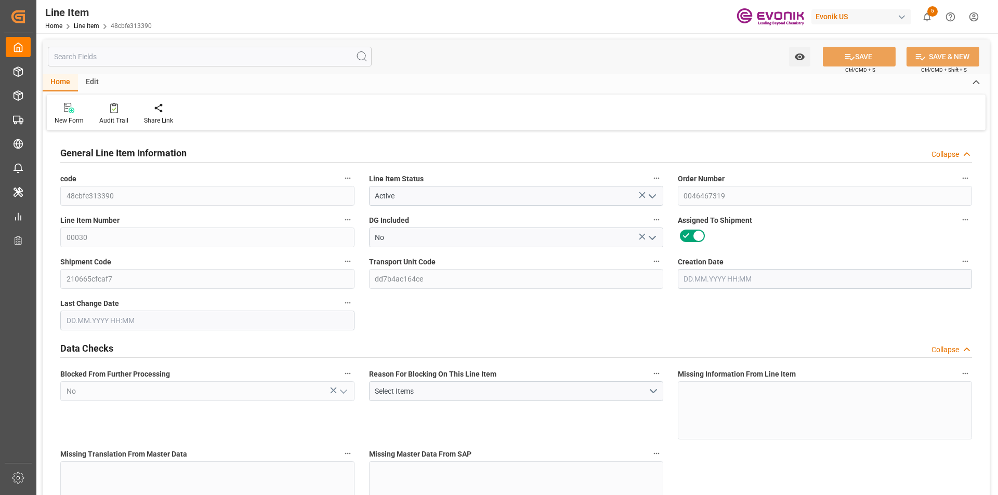
type input "56"
type input "11326.28"
type input "10864"
type input "18.5567"
type input "[DATE] 23:17"
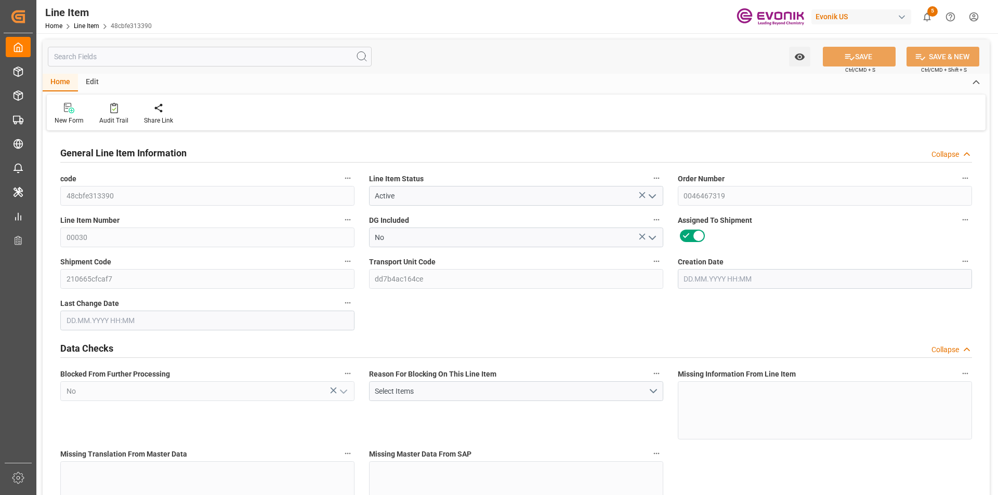
type input "[DATE] 18:11"
type input "[DATE]"
click at [142, 60] on input "text" at bounding box center [210, 57] width 324 height 20
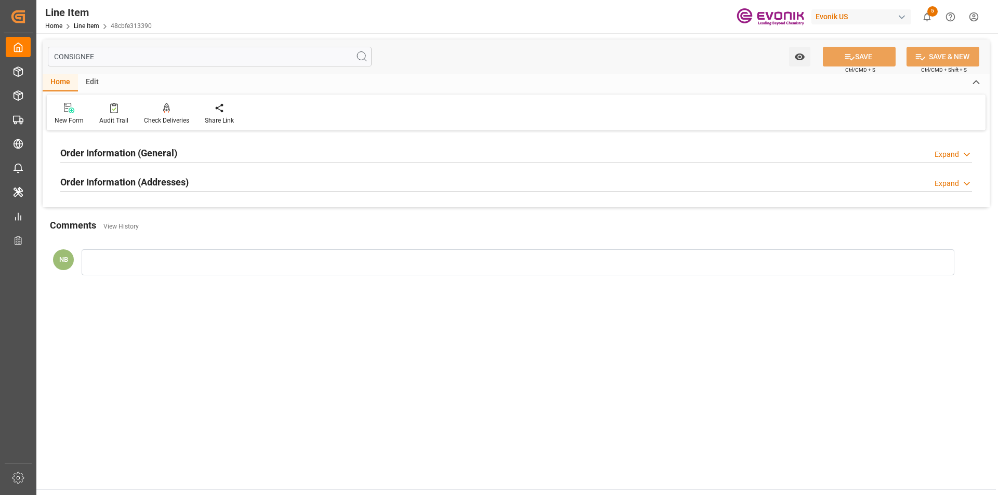
type input "CONSIGNEE"
click at [184, 153] on div "Order Information (General) Expand" at bounding box center [516, 152] width 912 height 20
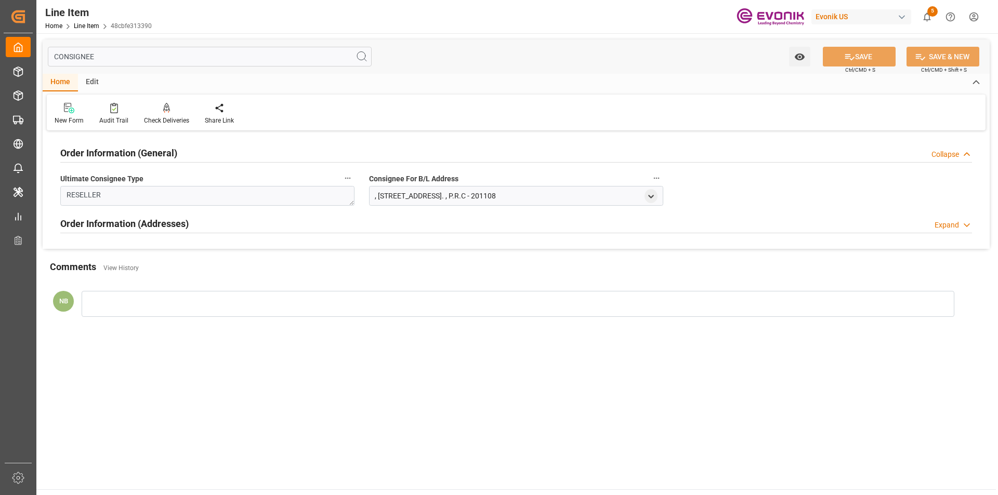
click at [950, 220] on div "Expand" at bounding box center [947, 225] width 24 height 11
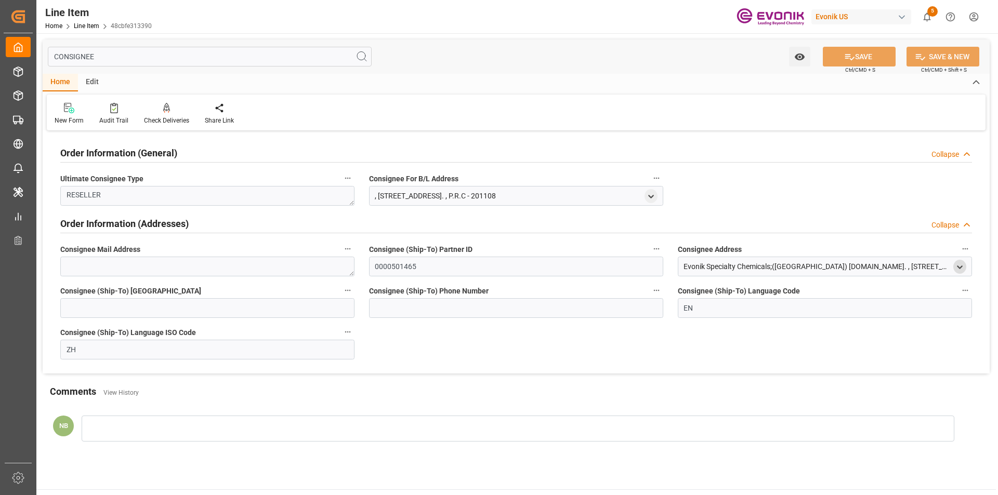
click at [960, 268] on polyline "open menu" at bounding box center [960, 267] width 5 height 2
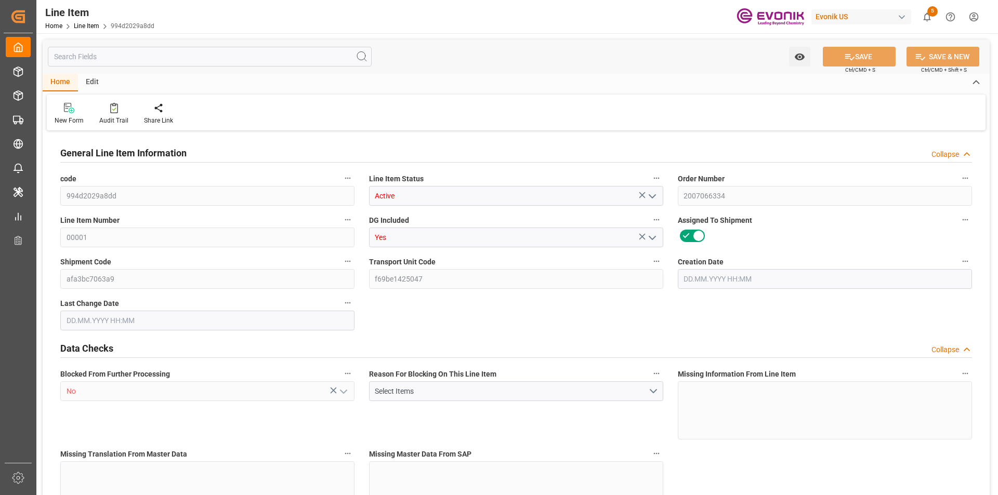
type input "19"
type input "19345.04"
type input "19000"
type input "17.8516"
type input "760"
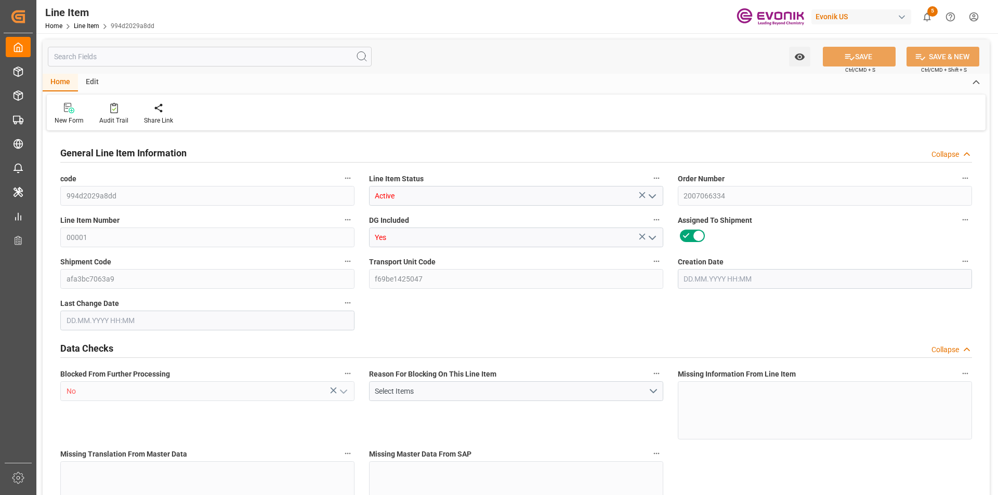
type input "22800"
type input "760"
type input "19345.04"
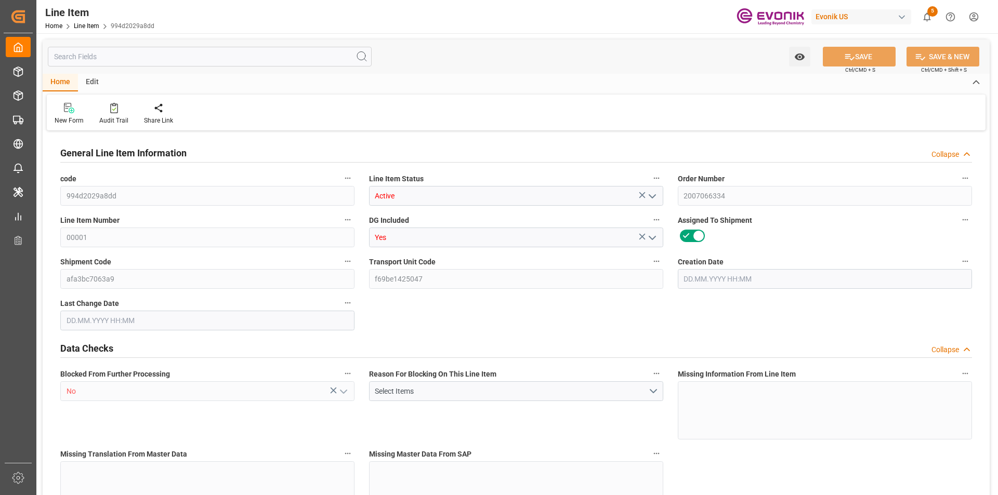
type input "19801.04"
type input "19000"
type input "17.8516"
type input "630.8"
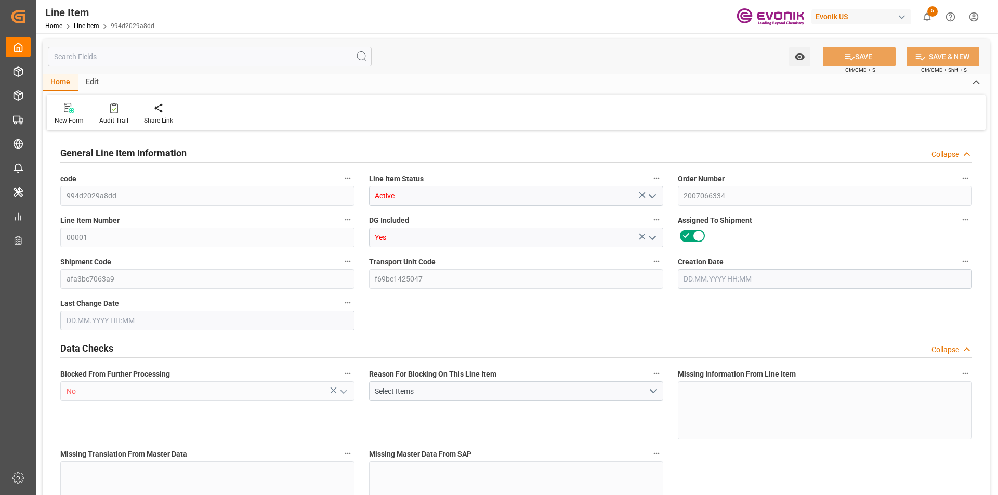
type input "760"
type input "19345.04"
type input "19000"
type input "17.8516"
type input "[DATE] 19:25"
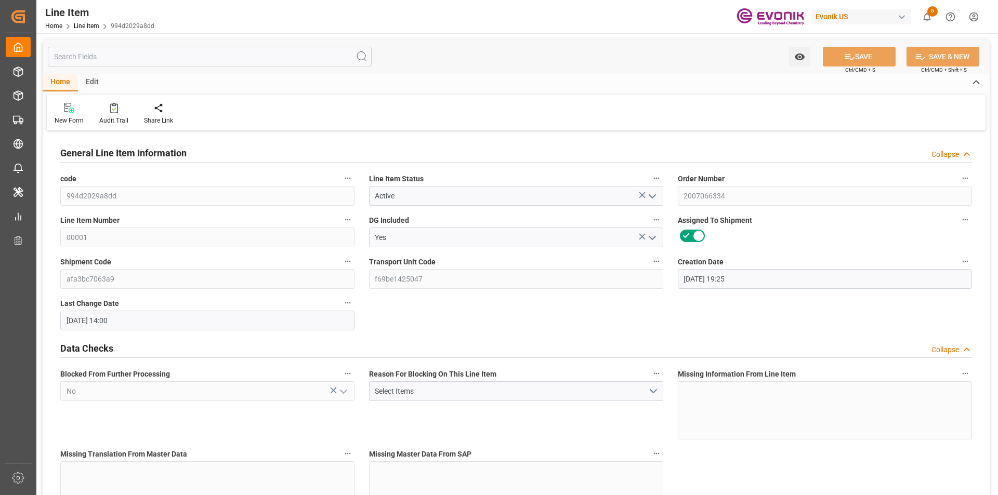
type input "[DATE] 14:00"
type input "[DATE]"
click at [156, 57] on input "text" at bounding box center [210, 57] width 324 height 20
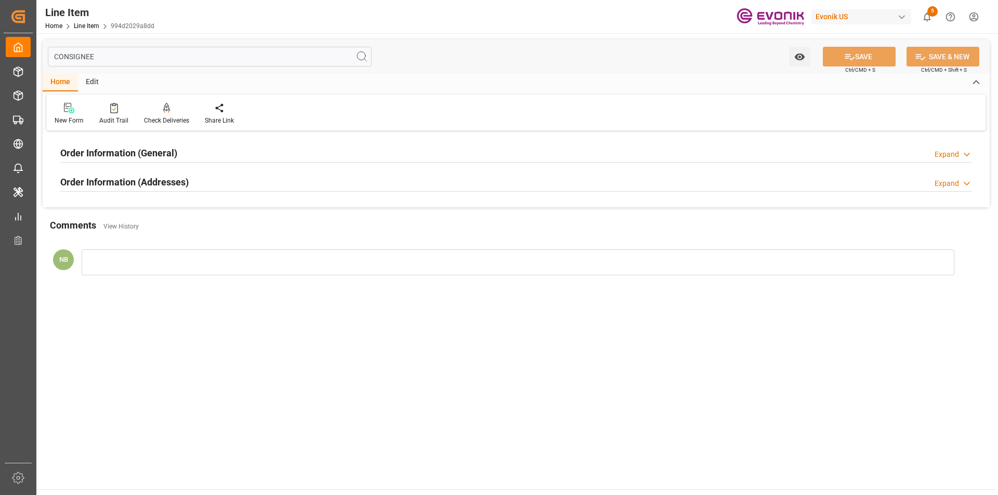
type input "CONSIGNEE"
click at [176, 159] on h2 "Order Information (General)" at bounding box center [118, 153] width 117 height 14
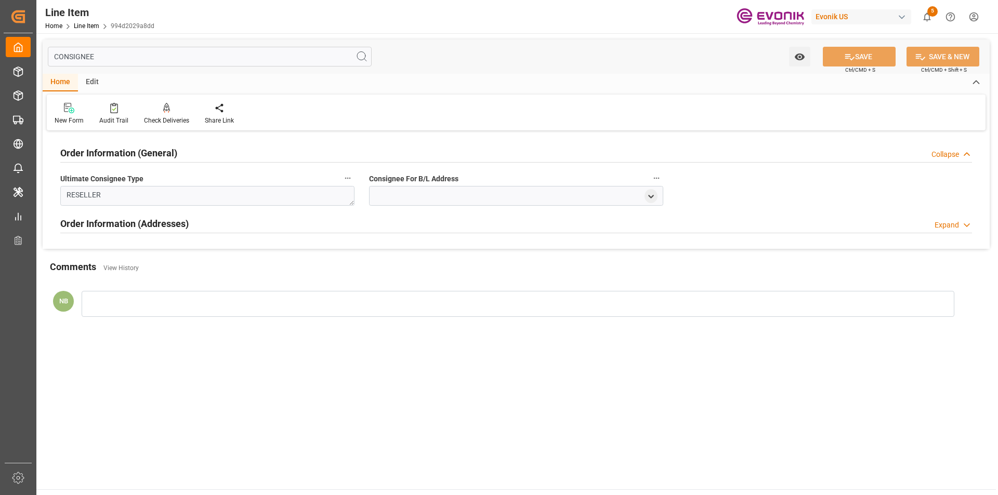
click at [946, 226] on div "Expand" at bounding box center [947, 225] width 24 height 11
